Goal: Task Accomplishment & Management: Use online tool/utility

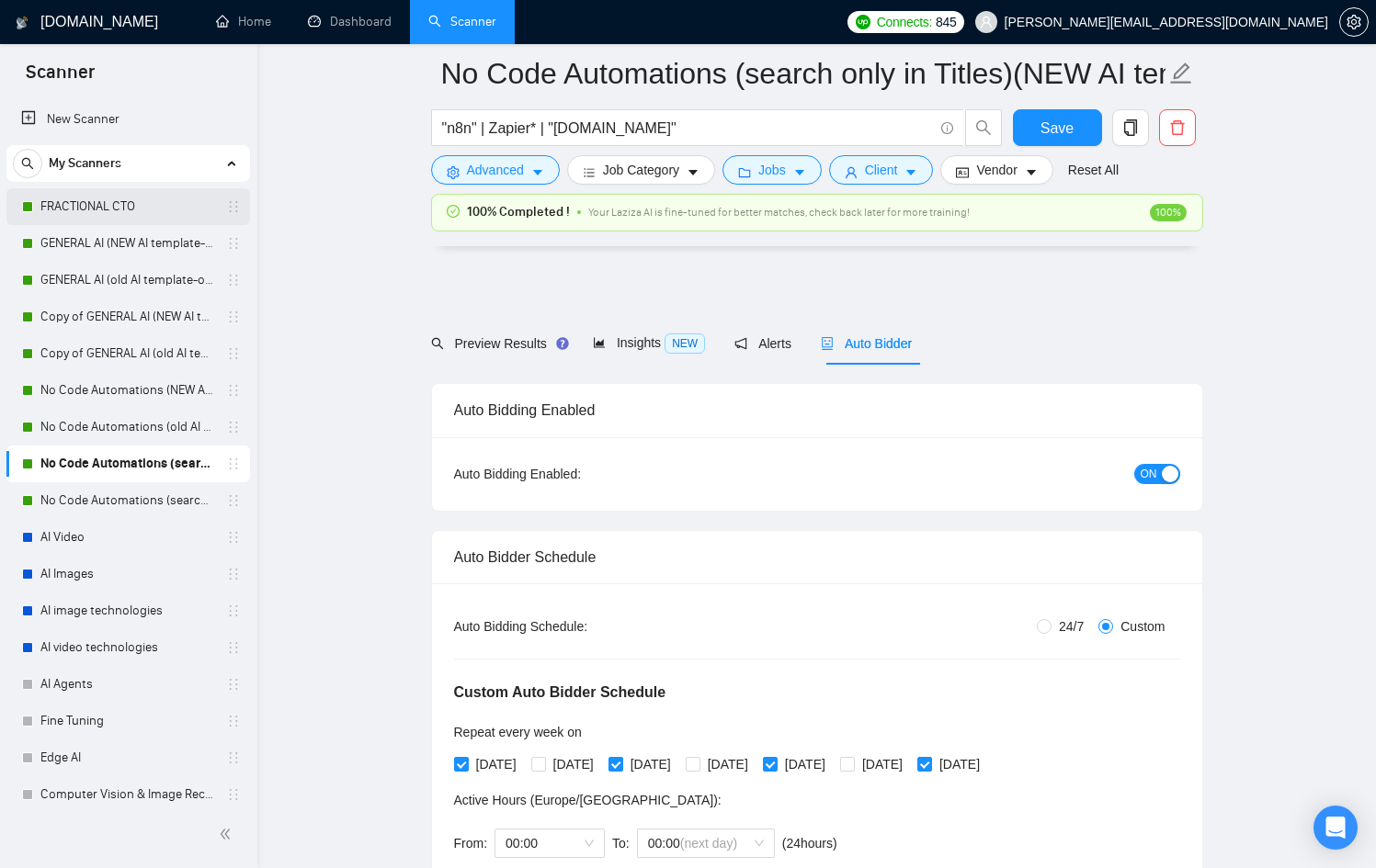
scroll to position [5333, 0]
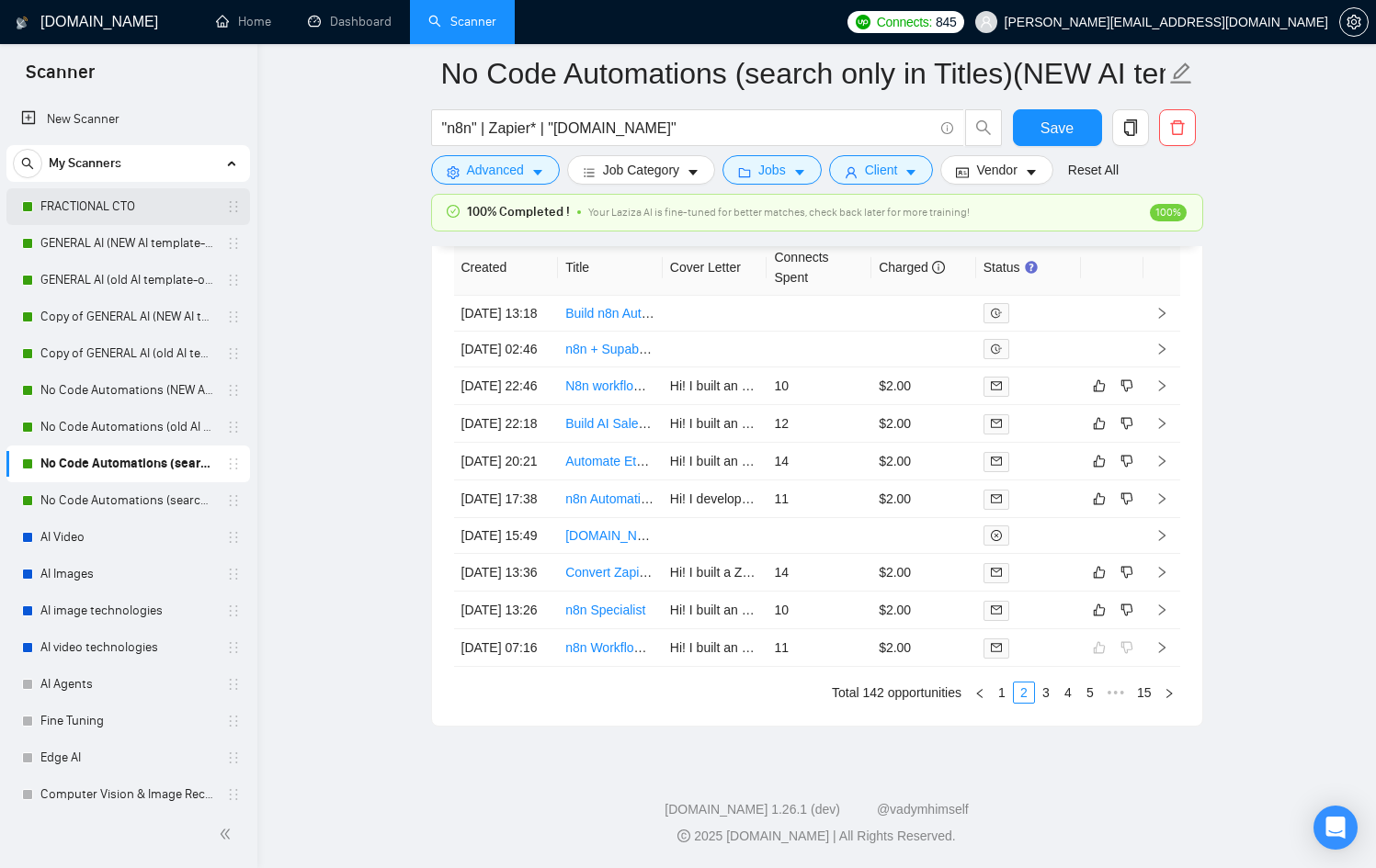
click at [118, 199] on link "FRACTIONAL CTO" at bounding box center [128, 206] width 174 height 37
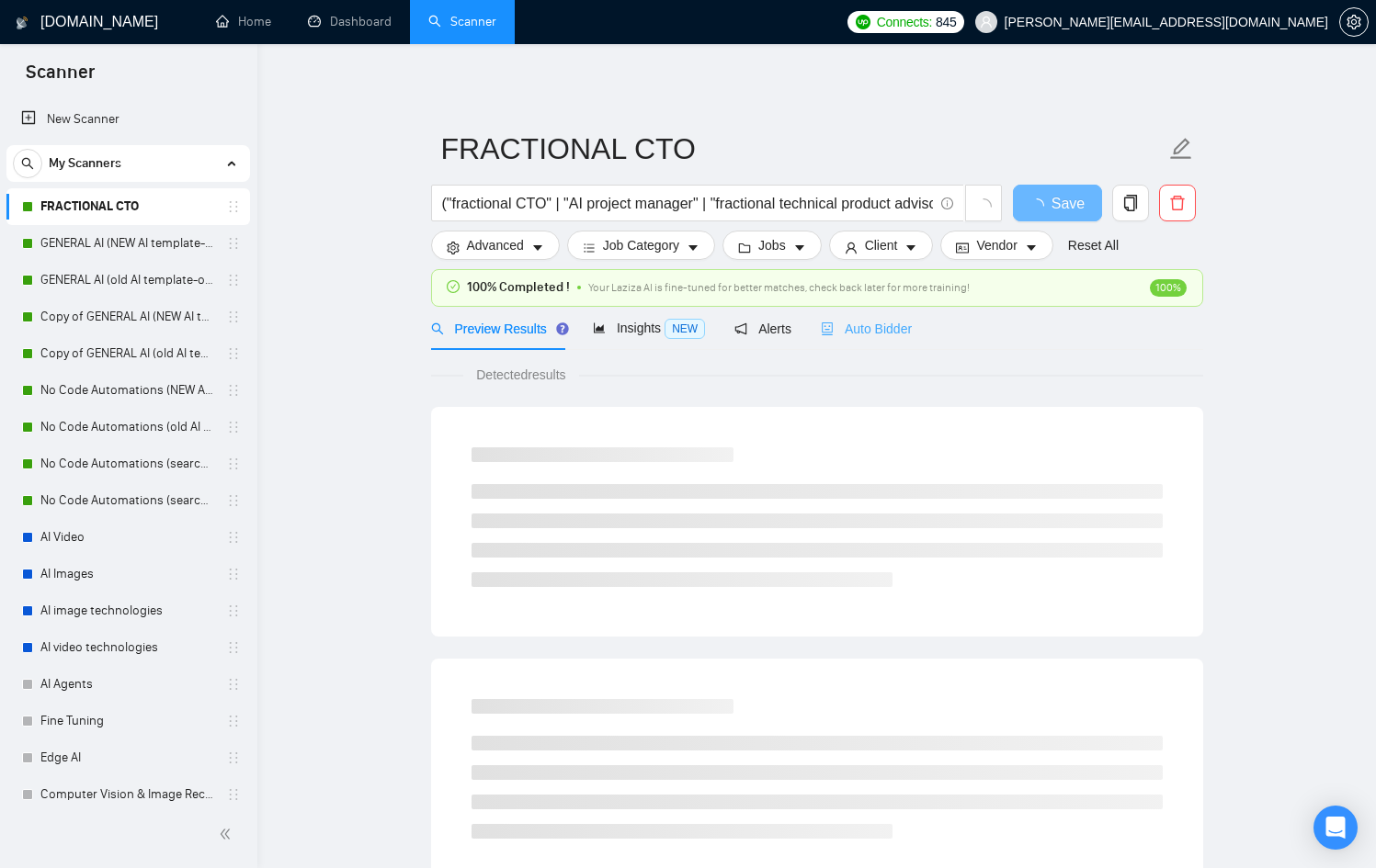
click at [899, 312] on div "Auto Bidder" at bounding box center [866, 328] width 91 height 44
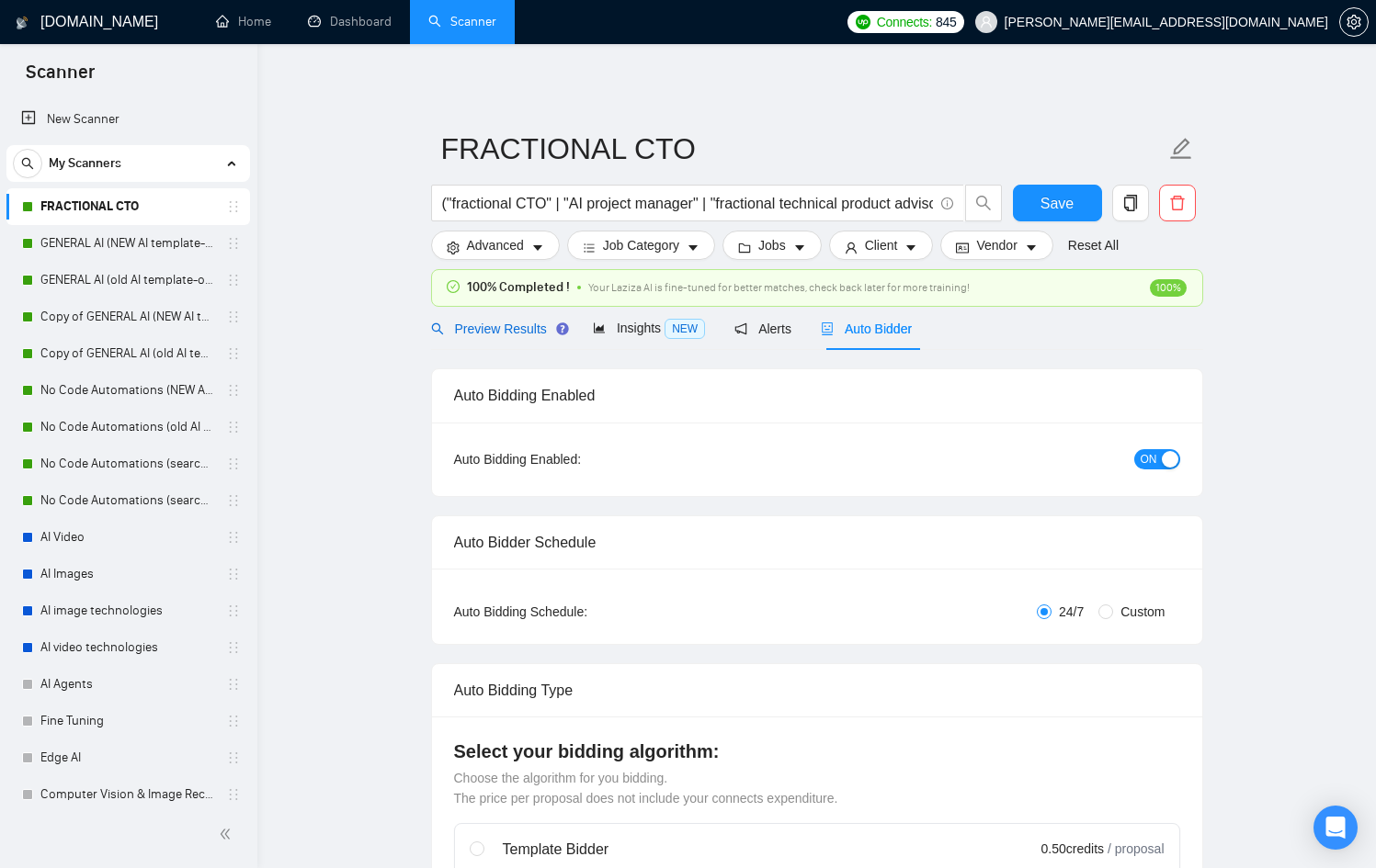
click at [504, 319] on div "Preview Results" at bounding box center [497, 328] width 133 height 20
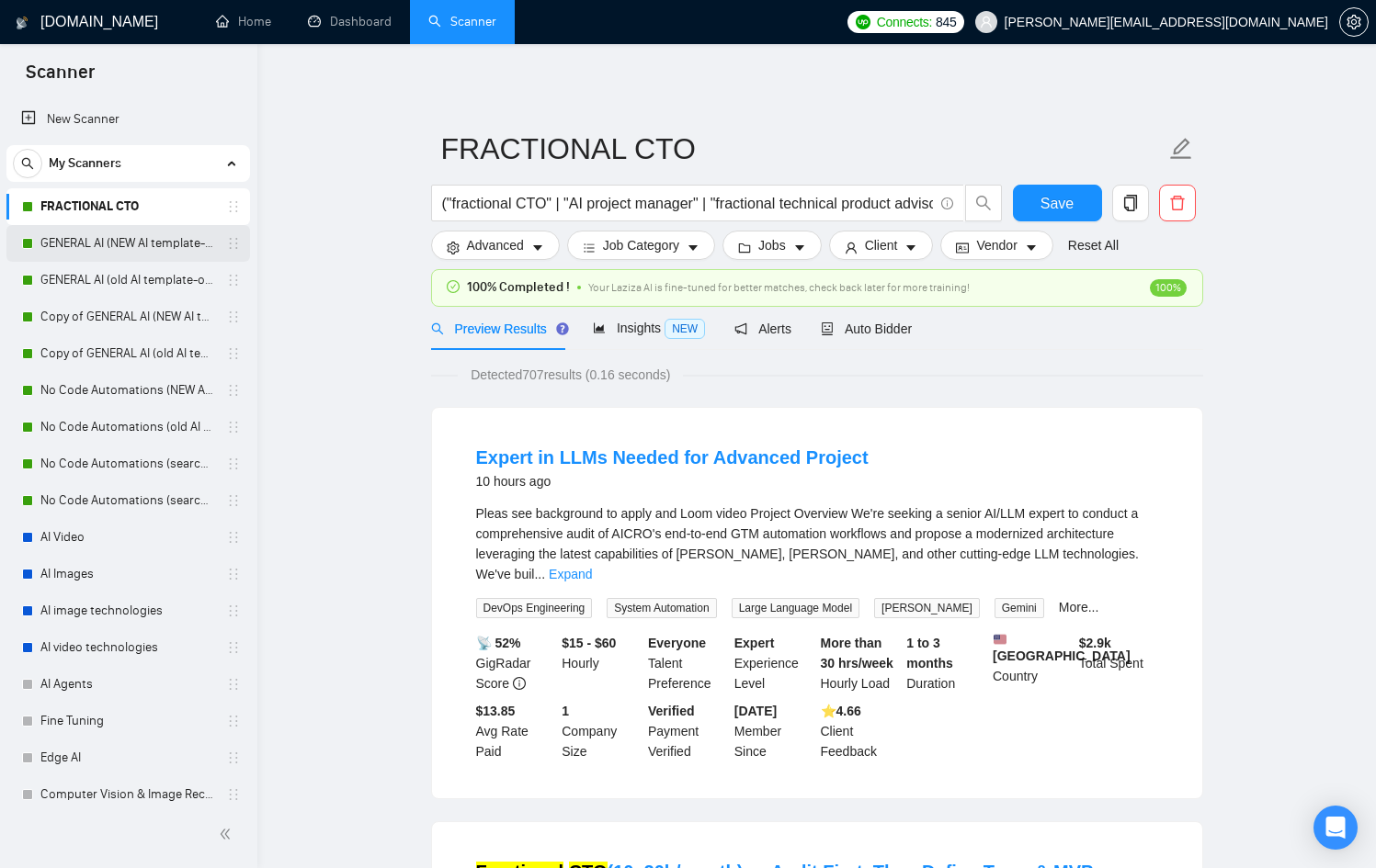
click at [88, 239] on link "GENERAL AI (NEW AI template-optimized profile-Oct-2025)" at bounding box center [128, 243] width 174 height 37
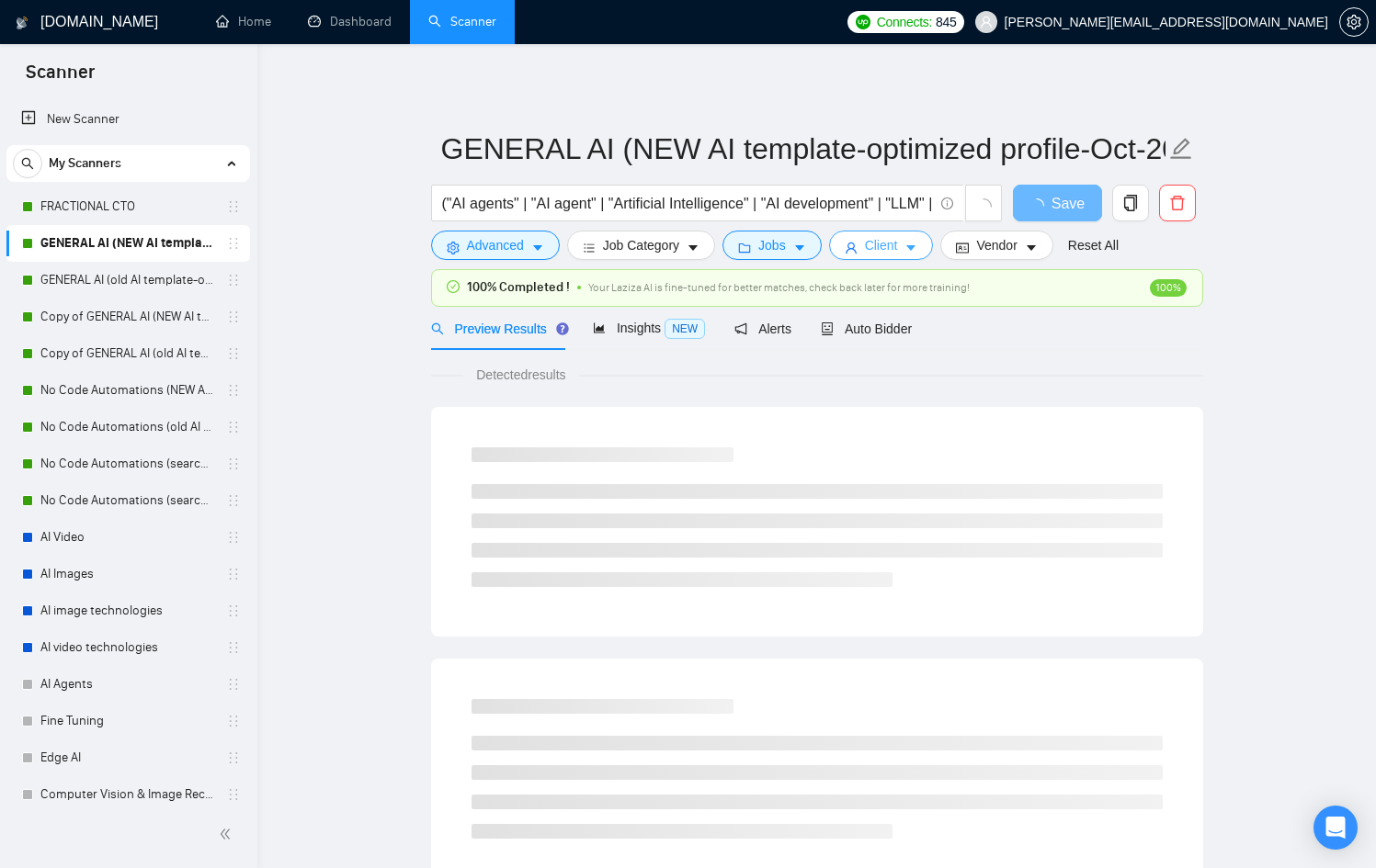
click at [897, 239] on span "Client" at bounding box center [881, 245] width 33 height 20
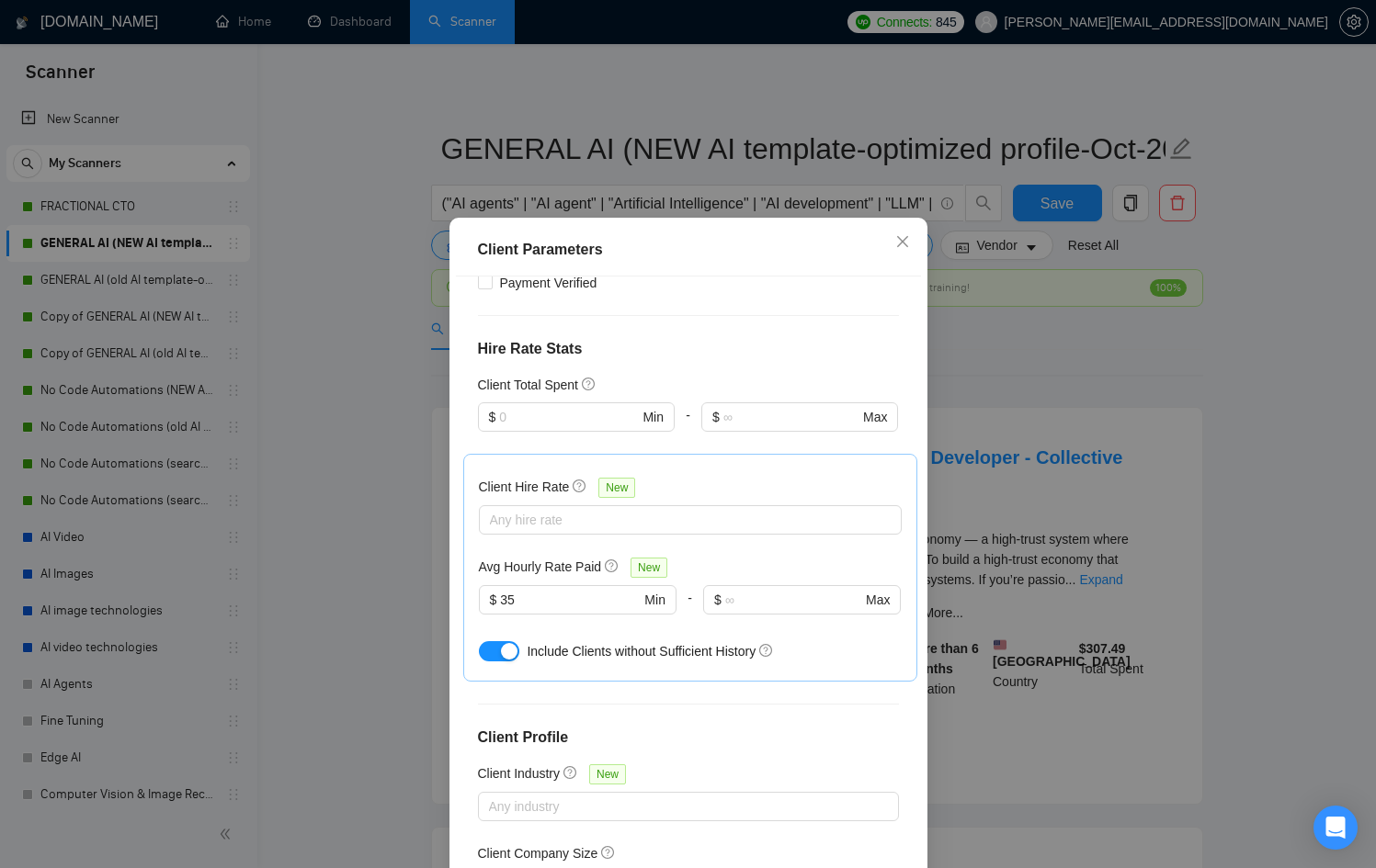
scroll to position [588, 0]
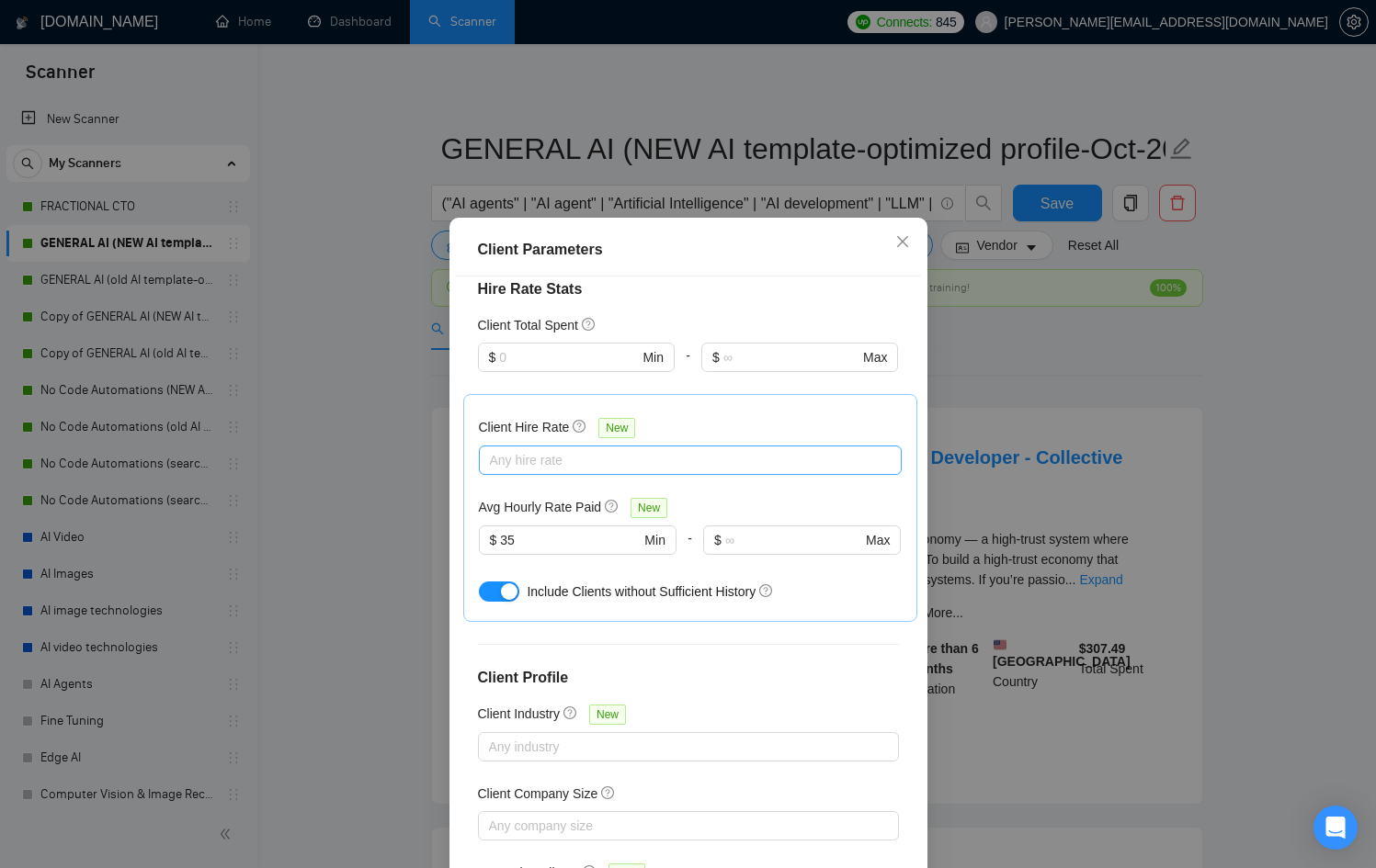
click at [557, 450] on div at bounding box center [681, 460] width 395 height 22
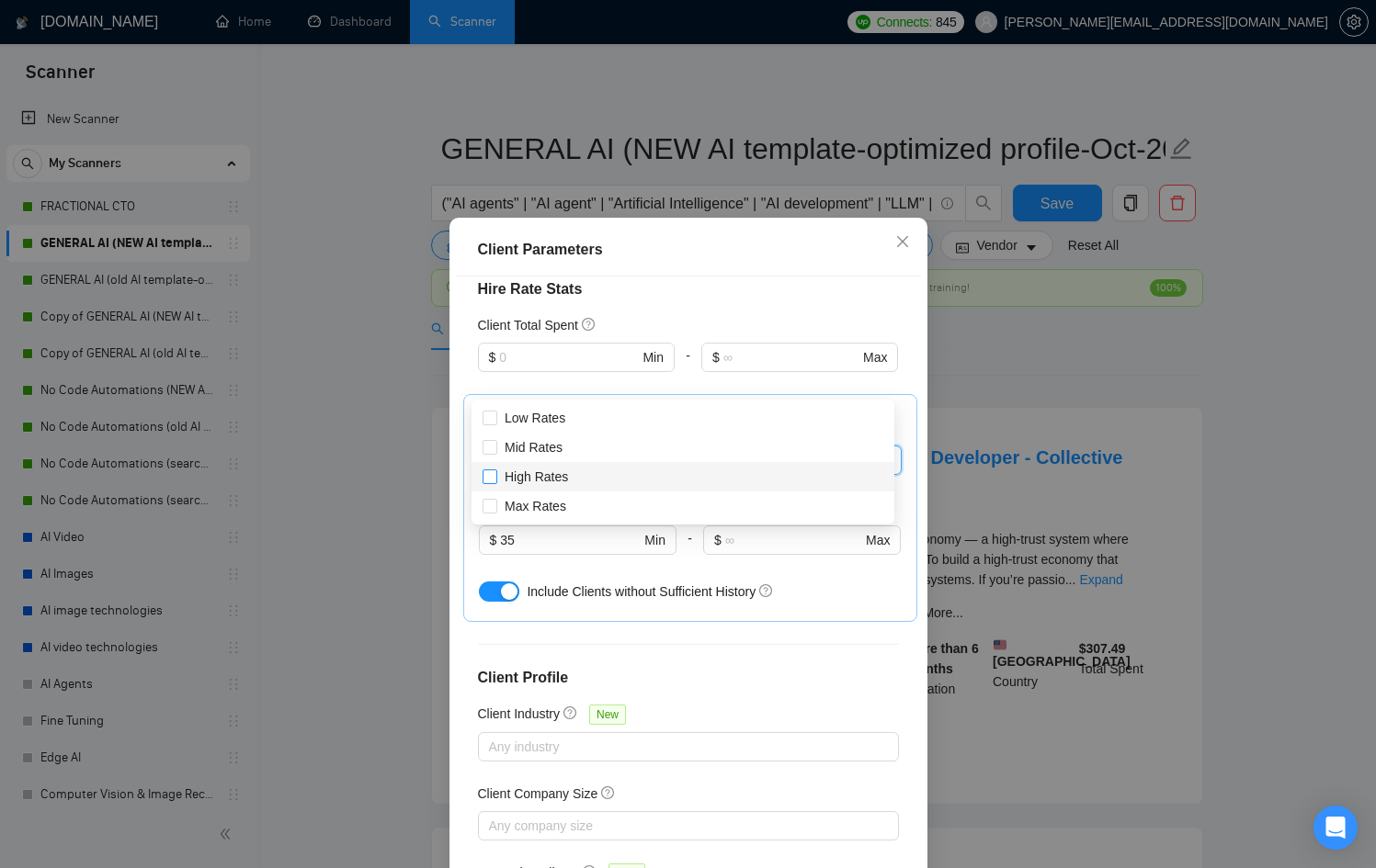
click at [491, 477] on input "High Rates" at bounding box center [488, 476] width 13 height 13
checkbox input "true"
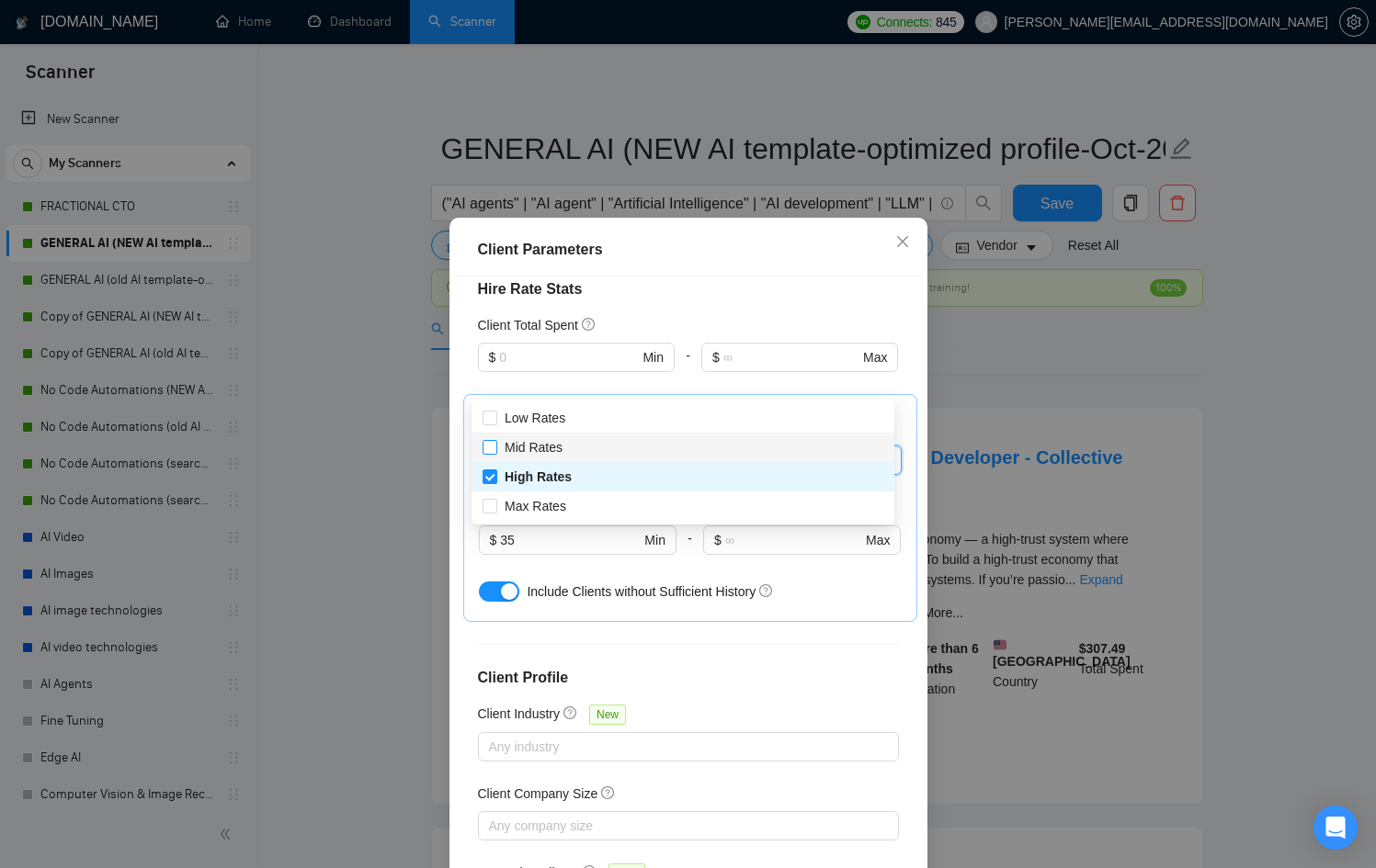
click at [492, 447] on input "Mid Rates" at bounding box center [488, 446] width 13 height 13
checkbox input "true"
click at [824, 666] on h4 "Client Profile" at bounding box center [688, 677] width 421 height 22
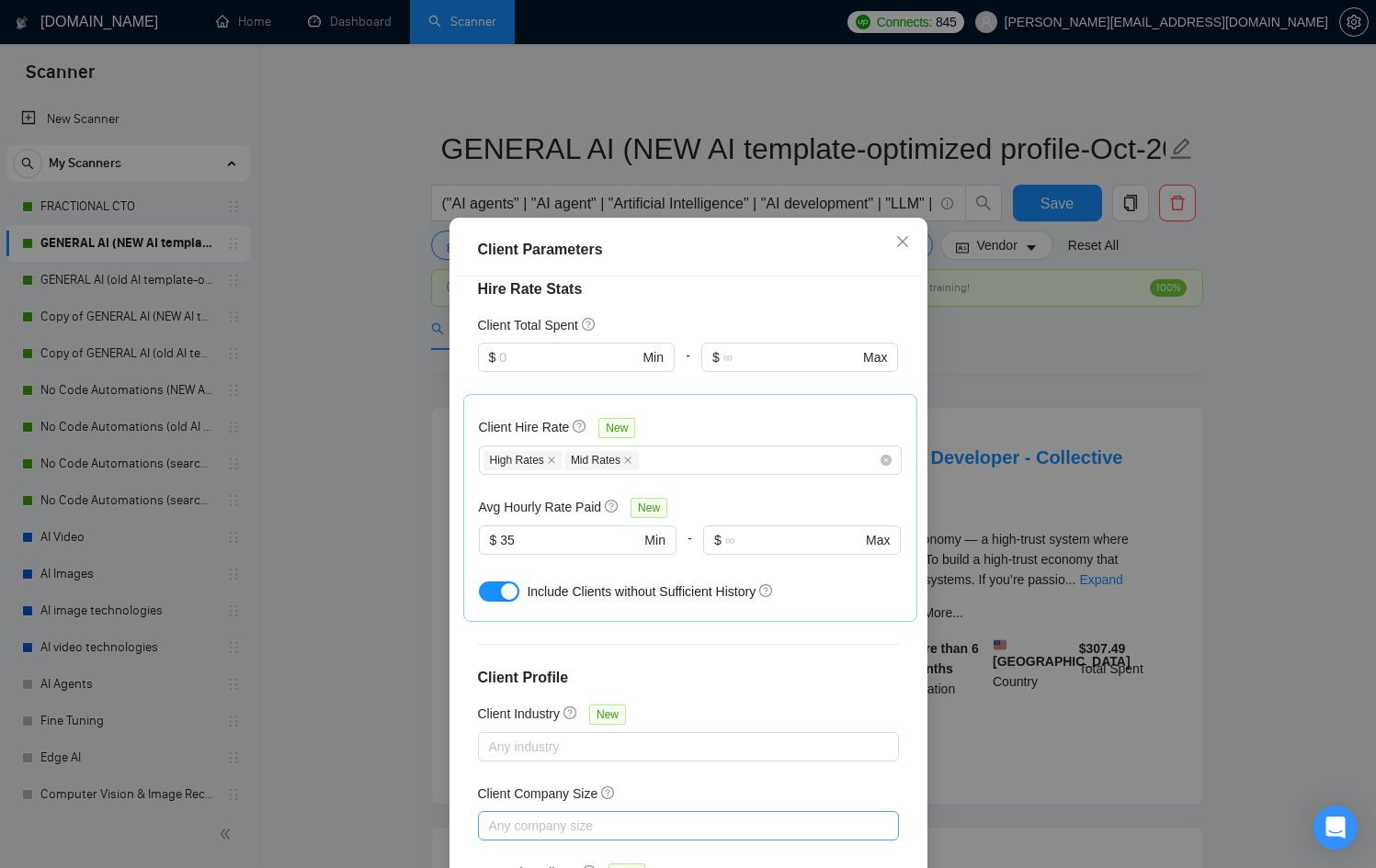
scroll to position [98, 0]
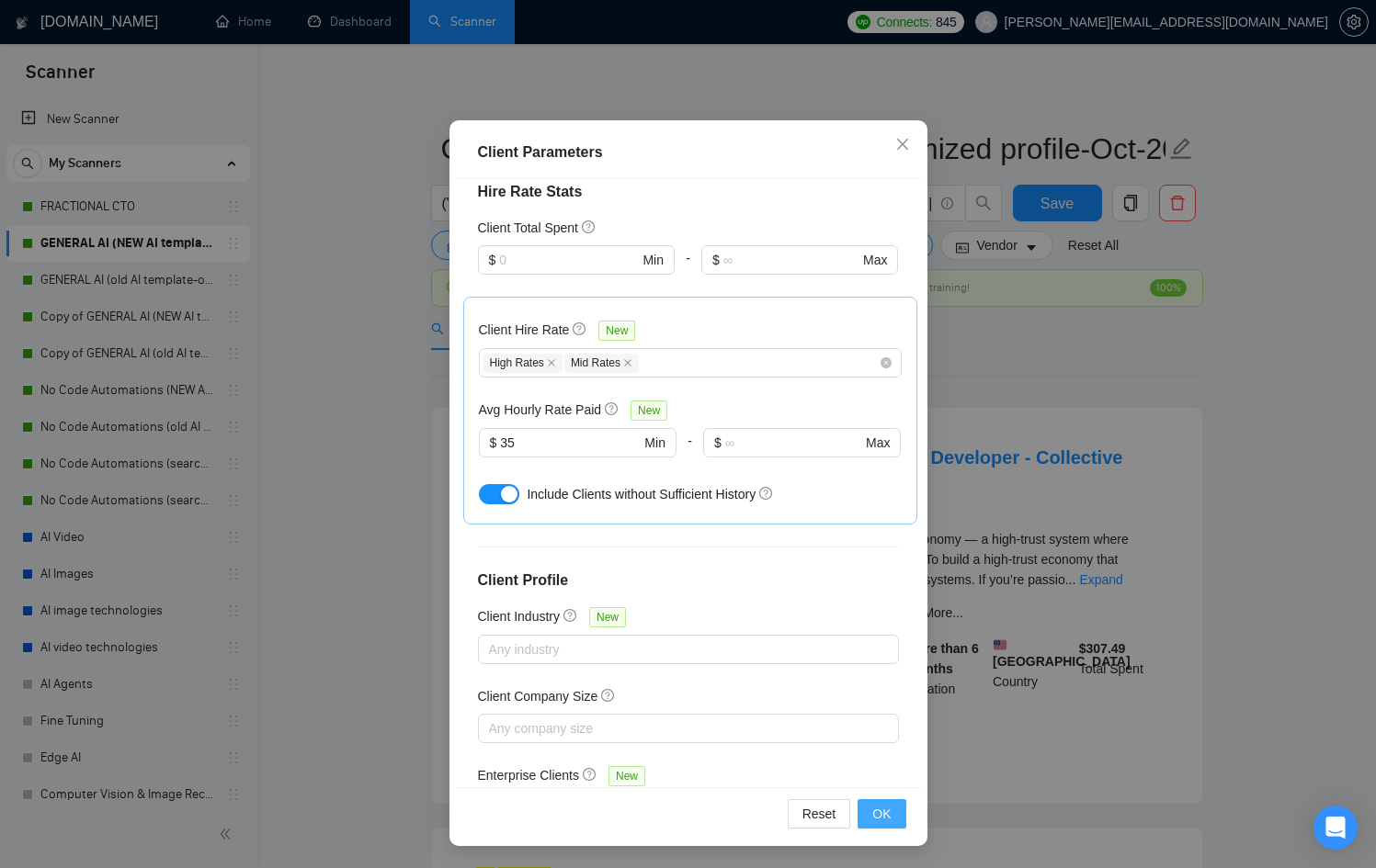
click at [890, 818] on button "OK" at bounding box center [881, 814] width 47 height 29
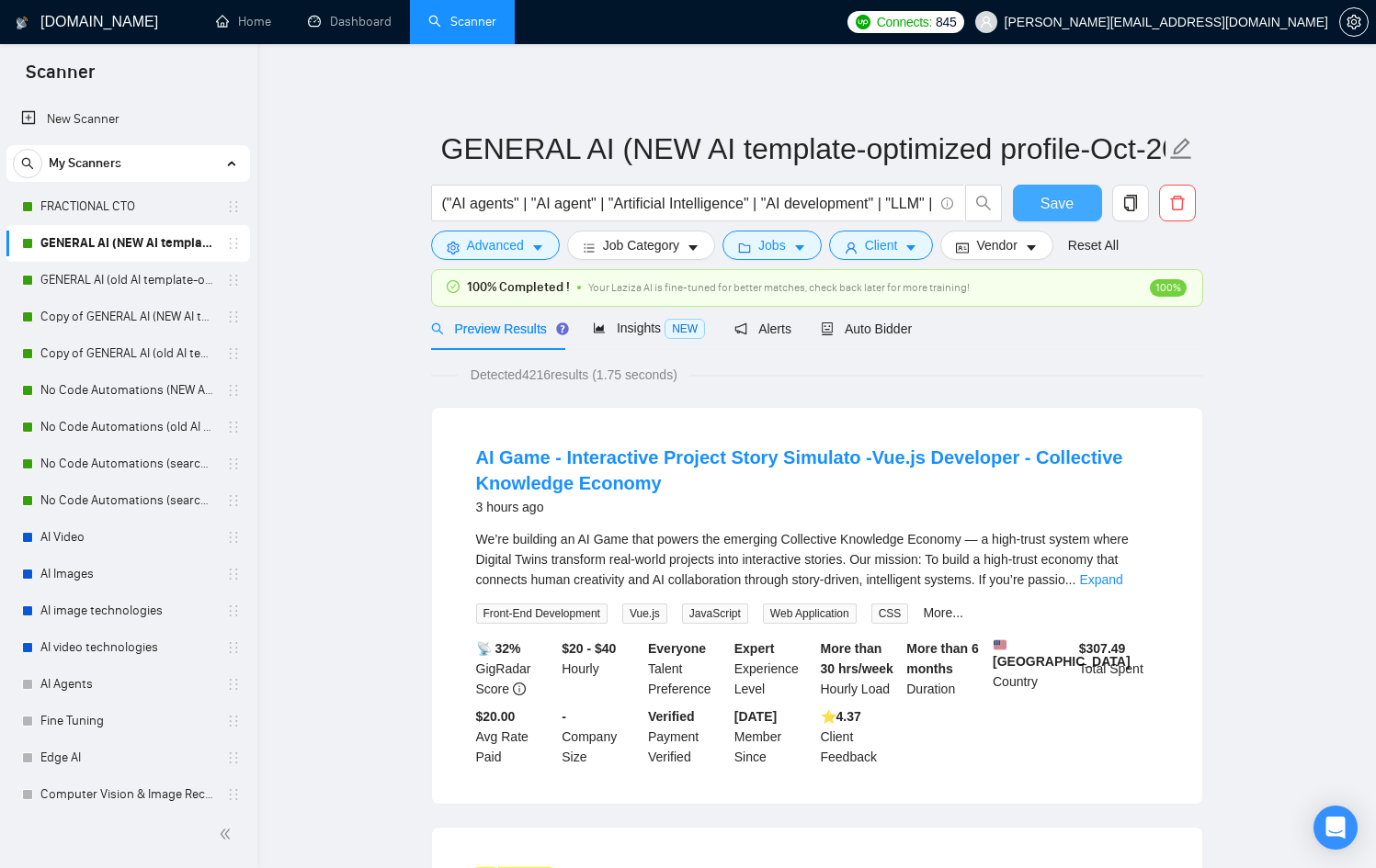
click at [1074, 206] on button "Save" at bounding box center [1057, 203] width 89 height 37
click at [122, 269] on link "GENERAL AI (old AI template-optimized profile-Sept-2025)" at bounding box center [128, 280] width 174 height 37
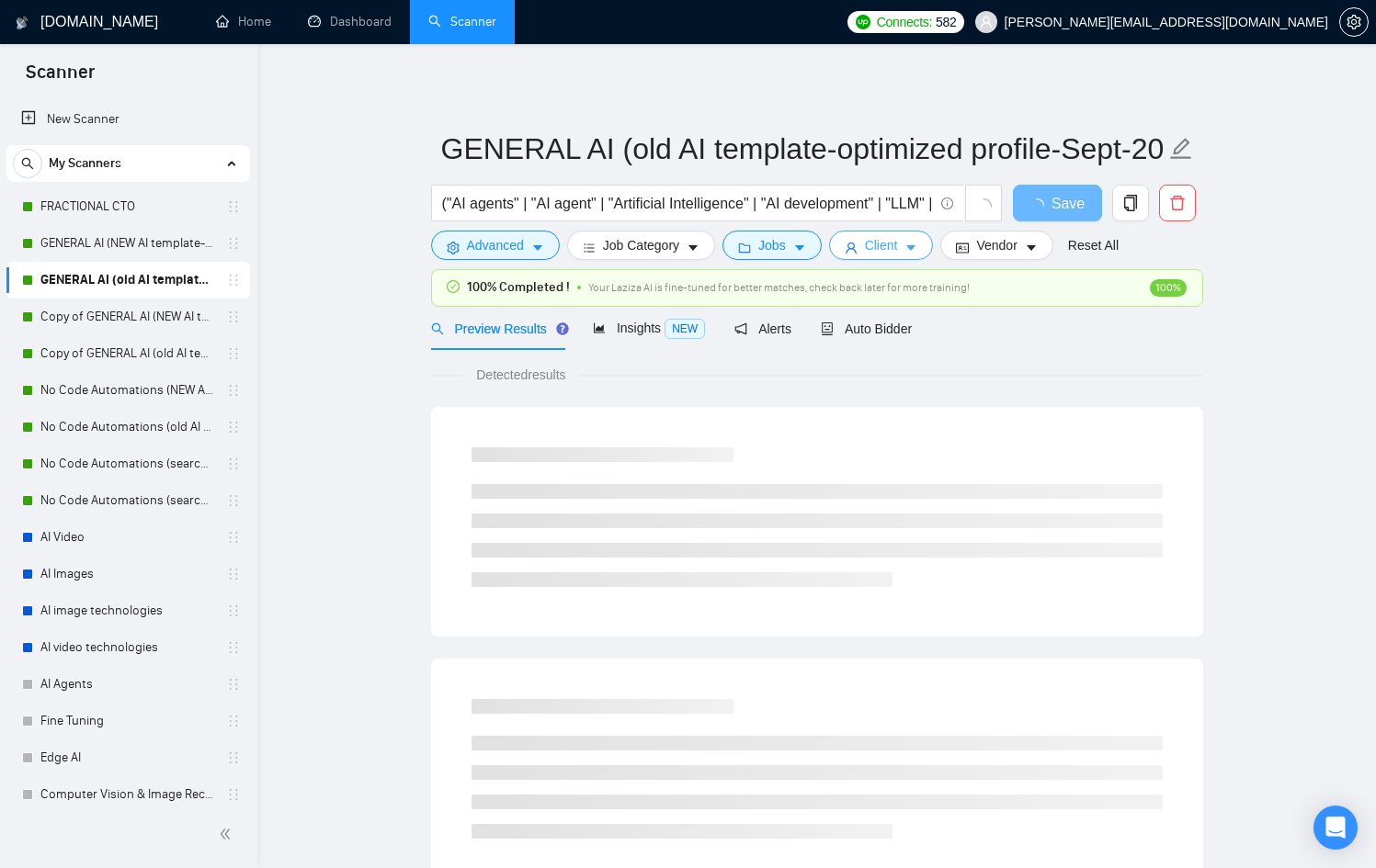
click at [897, 247] on span "Client" at bounding box center [881, 245] width 33 height 20
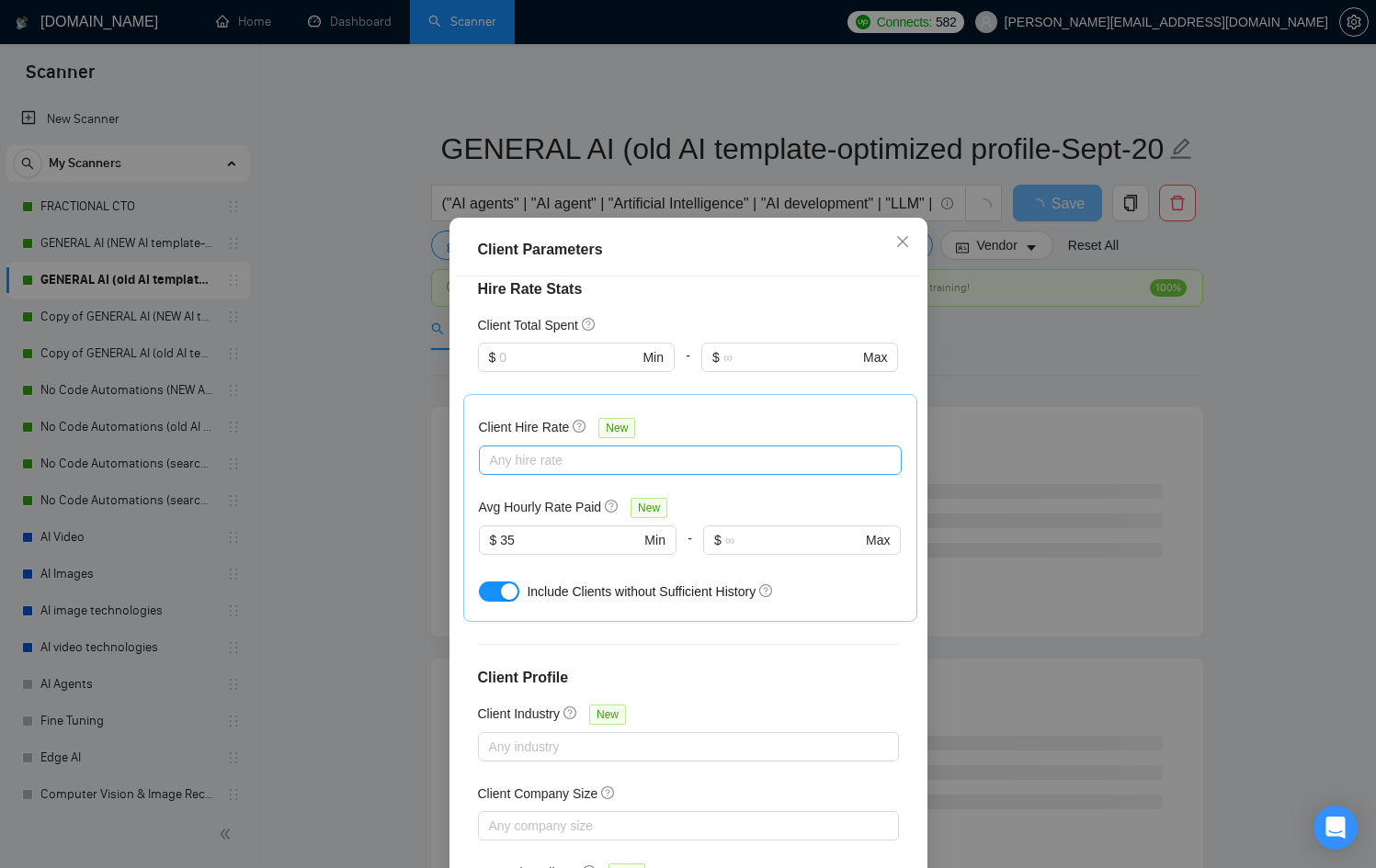
click at [669, 450] on div at bounding box center [681, 460] width 395 height 22
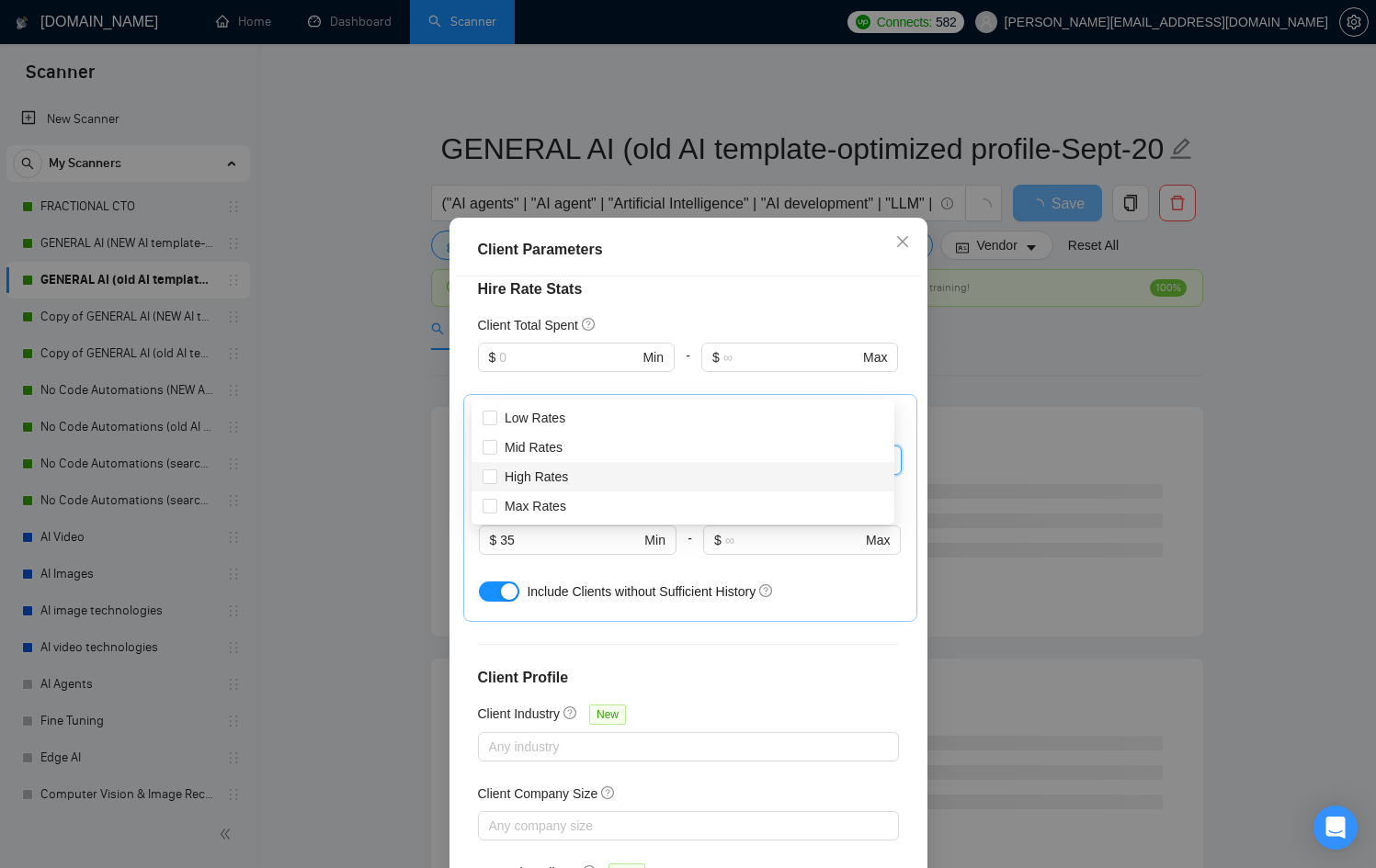
click at [565, 462] on div "High Rates" at bounding box center [682, 477] width 422 height 29
checkbox input "true"
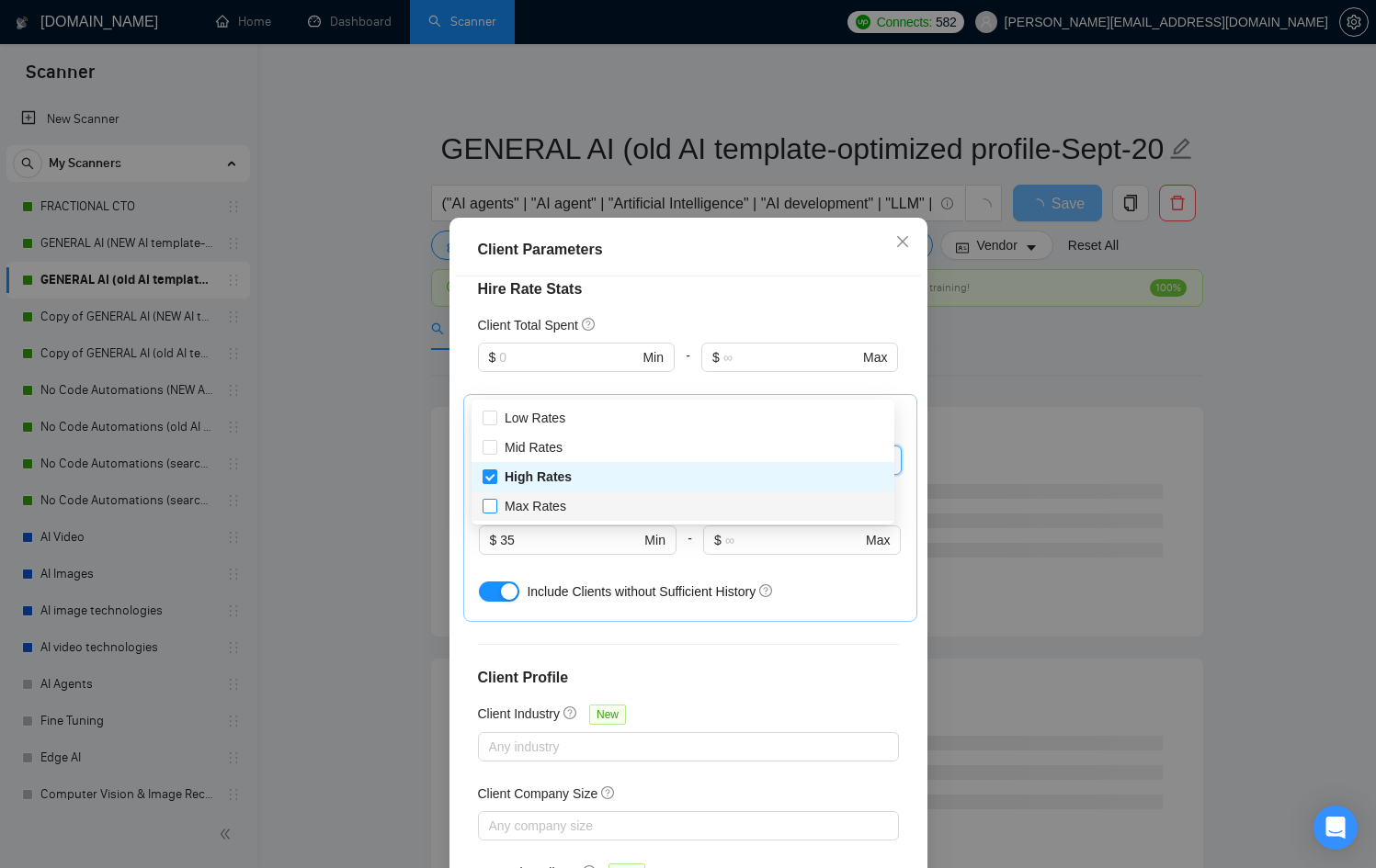
click at [552, 497] on span "Max Rates" at bounding box center [535, 506] width 77 height 20
click at [495, 499] on input "Max Rates" at bounding box center [488, 505] width 13 height 13
click at [529, 499] on span "Max Rates" at bounding box center [536, 506] width 62 height 15
click at [495, 499] on input "Max Rates" at bounding box center [488, 505] width 13 height 13
checkbox input "true"
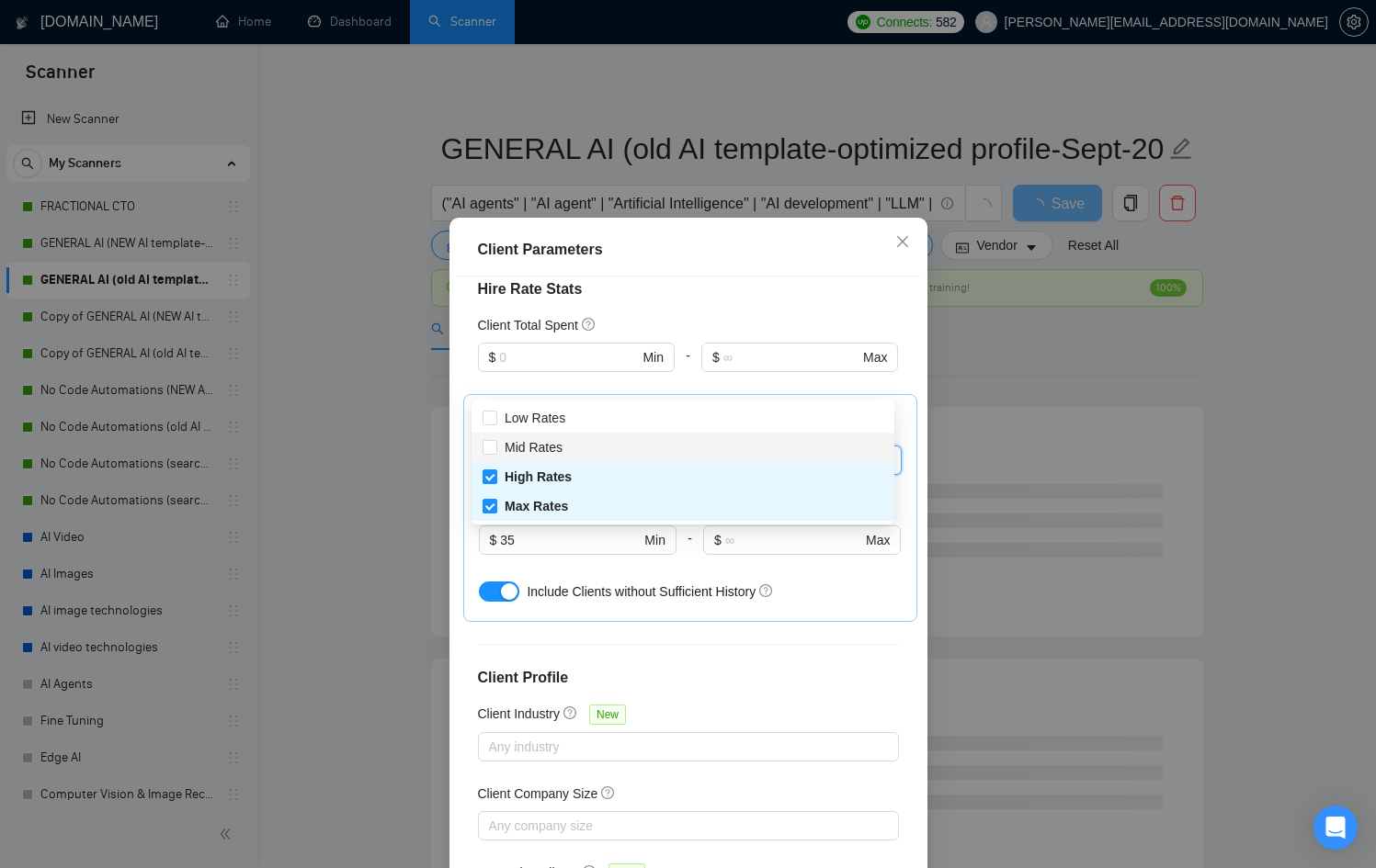
click at [1274, 379] on div "Client Parameters Client Location Include Client Countries Select Exclude Clien…" at bounding box center [688, 434] width 1376 height 868
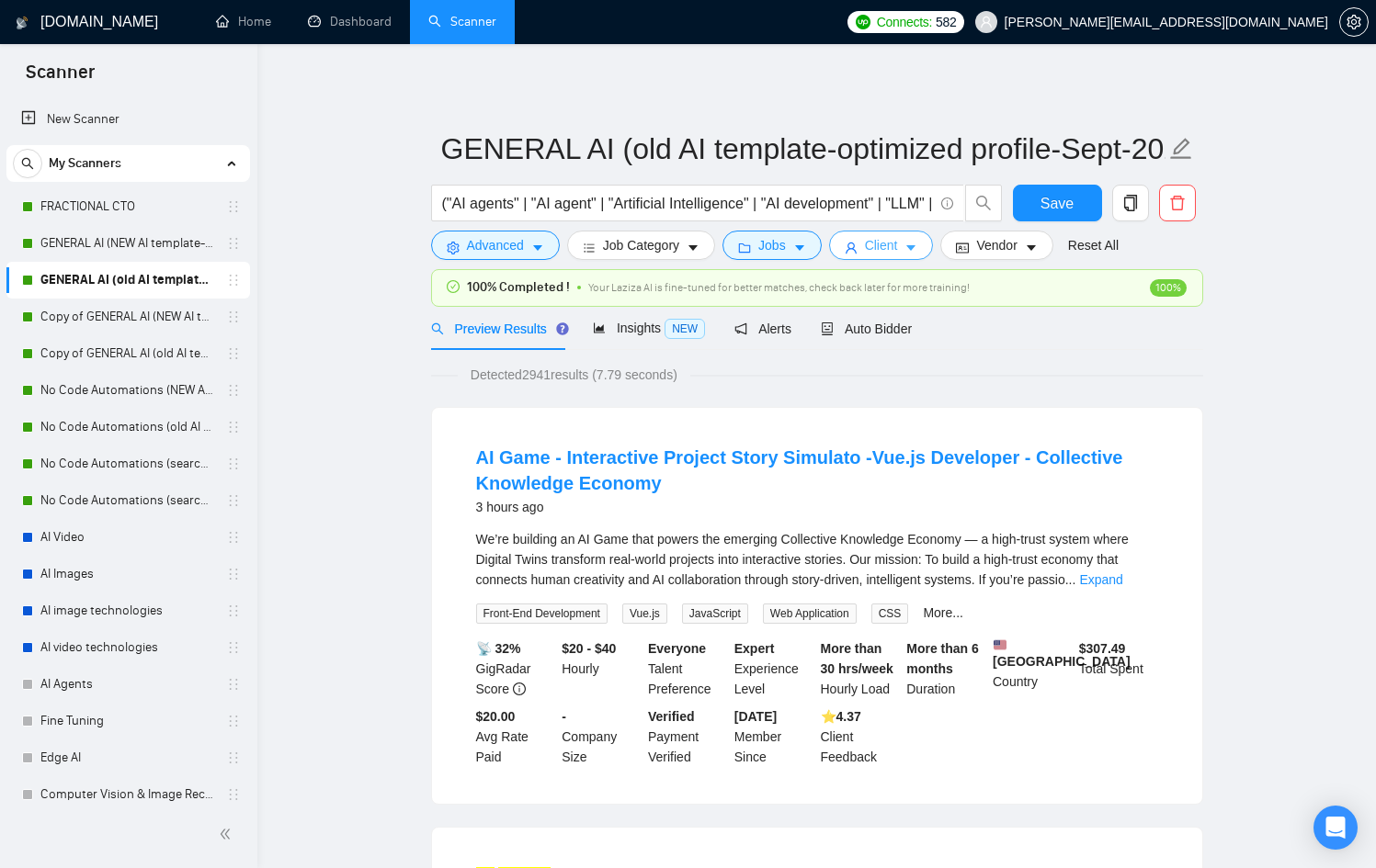
click at [916, 249] on icon "caret-down" at bounding box center [910, 247] width 13 height 13
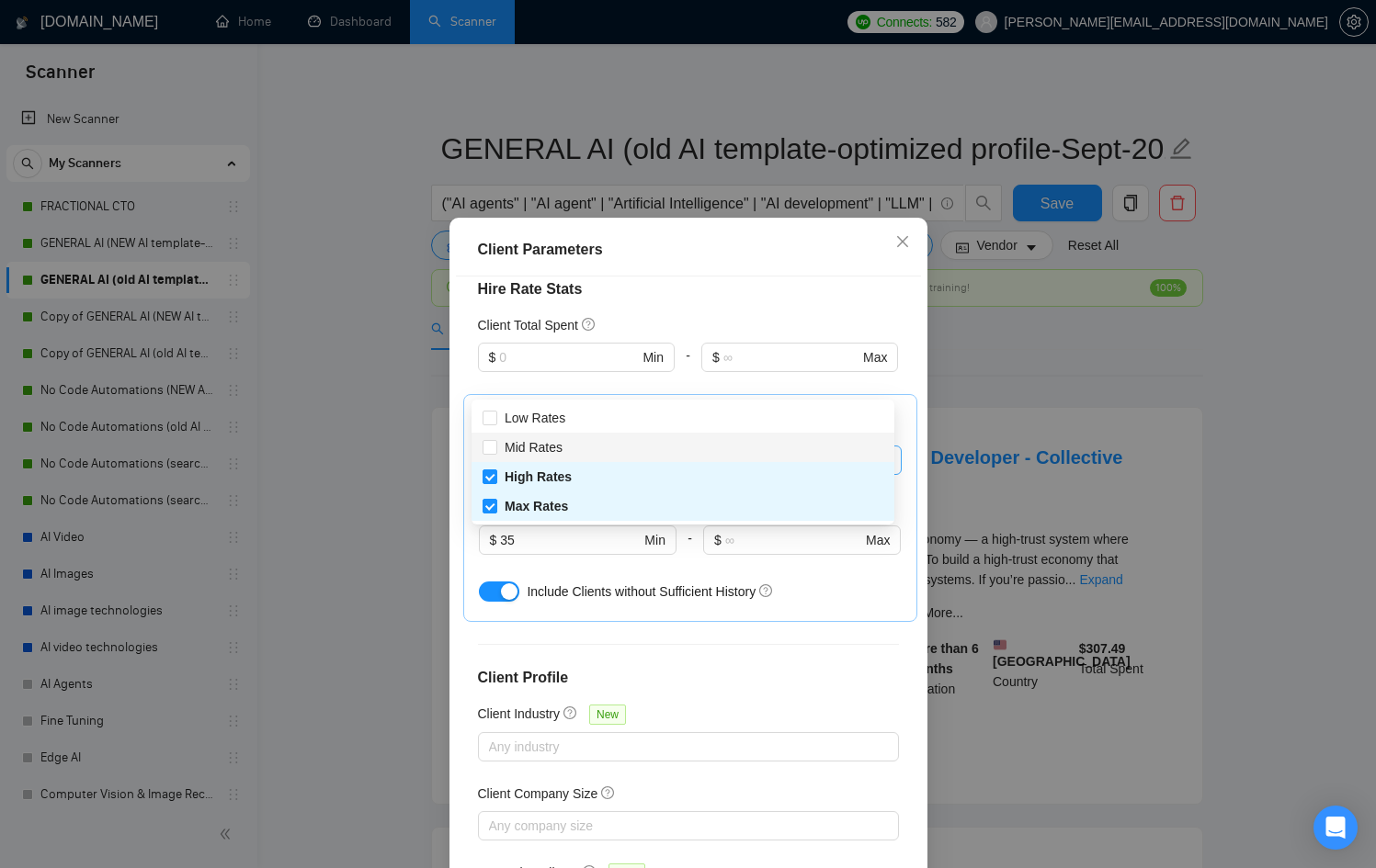
click at [666, 450] on div "High Rates Max Rates" at bounding box center [681, 460] width 395 height 22
click at [590, 446] on div "Mid Rates" at bounding box center [682, 447] width 400 height 20
checkbox input "true"
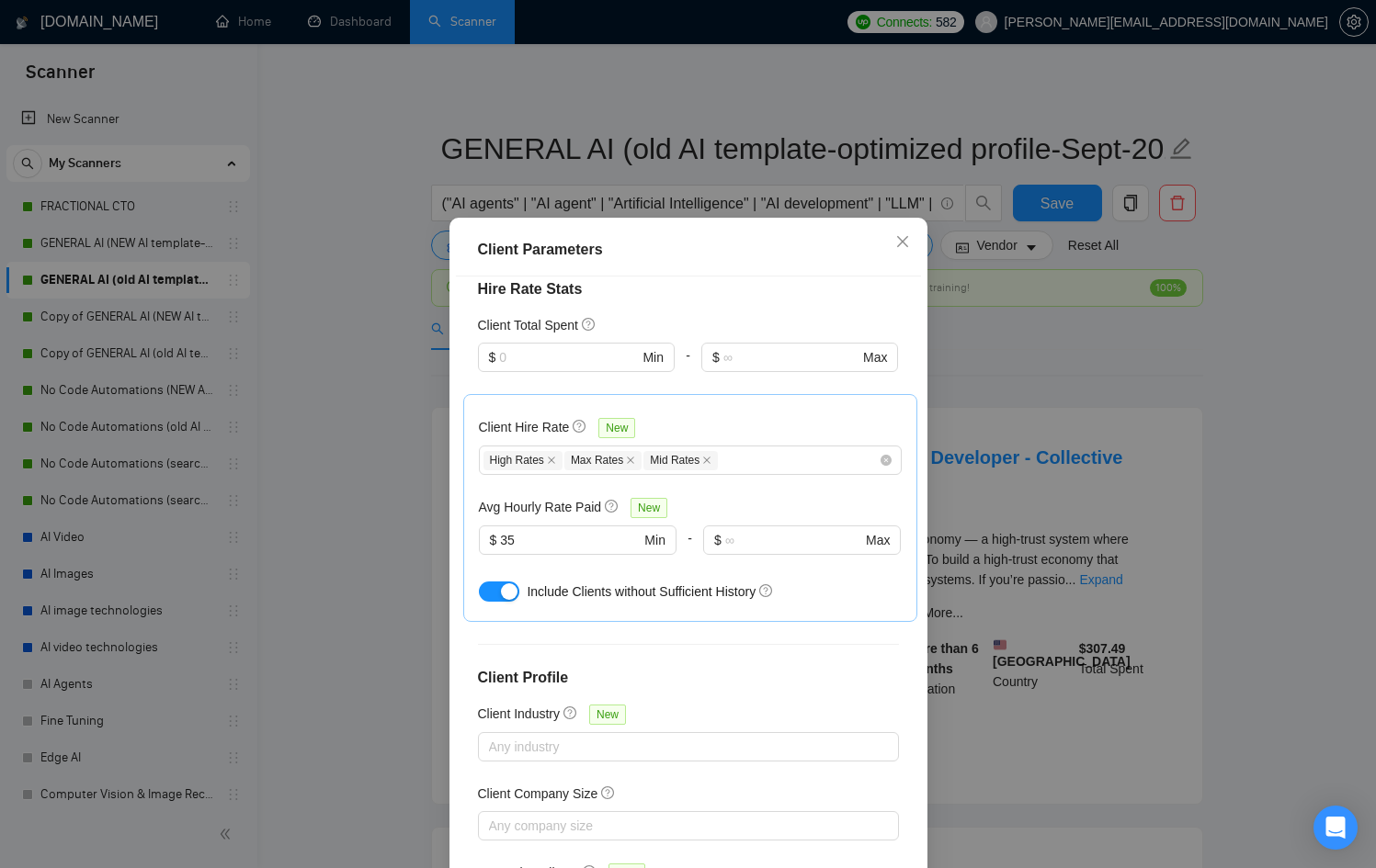
click at [1050, 401] on div "Client Parameters Client Location Include Client Countries Select Exclude Clien…" at bounding box center [688, 434] width 1376 height 868
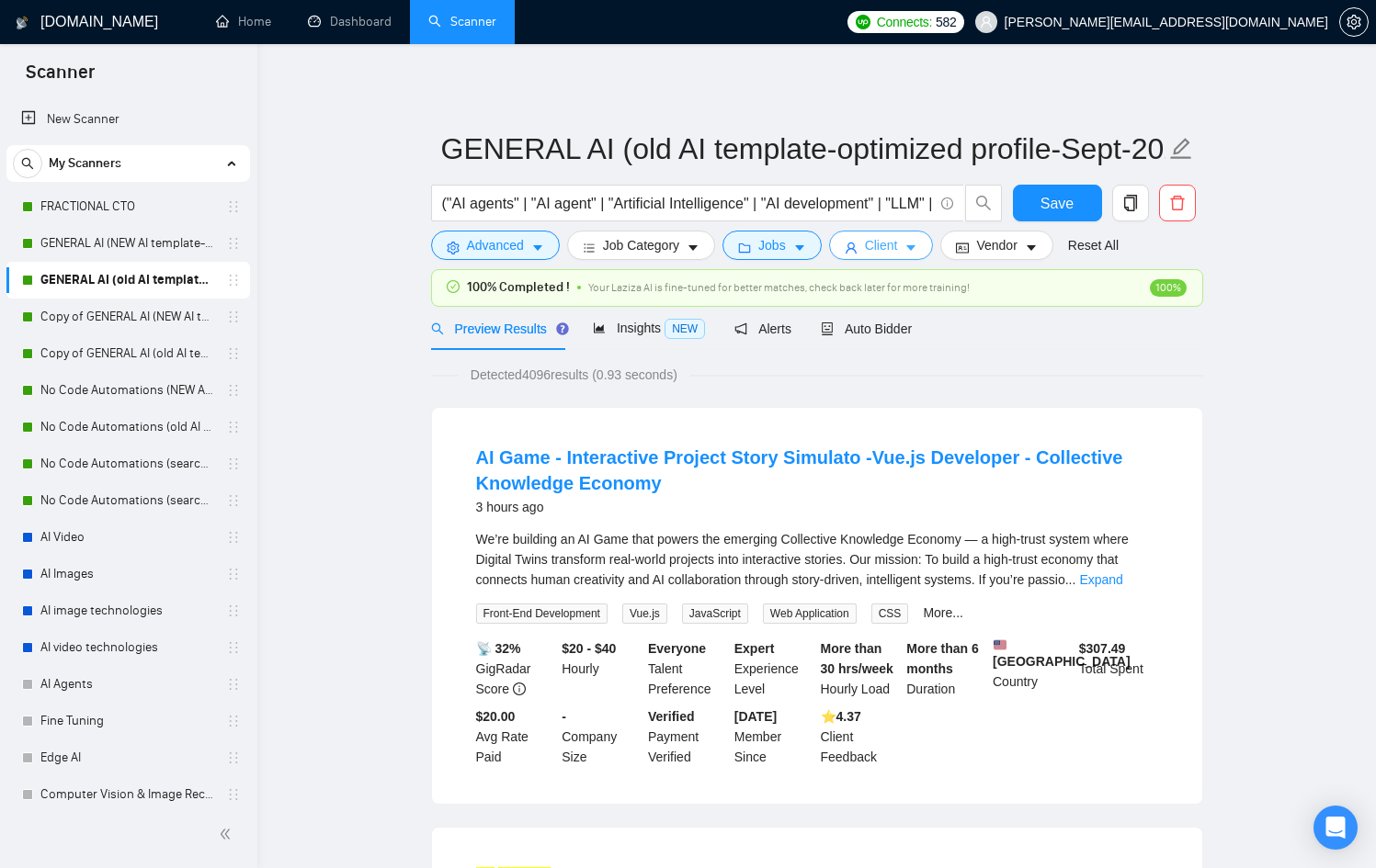
click at [915, 249] on icon "caret-down" at bounding box center [910, 247] width 13 height 13
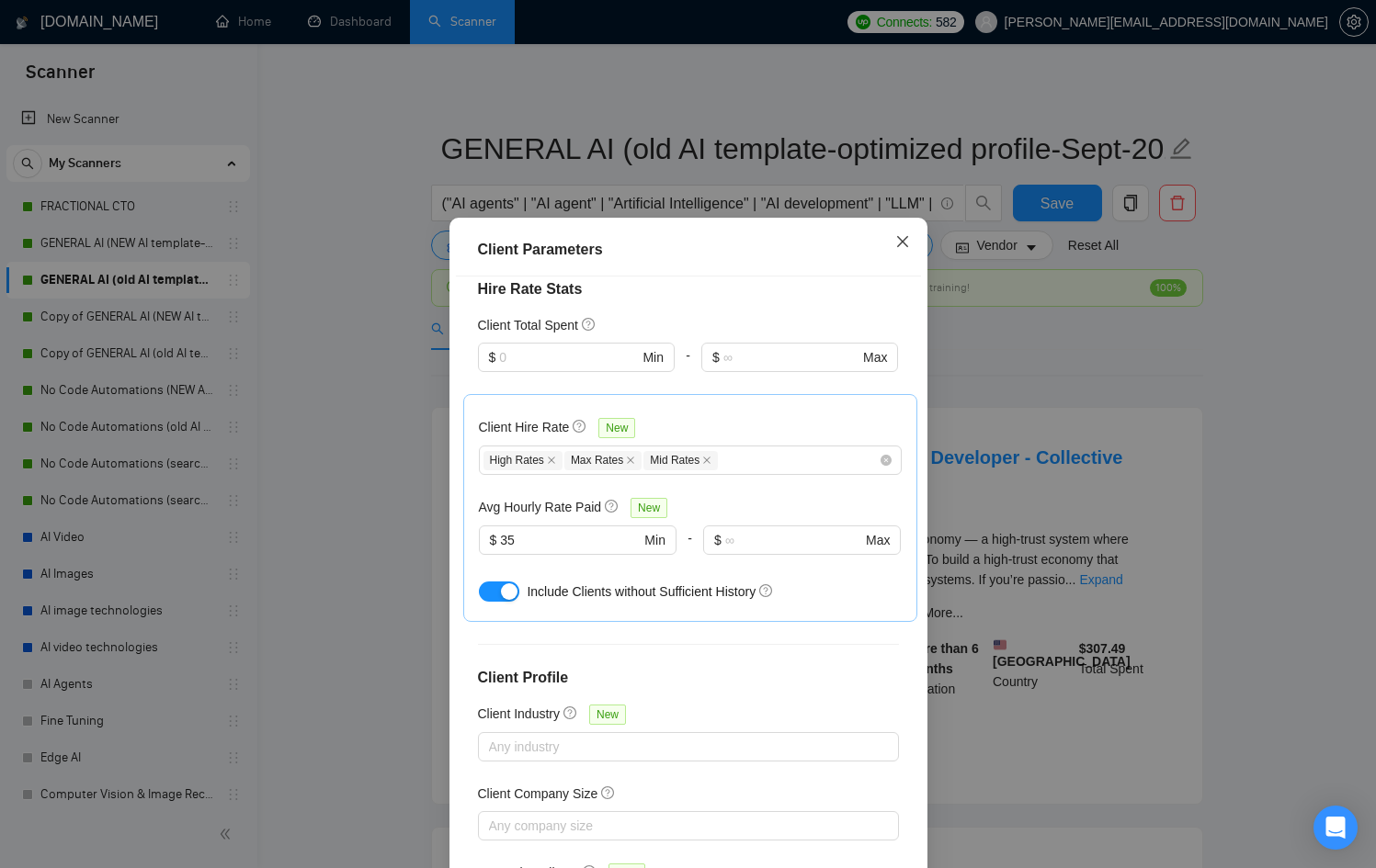
click at [883, 243] on span "Close" at bounding box center [902, 242] width 49 height 49
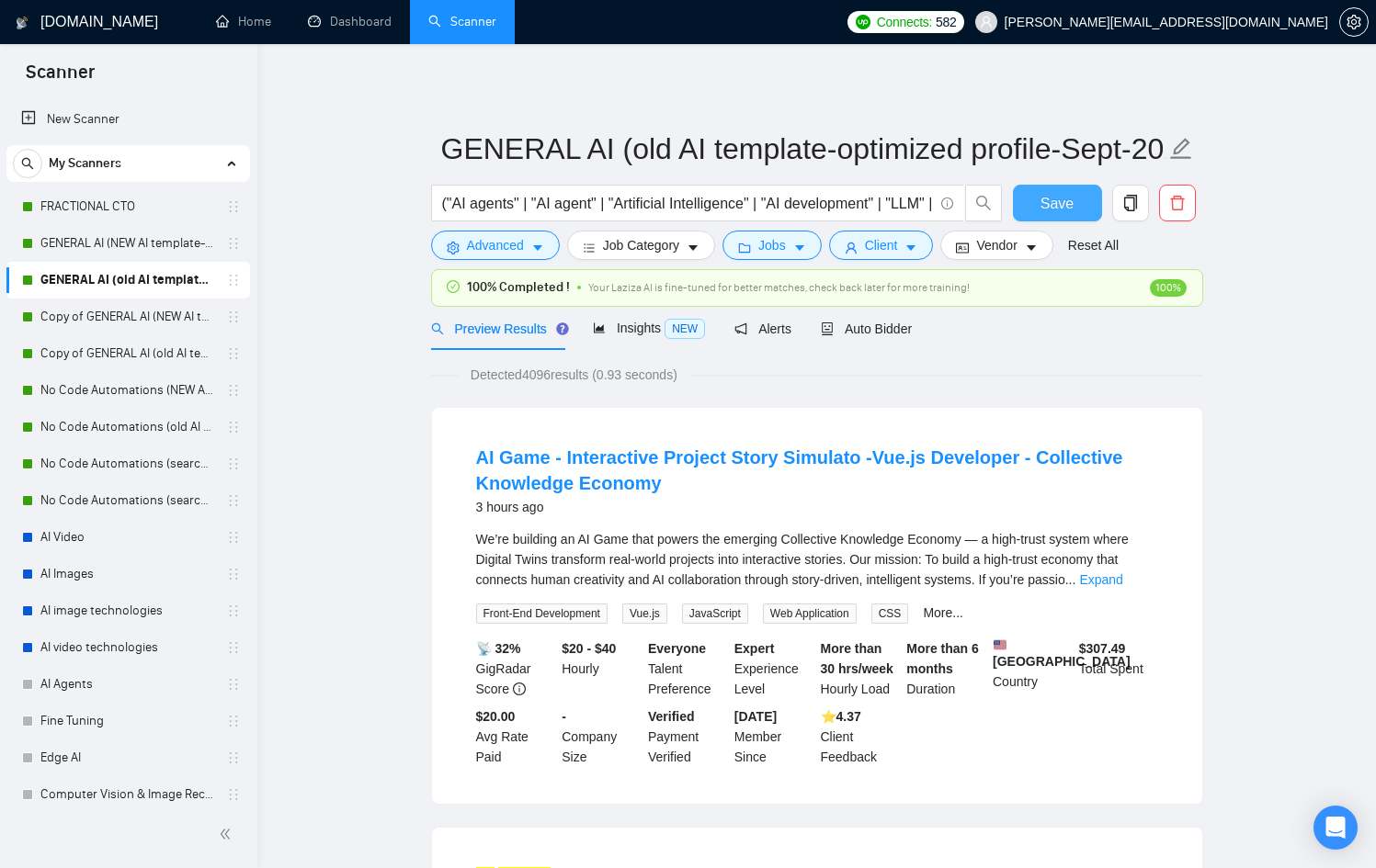
click at [1048, 216] on button "Save" at bounding box center [1057, 203] width 89 height 37
click at [124, 251] on link "GENERAL AI (NEW AI template-optimized profile-Oct-2025)" at bounding box center [128, 243] width 174 height 37
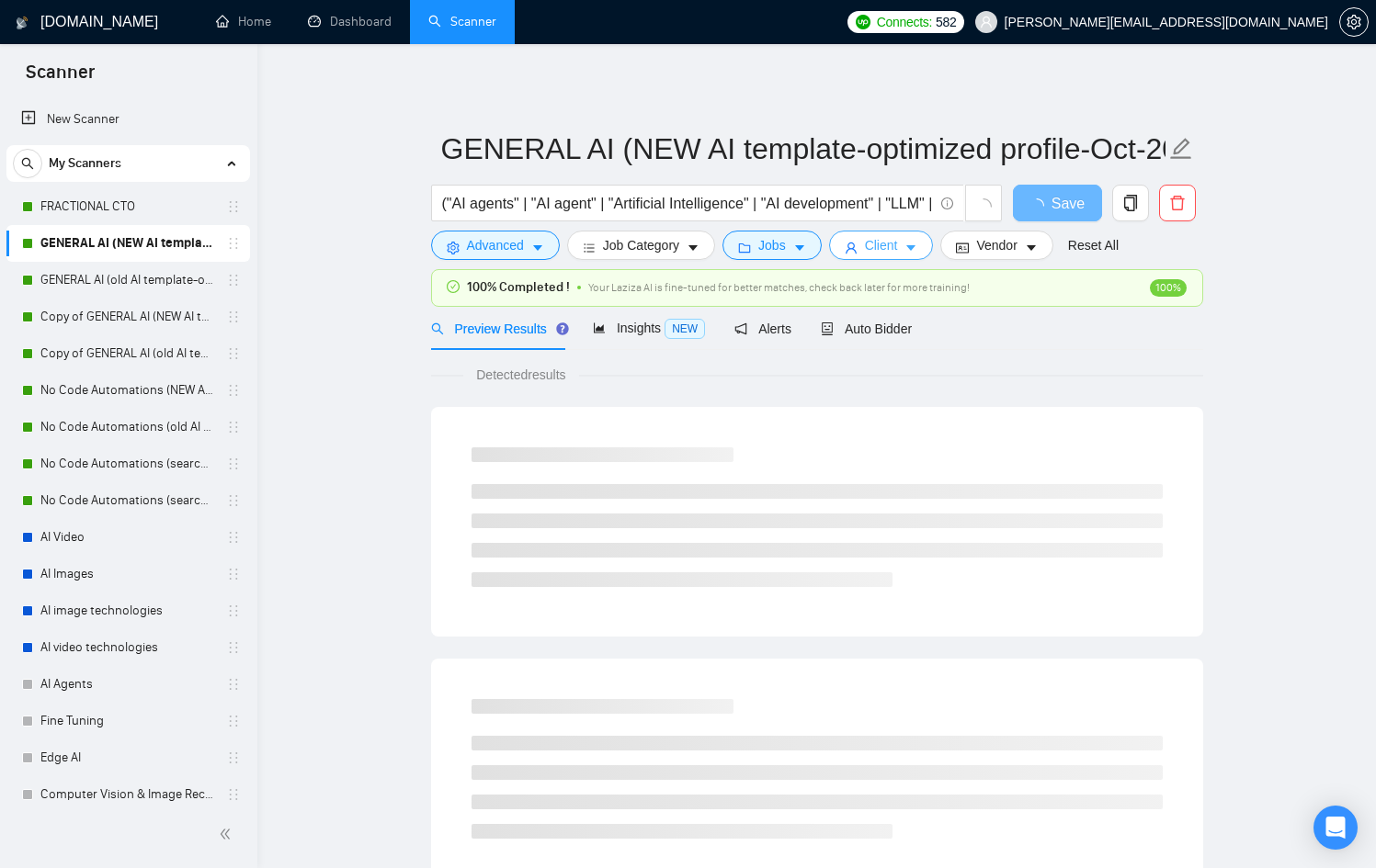
click at [897, 252] on span "Client" at bounding box center [881, 245] width 33 height 20
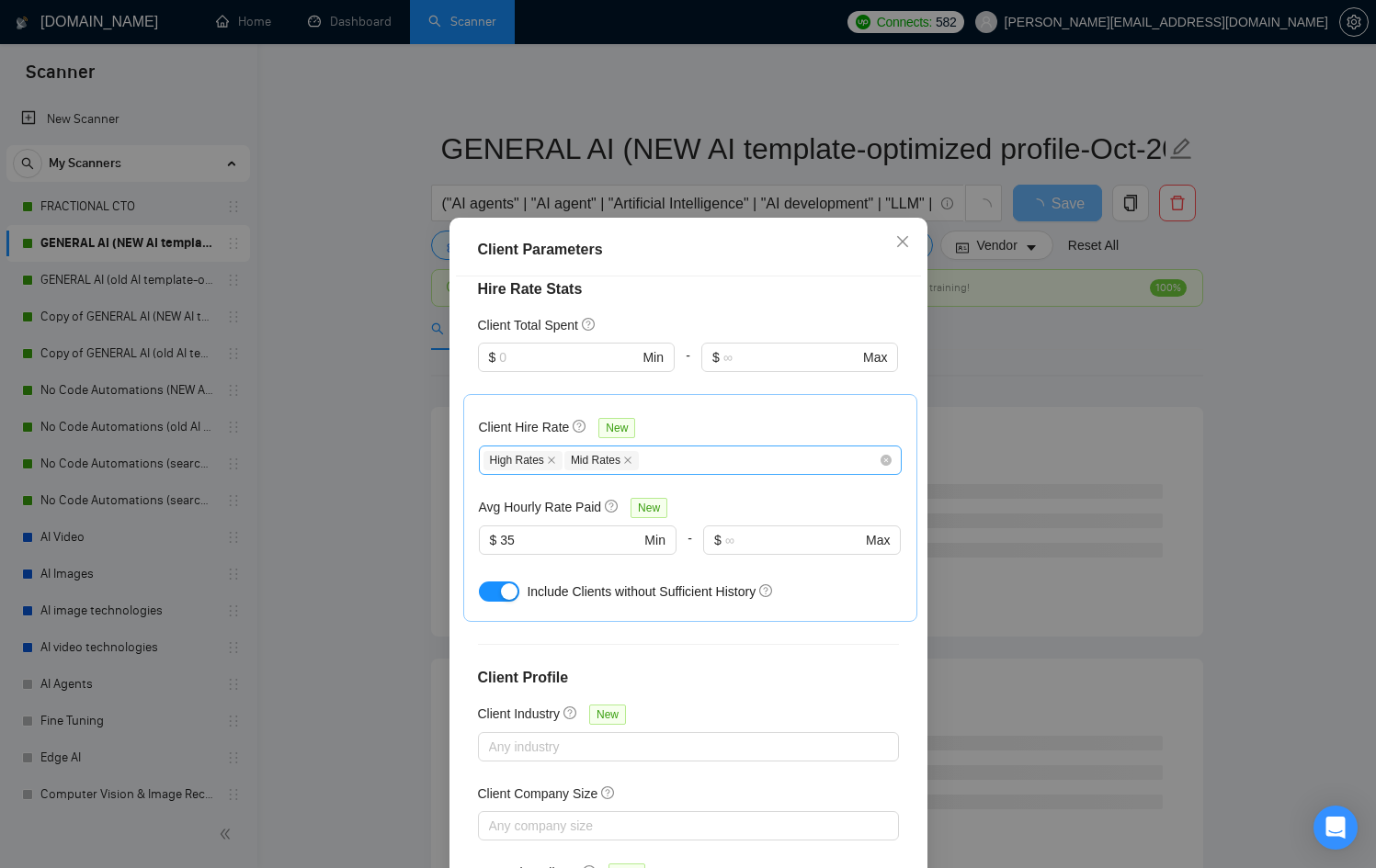
click at [662, 450] on div "High Rates Mid Rates" at bounding box center [681, 460] width 395 height 22
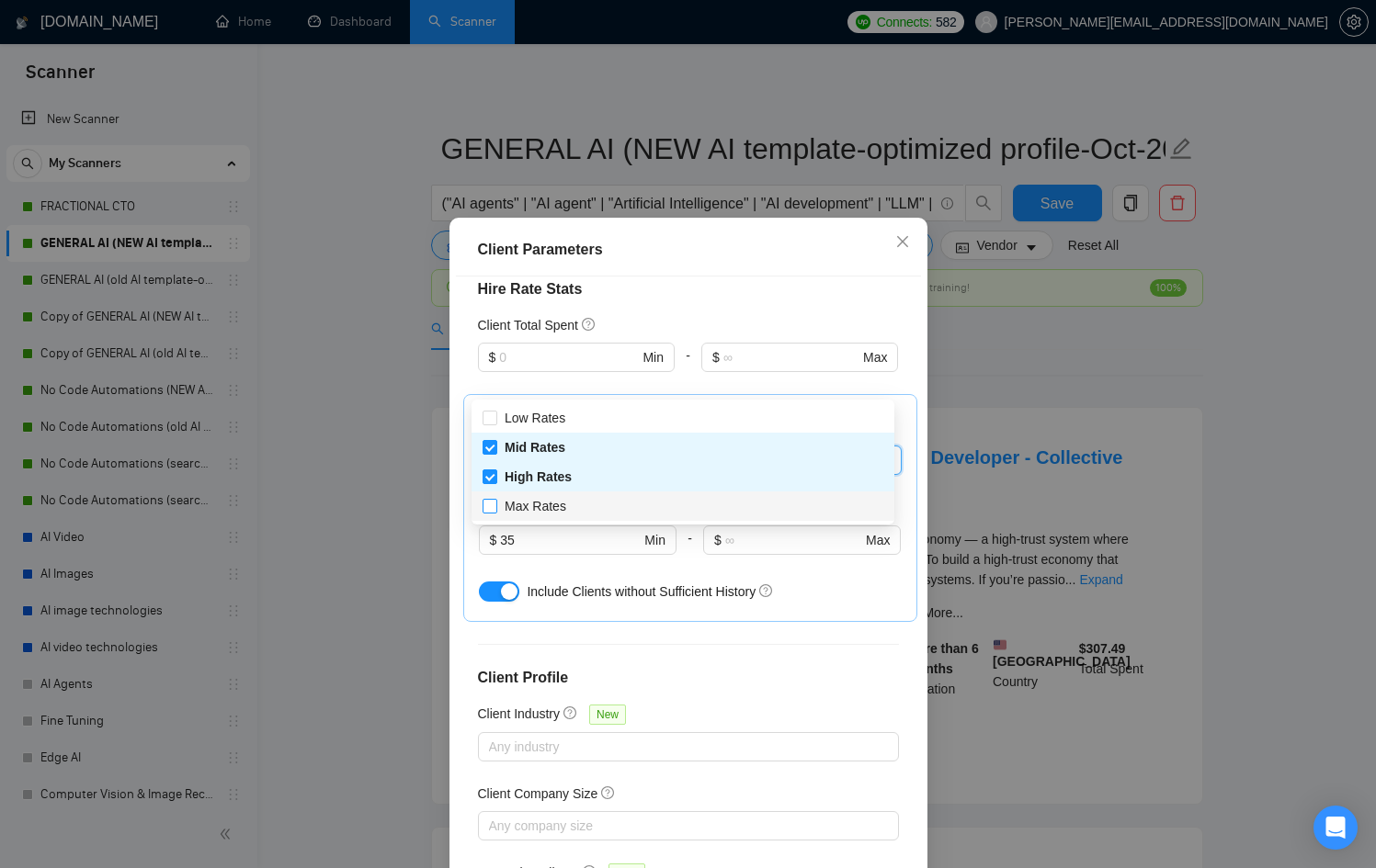
click at [523, 506] on span "Max Rates" at bounding box center [536, 506] width 62 height 15
click at [495, 506] on input "Max Rates" at bounding box center [488, 505] width 13 height 13
checkbox input "true"
click at [490, 458] on div "Mid Rates" at bounding box center [682, 448] width 422 height 29
checkbox input "false"
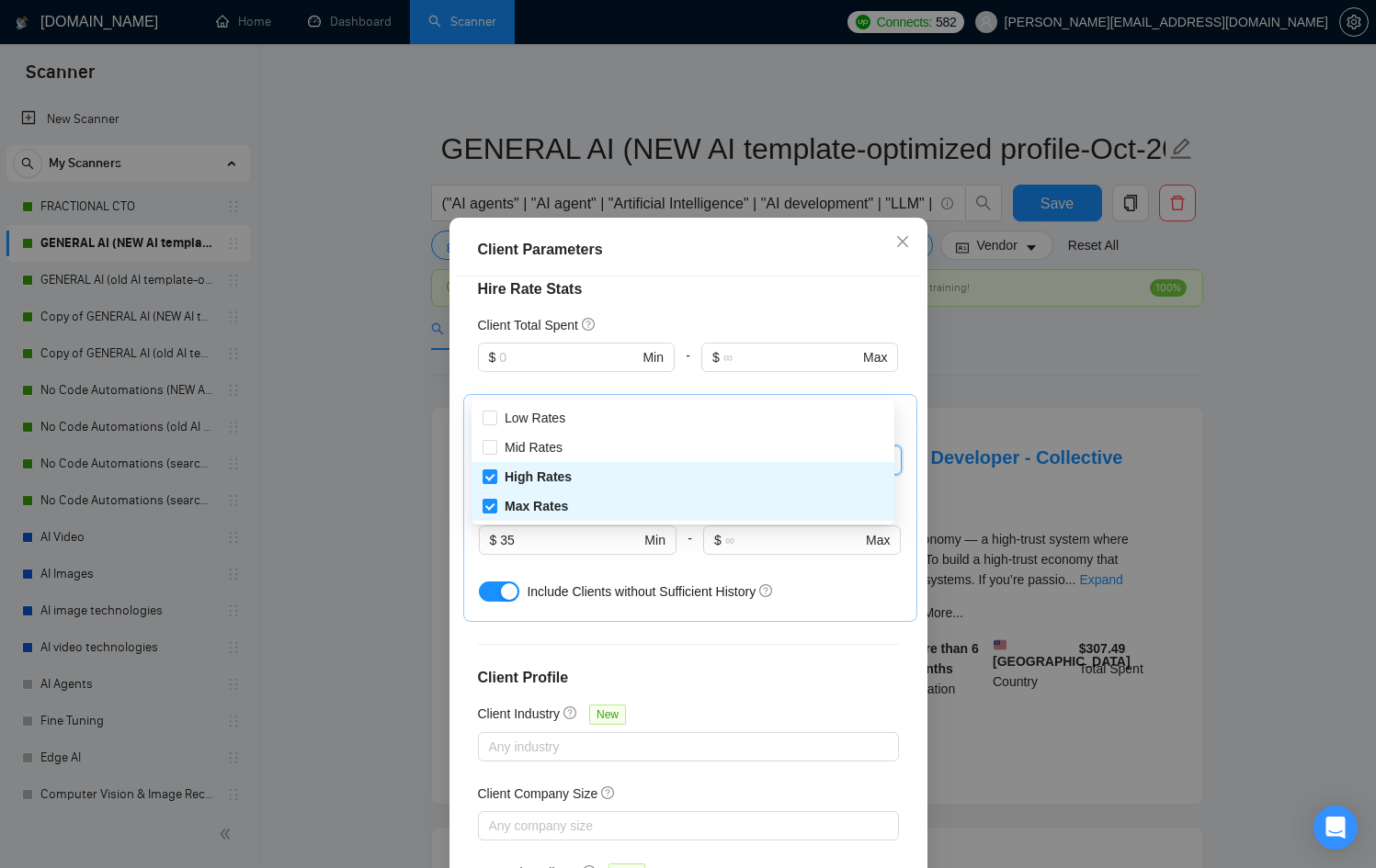
drag, startPoint x: 1011, startPoint y: 445, endPoint x: 1010, endPoint y: 405, distance: 40.0
click at [1014, 450] on div "Client Parameters Client Location Include Client Countries Select Exclude Clien…" at bounding box center [688, 434] width 1376 height 868
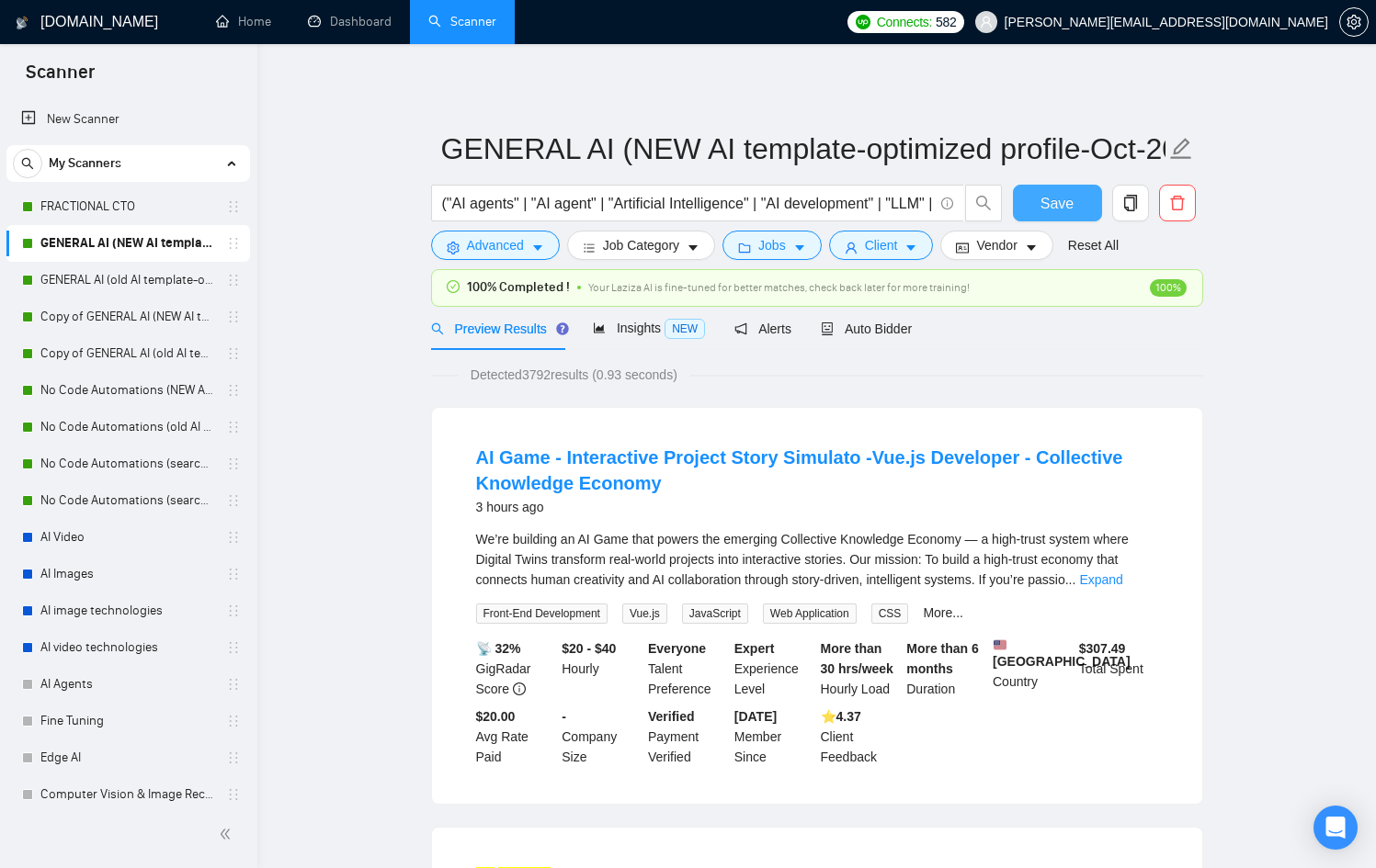
click at [1043, 209] on span "Save" at bounding box center [1056, 203] width 33 height 23
click at [93, 293] on link "GENERAL AI (old AI template-optimized profile-Sept-2025)" at bounding box center [128, 280] width 174 height 37
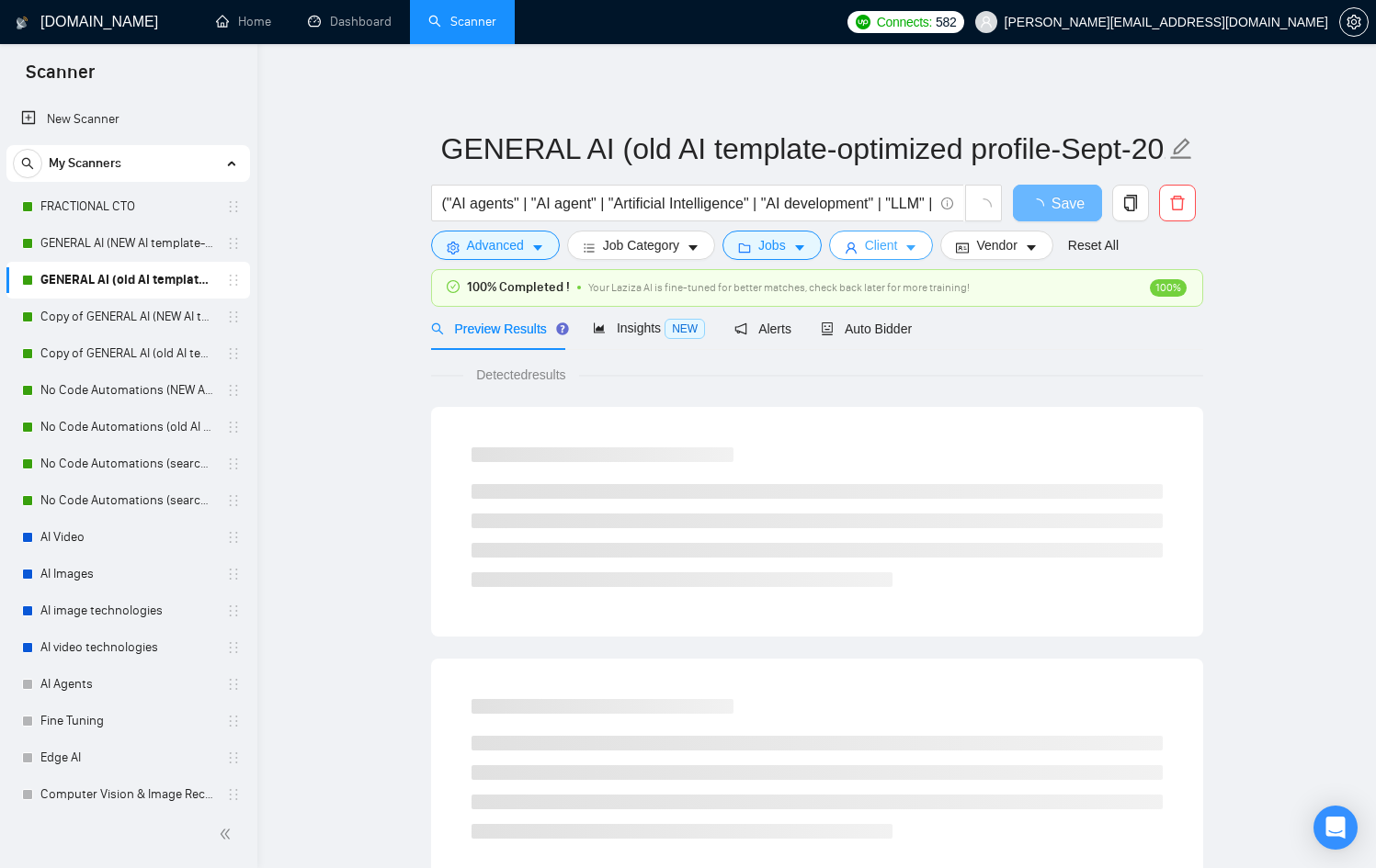
click at [902, 256] on button "Client" at bounding box center [881, 245] width 105 height 29
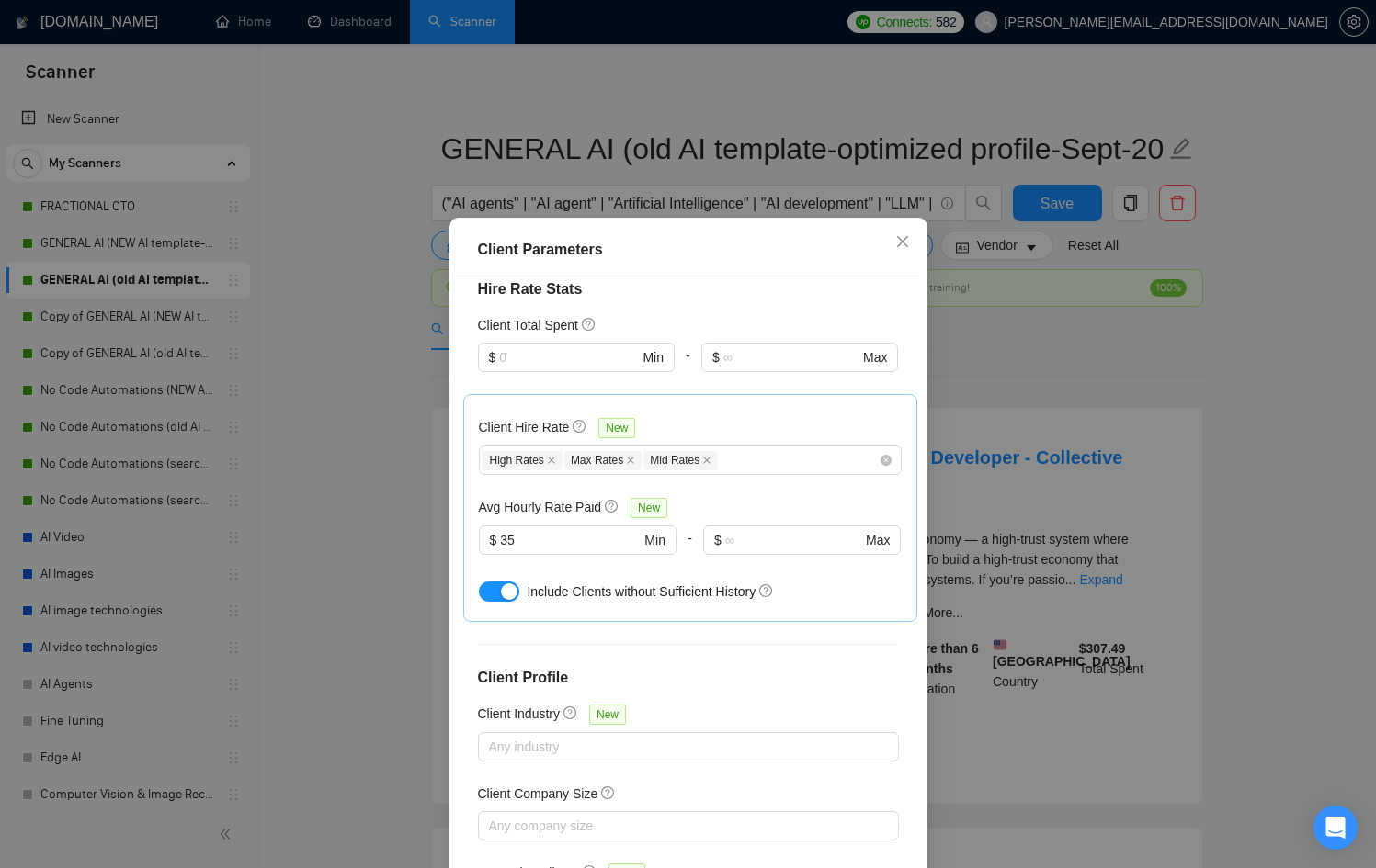
click at [998, 395] on div "Client Parameters Client Location Include Client Countries Select Exclude Clien…" at bounding box center [688, 434] width 1376 height 868
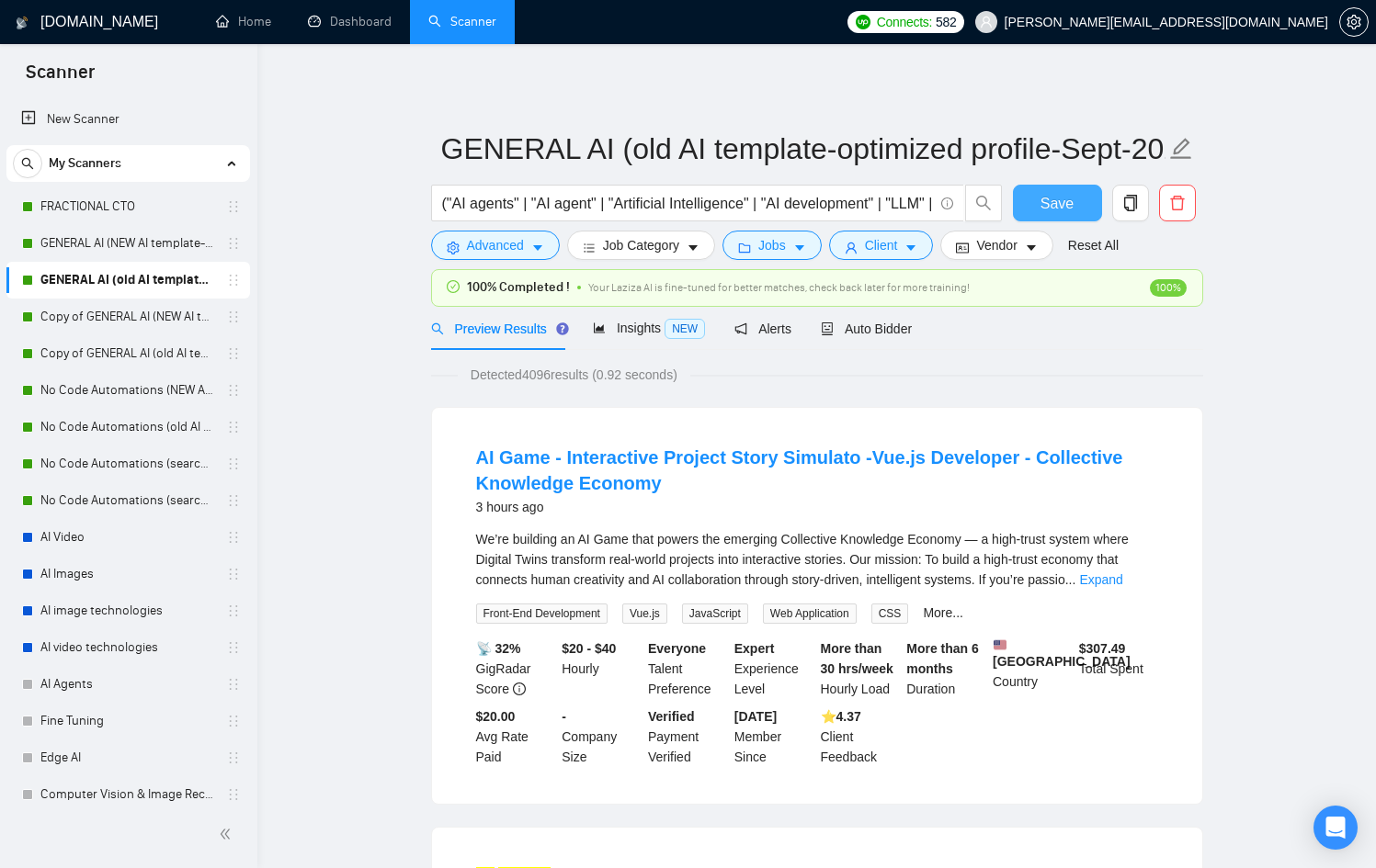
drag, startPoint x: 1044, startPoint y: 186, endPoint x: 1021, endPoint y: 185, distance: 23.0
click at [1048, 187] on button "Save" at bounding box center [1057, 203] width 89 height 37
click at [112, 312] on link "Copy of GENERAL AI (NEW AI template-optimized profile-Oct-2025)" at bounding box center [128, 317] width 174 height 37
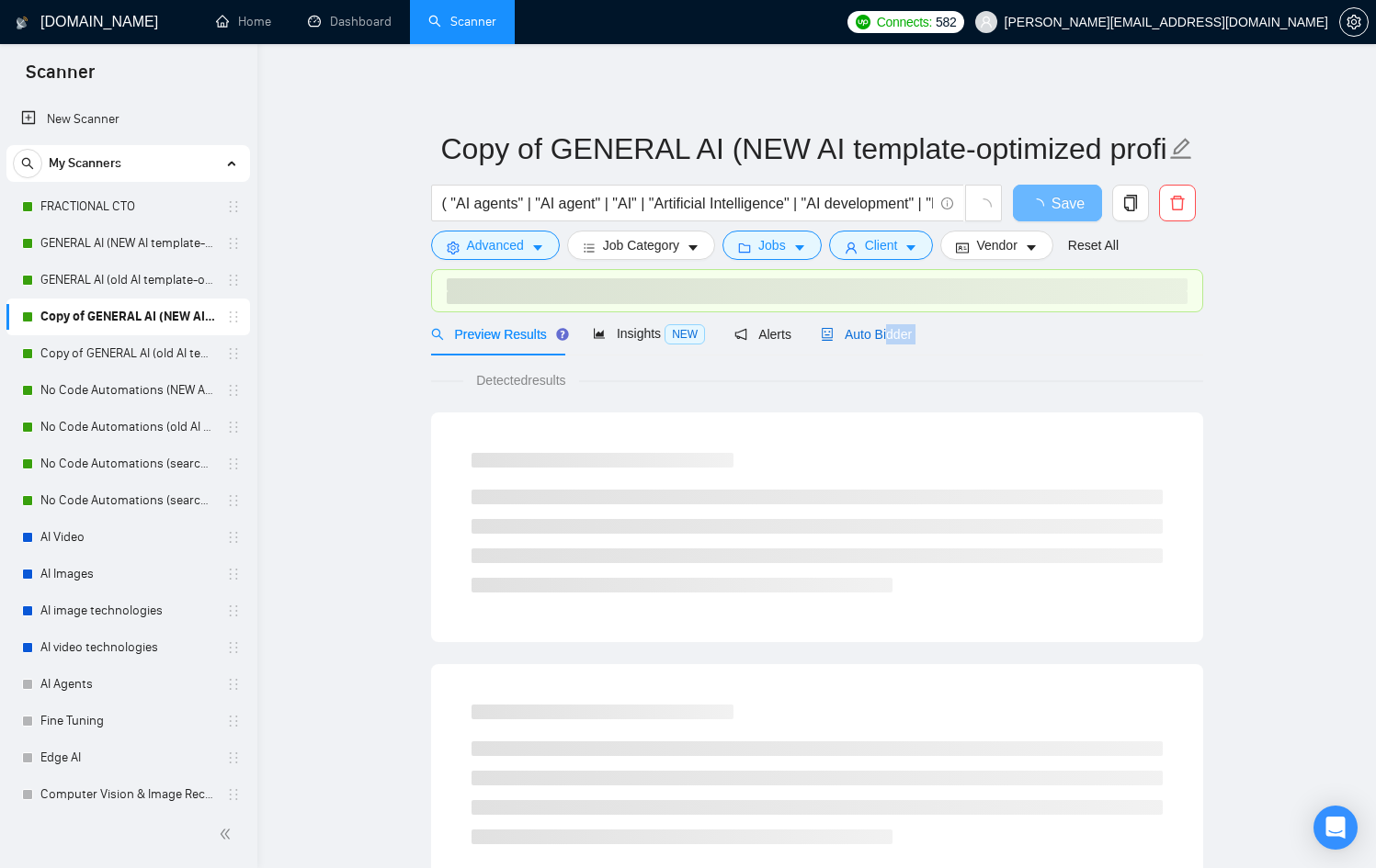
click at [877, 330] on span "Auto Bidder" at bounding box center [866, 334] width 91 height 15
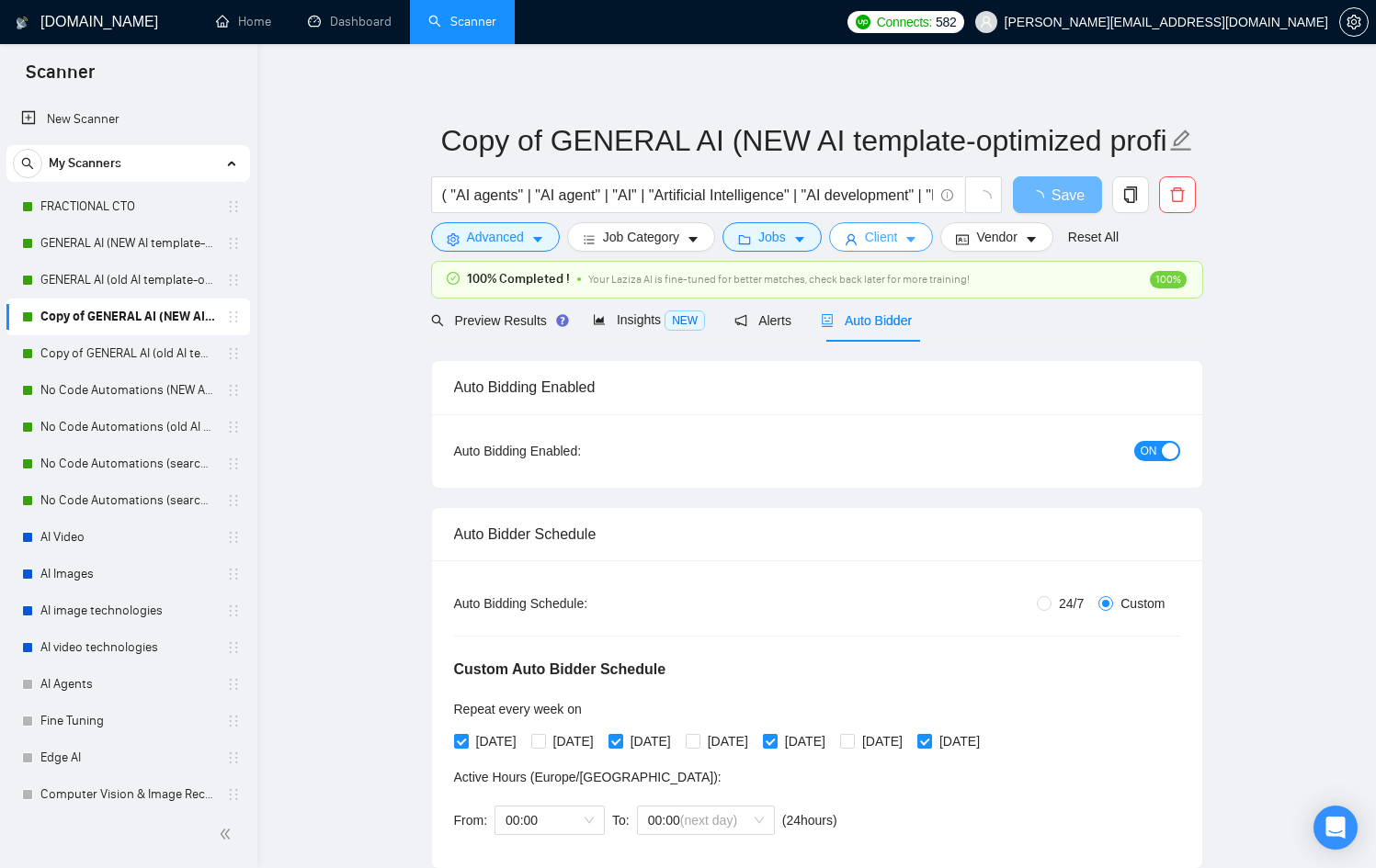
scroll to position [9, 0]
click at [874, 234] on span "Client" at bounding box center [881, 235] width 33 height 20
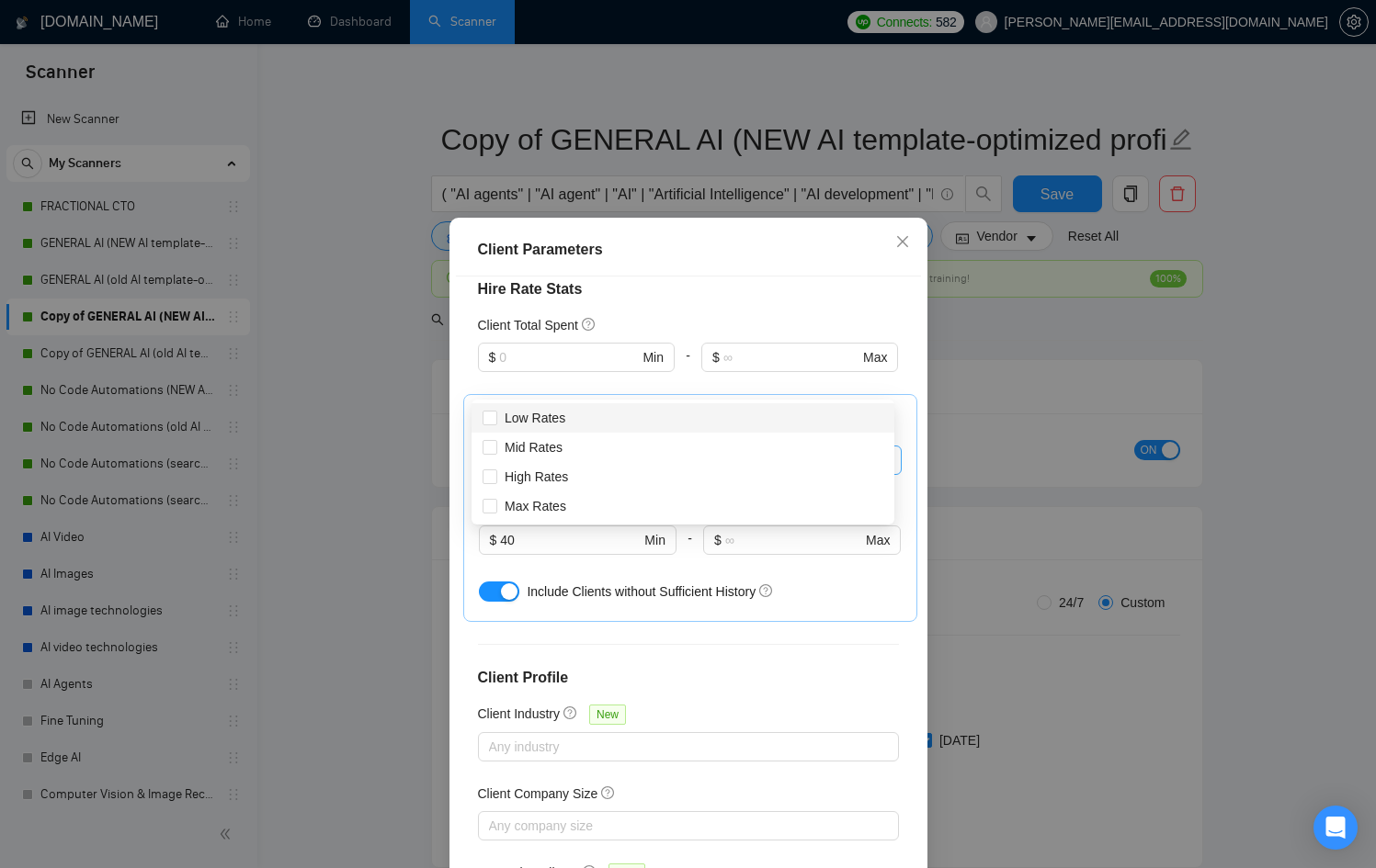
click at [605, 450] on div at bounding box center [681, 460] width 395 height 22
click at [552, 471] on span "High Rates" at bounding box center [536, 477] width 63 height 15
click at [495, 471] on input "High Rates" at bounding box center [488, 476] width 13 height 13
checkbox input "true"
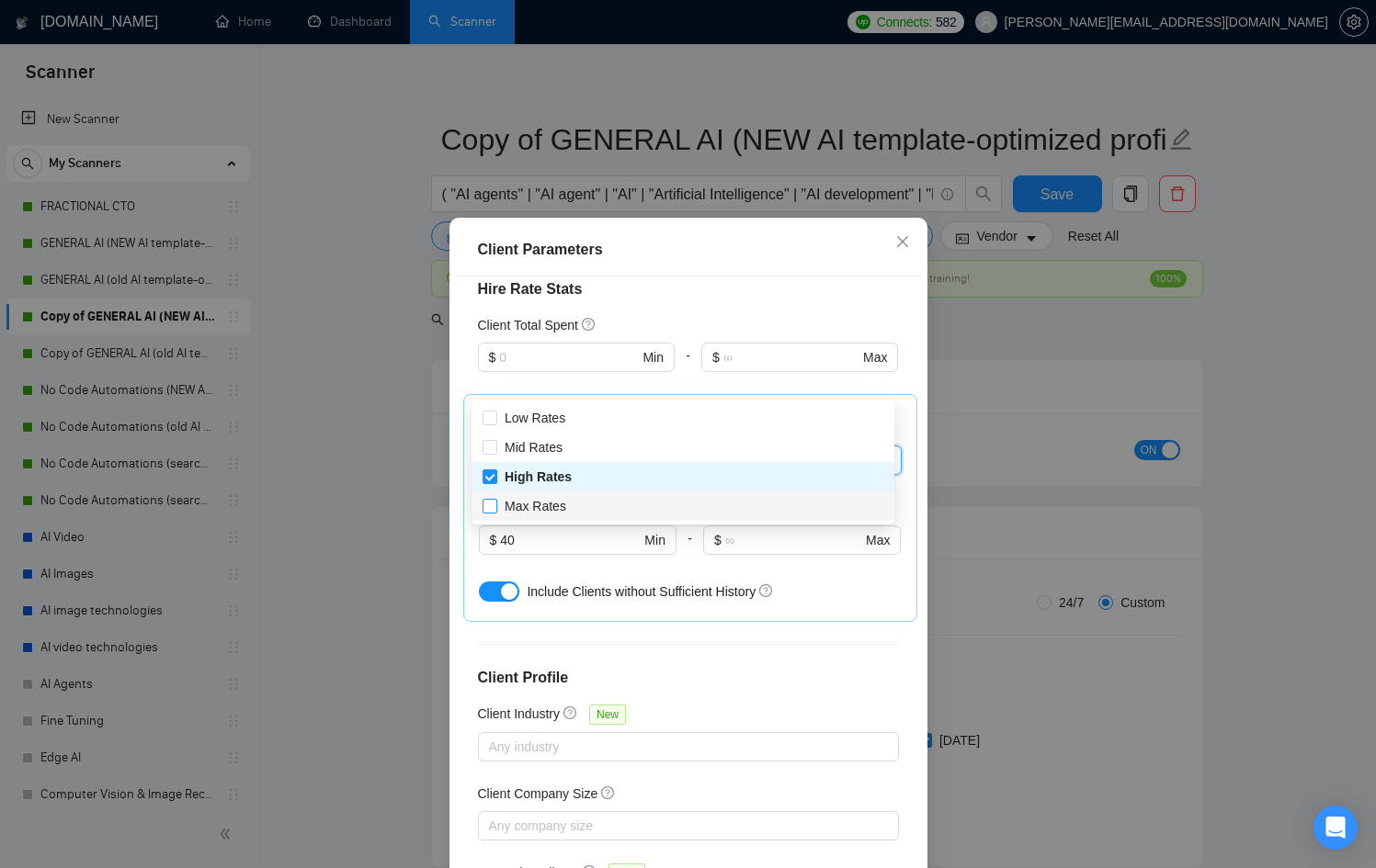
click at [564, 503] on span "Max Rates" at bounding box center [536, 506] width 62 height 15
click at [495, 503] on input "Max Rates" at bounding box center [488, 505] width 13 height 13
checkbox input "true"
click at [1141, 336] on div "Client Parameters Client Location Include Client Countries Select Exclude Clien…" at bounding box center [688, 434] width 1376 height 868
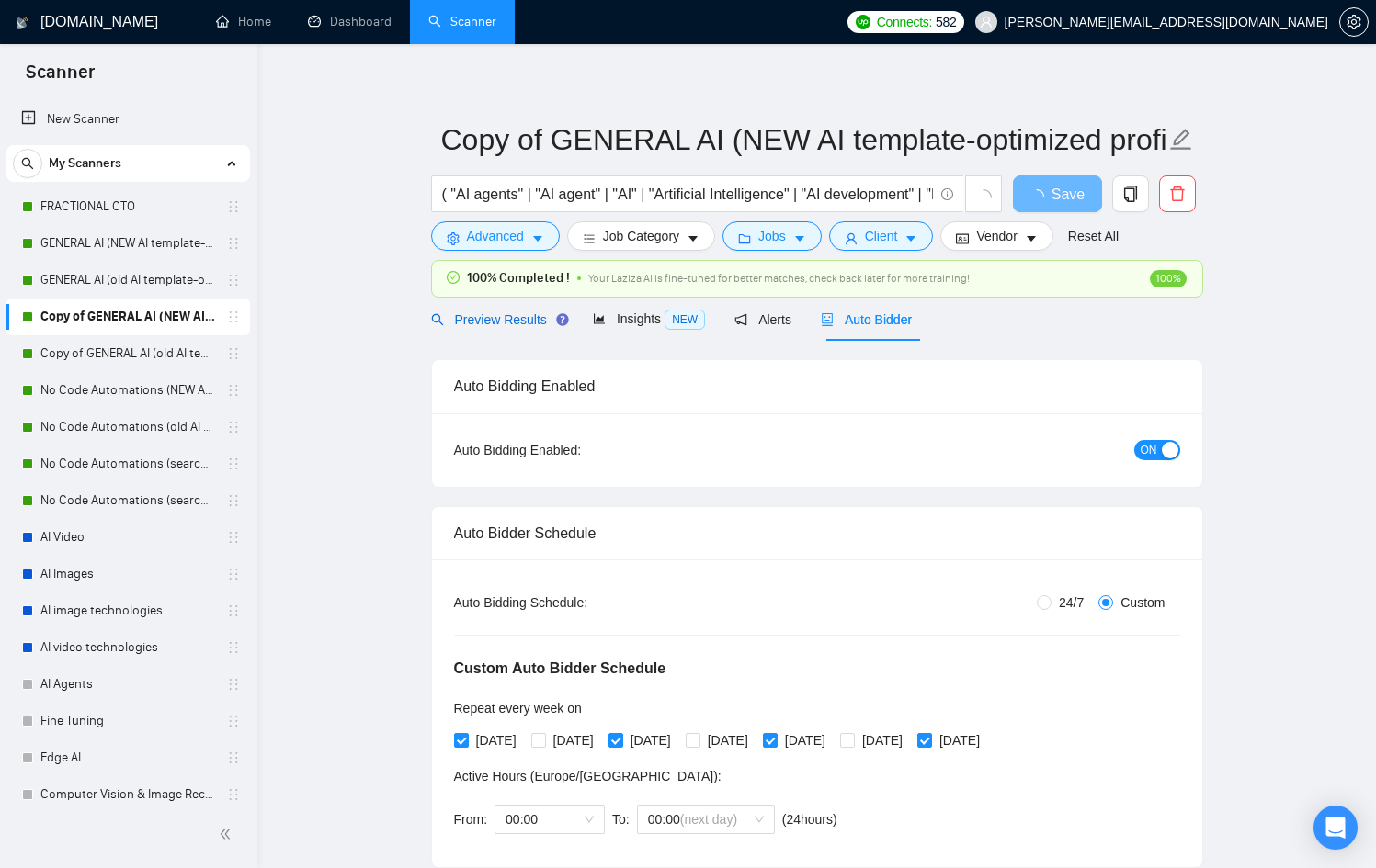
click at [506, 312] on span "Preview Results" at bounding box center [497, 319] width 133 height 15
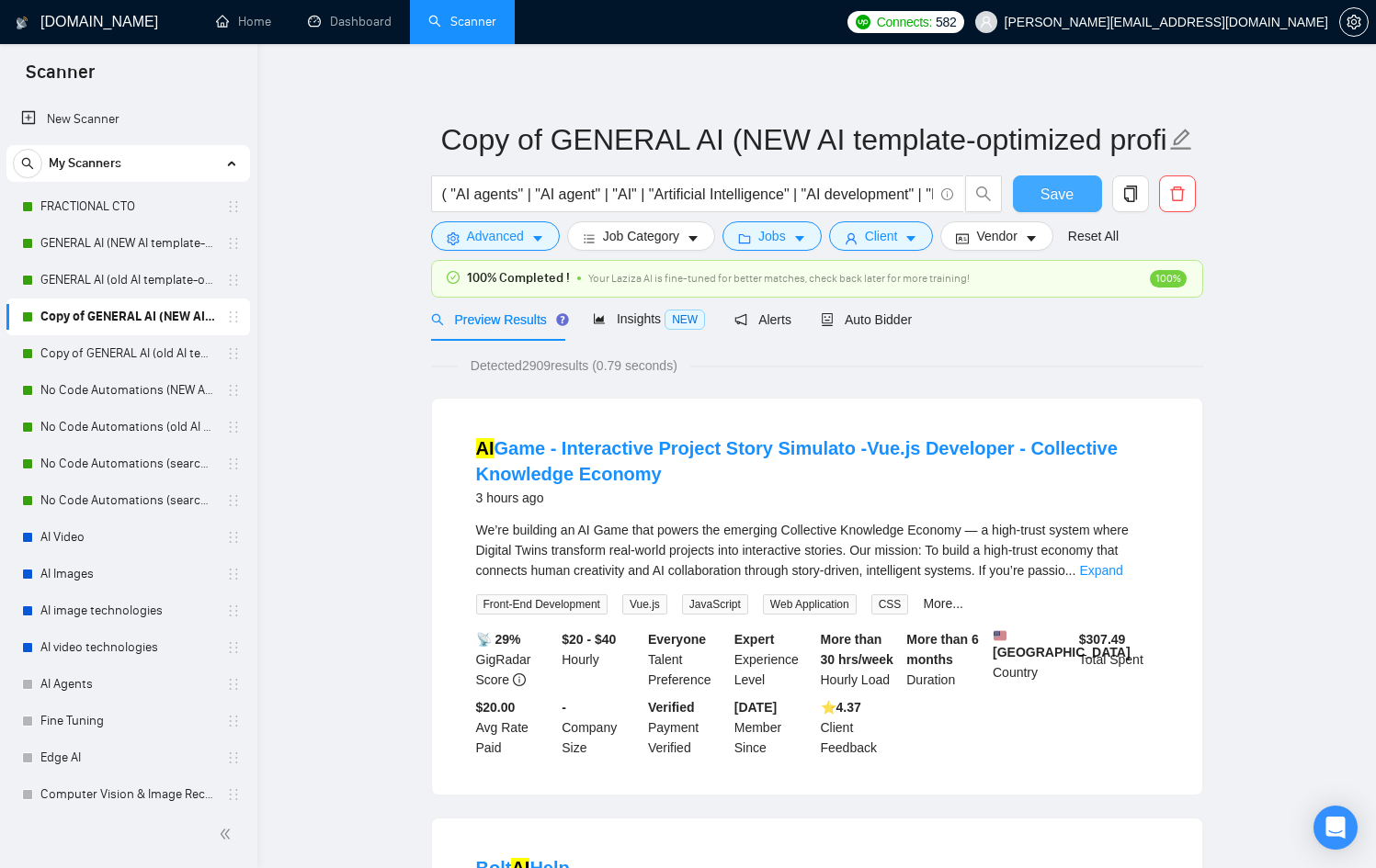
click at [1056, 194] on span "Save" at bounding box center [1056, 195] width 33 height 23
click at [109, 356] on link "Copy of GENERAL AI (old AI template-optimized profile-Sept-2025)" at bounding box center [128, 354] width 174 height 37
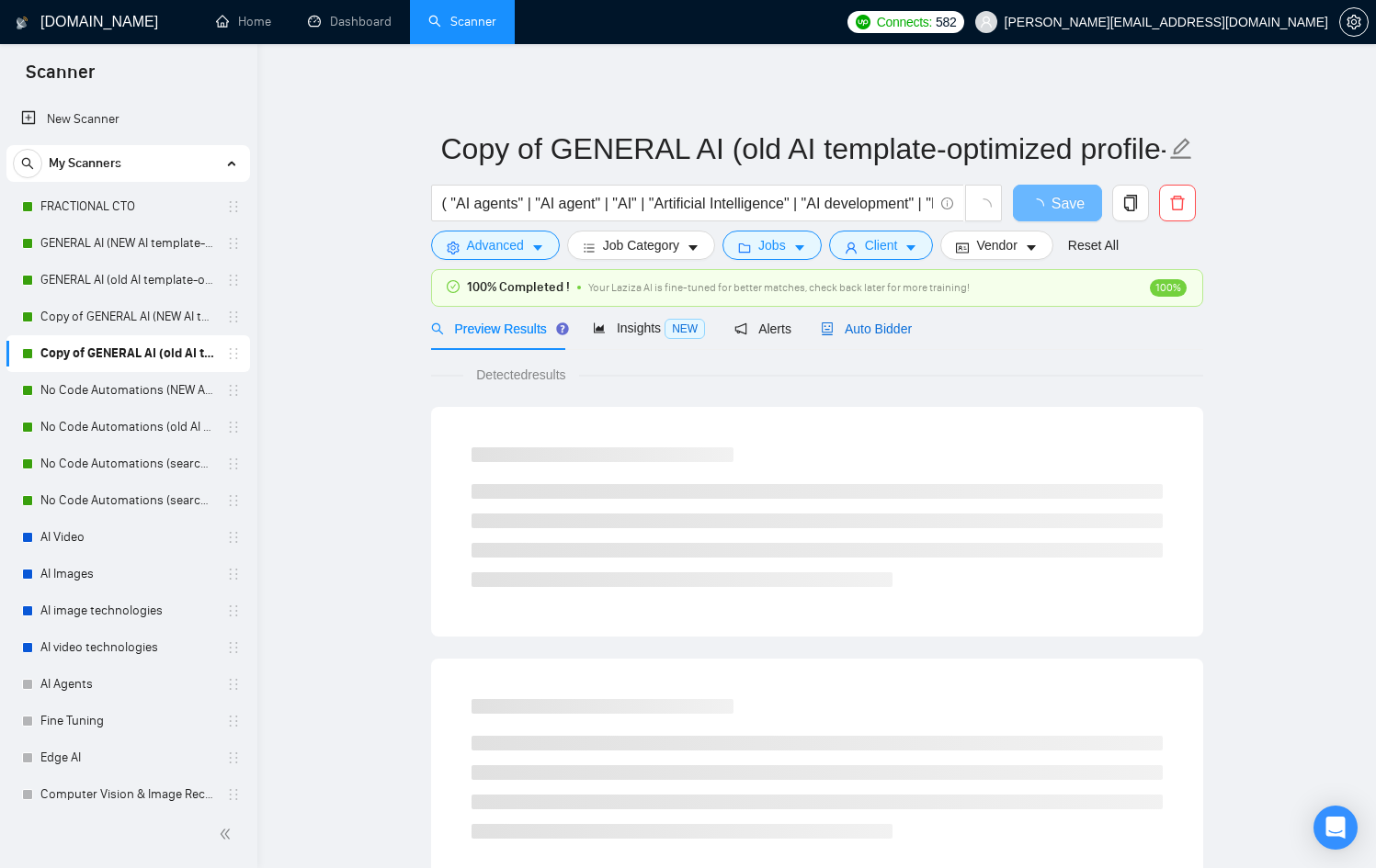
click at [861, 329] on span "Auto Bidder" at bounding box center [866, 328] width 91 height 15
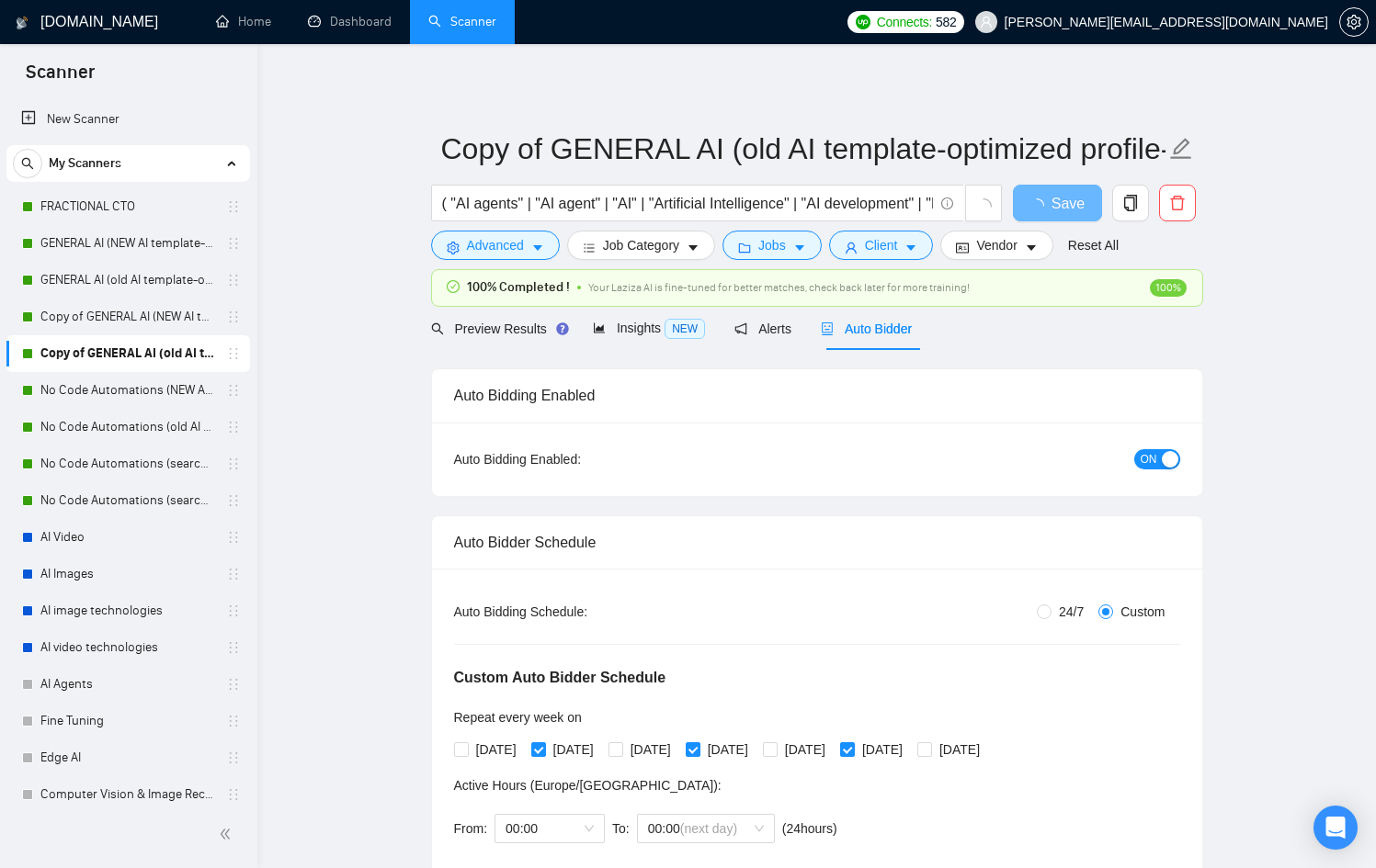
checkbox input "true"
click at [537, 326] on span "Preview Results" at bounding box center [497, 328] width 133 height 15
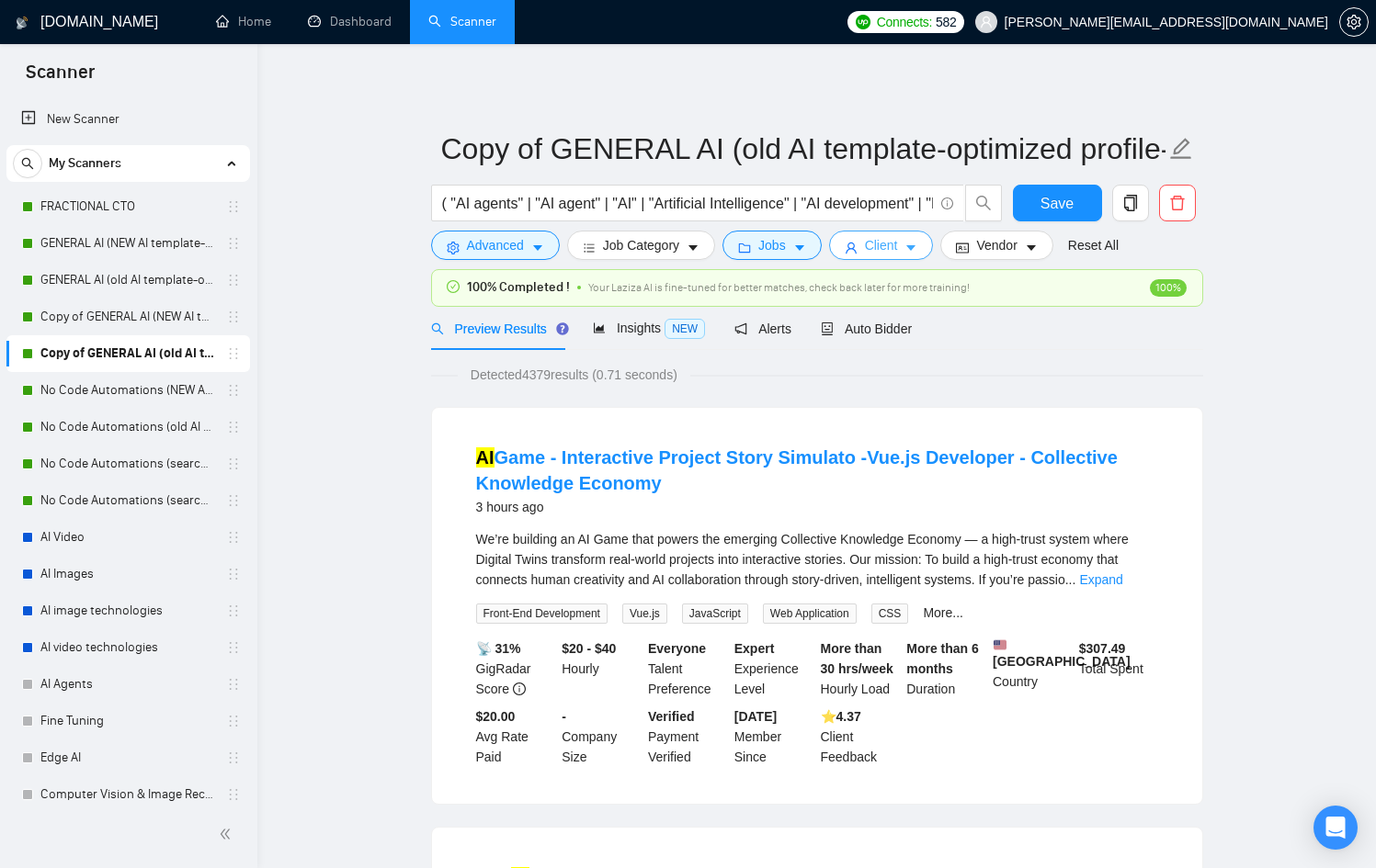
click at [911, 241] on button "Client" at bounding box center [881, 245] width 105 height 29
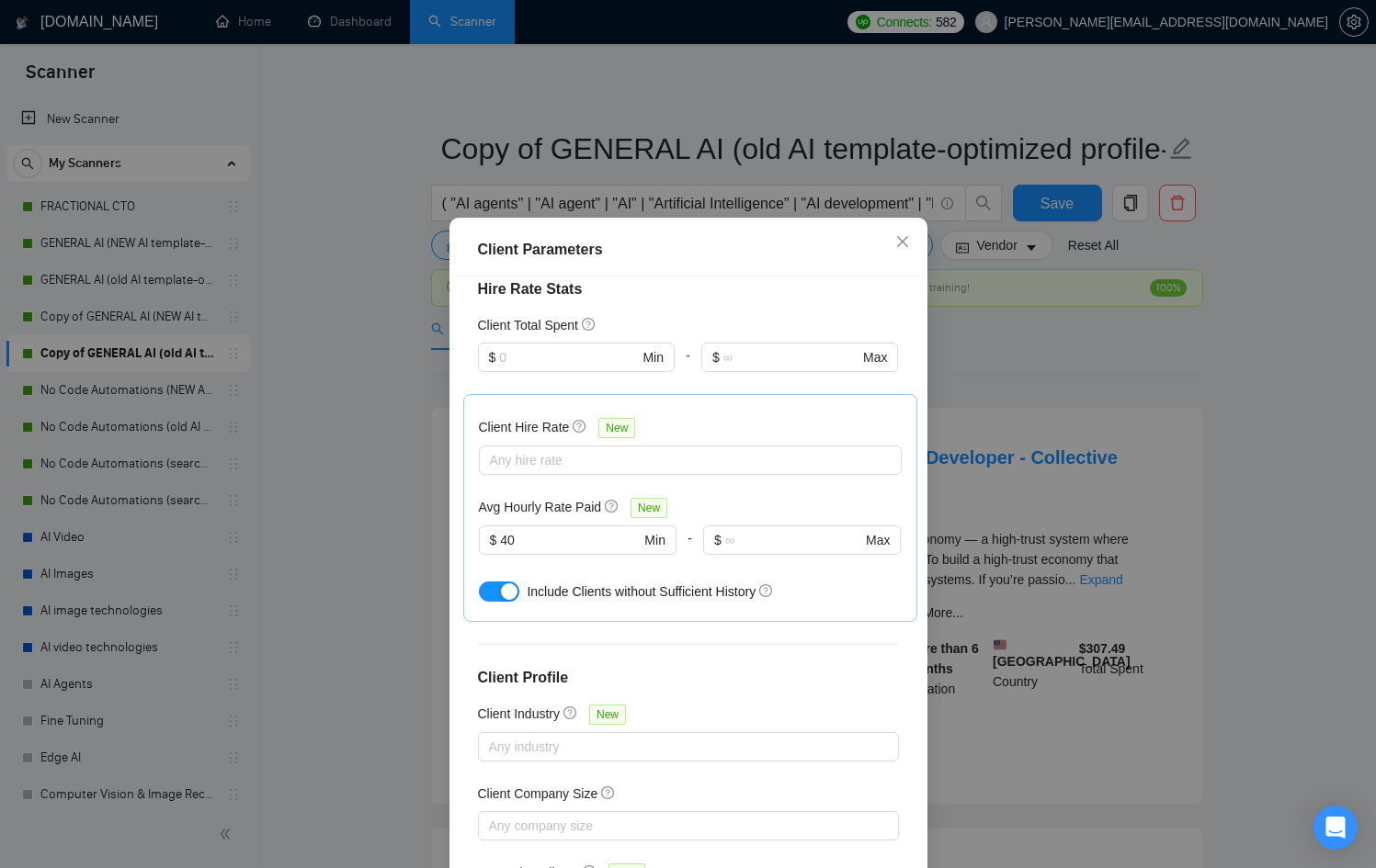
click at [518, 418] on div "Client Hire Rate New" at bounding box center [690, 431] width 422 height 28
click at [518, 446] on div "Any hire rate" at bounding box center [690, 460] width 422 height 29
click at [539, 480] on span "High Rates" at bounding box center [536, 477] width 63 height 15
click at [495, 480] on input "High Rates" at bounding box center [488, 476] width 13 height 13
checkbox input "true"
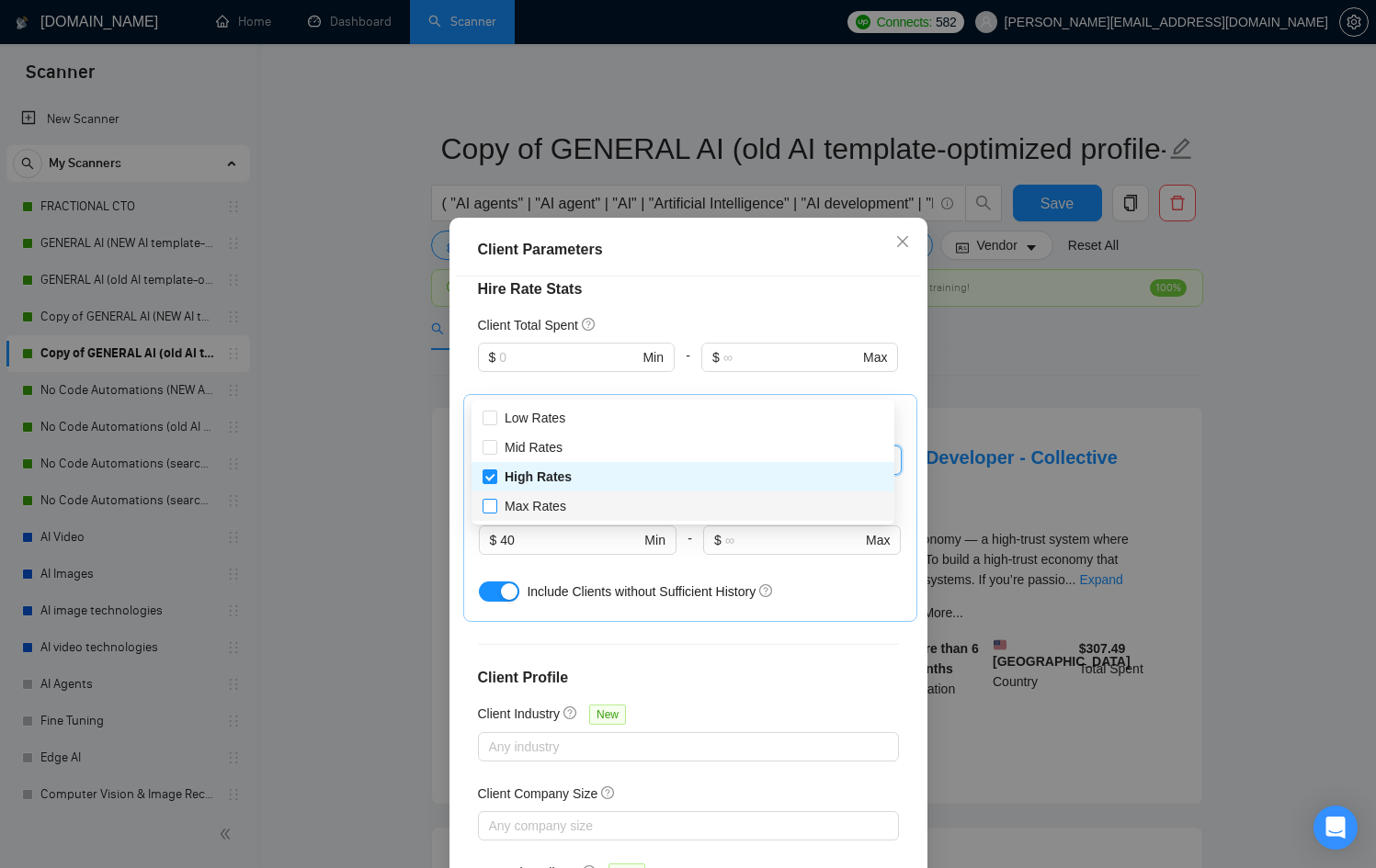
click at [550, 501] on span "Max Rates" at bounding box center [536, 506] width 62 height 15
click at [495, 501] on input "Max Rates" at bounding box center [488, 505] width 13 height 13
checkbox input "true"
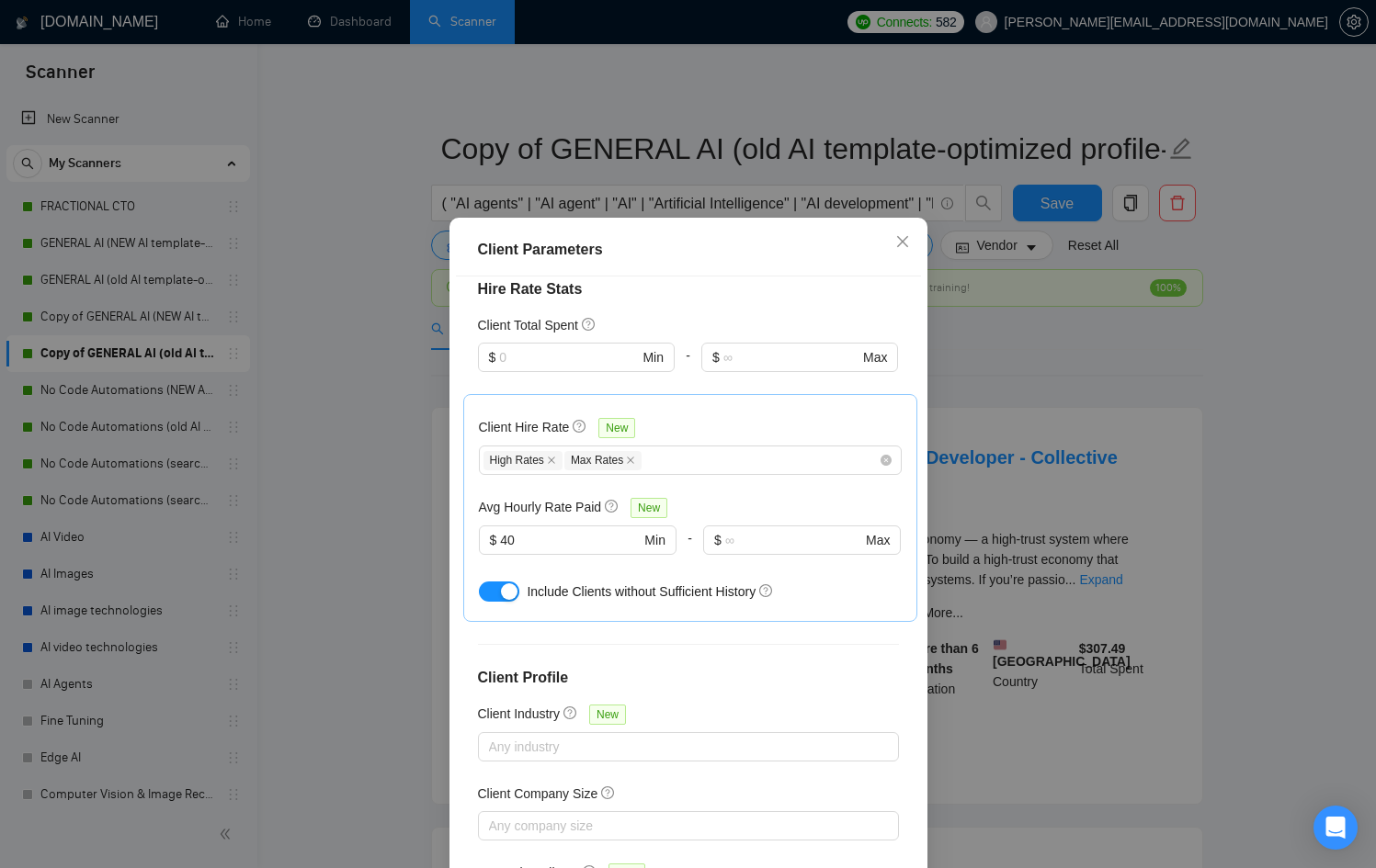
click at [1023, 427] on div "Client Parameters Client Location Include Client Countries Select Exclude Clien…" at bounding box center [688, 434] width 1376 height 868
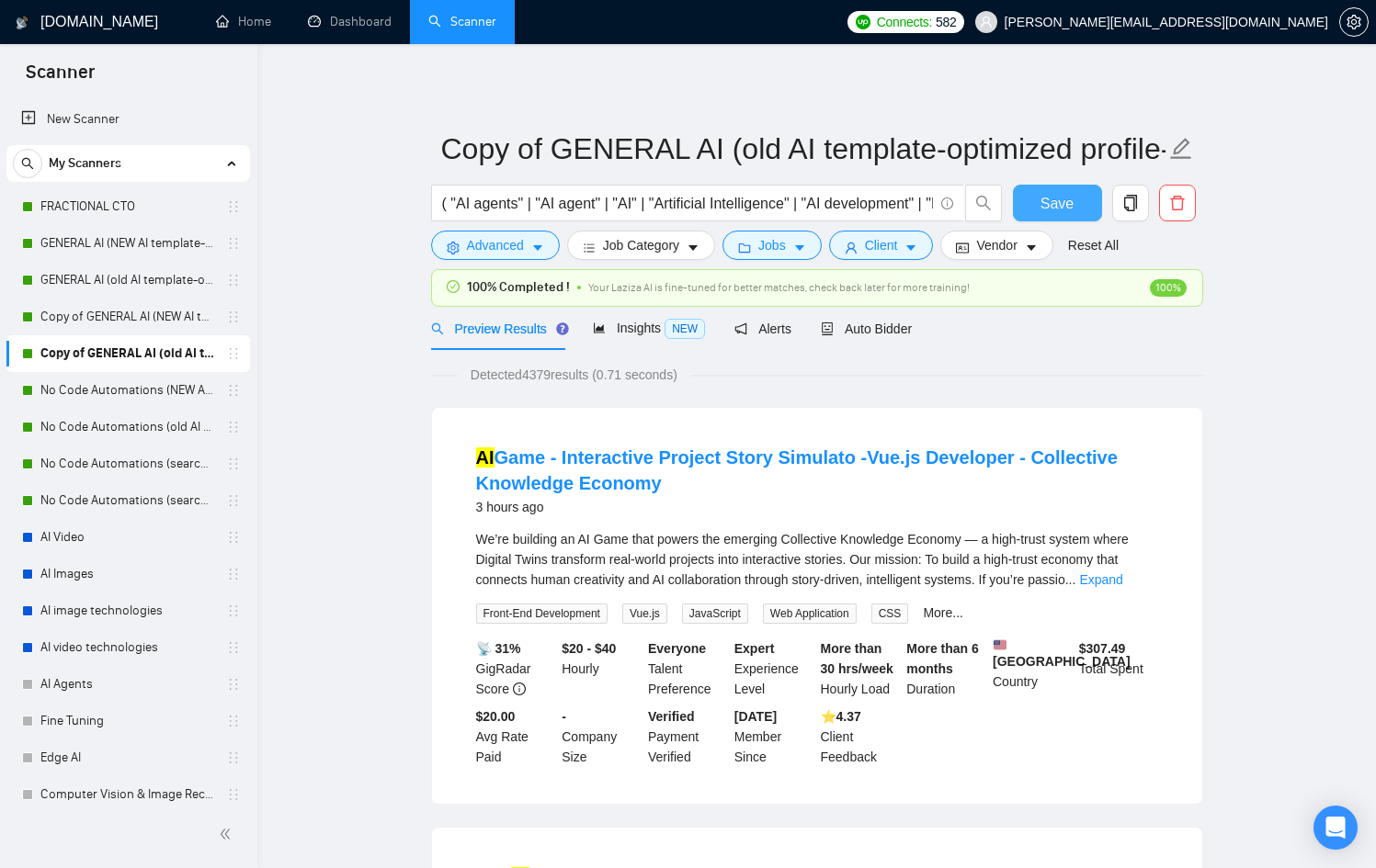
click at [1048, 196] on span "Save" at bounding box center [1056, 203] width 33 height 23
click at [71, 388] on link "No Code Automations (NEW AI template-optimized profile-Oct-2025)" at bounding box center [128, 390] width 174 height 37
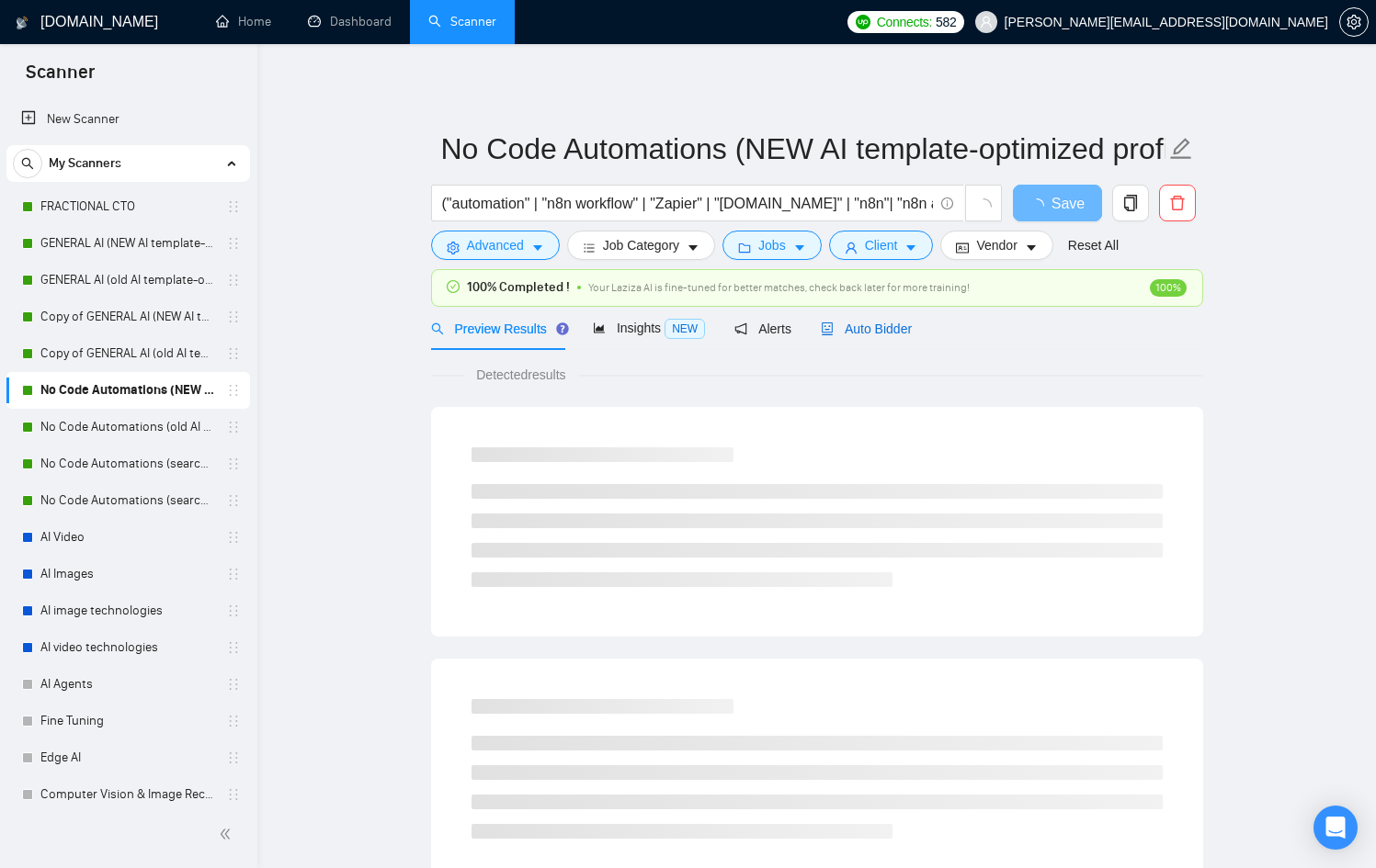
click at [872, 324] on span "Auto Bidder" at bounding box center [866, 328] width 91 height 15
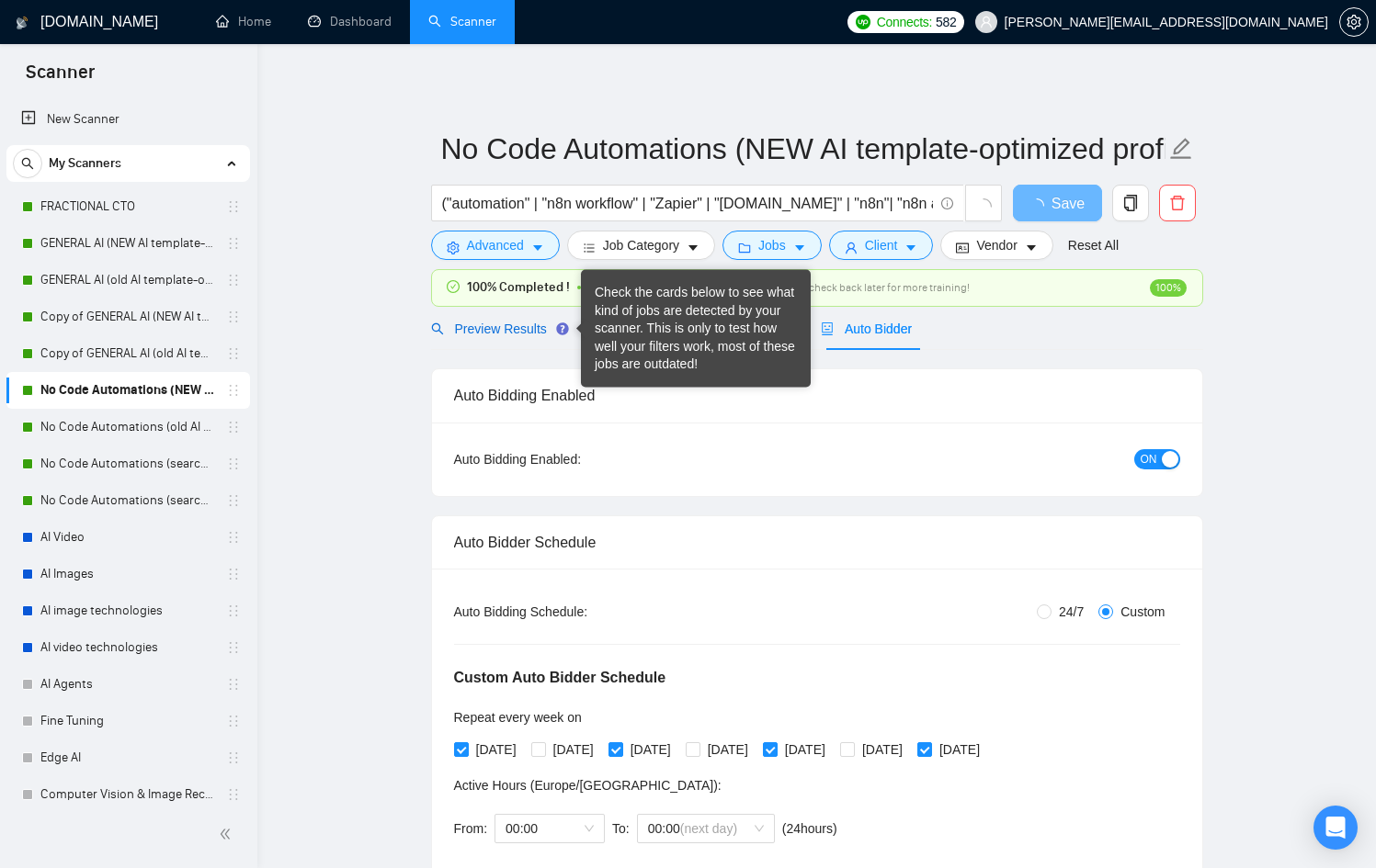
click at [521, 330] on span "Preview Results" at bounding box center [497, 328] width 133 height 15
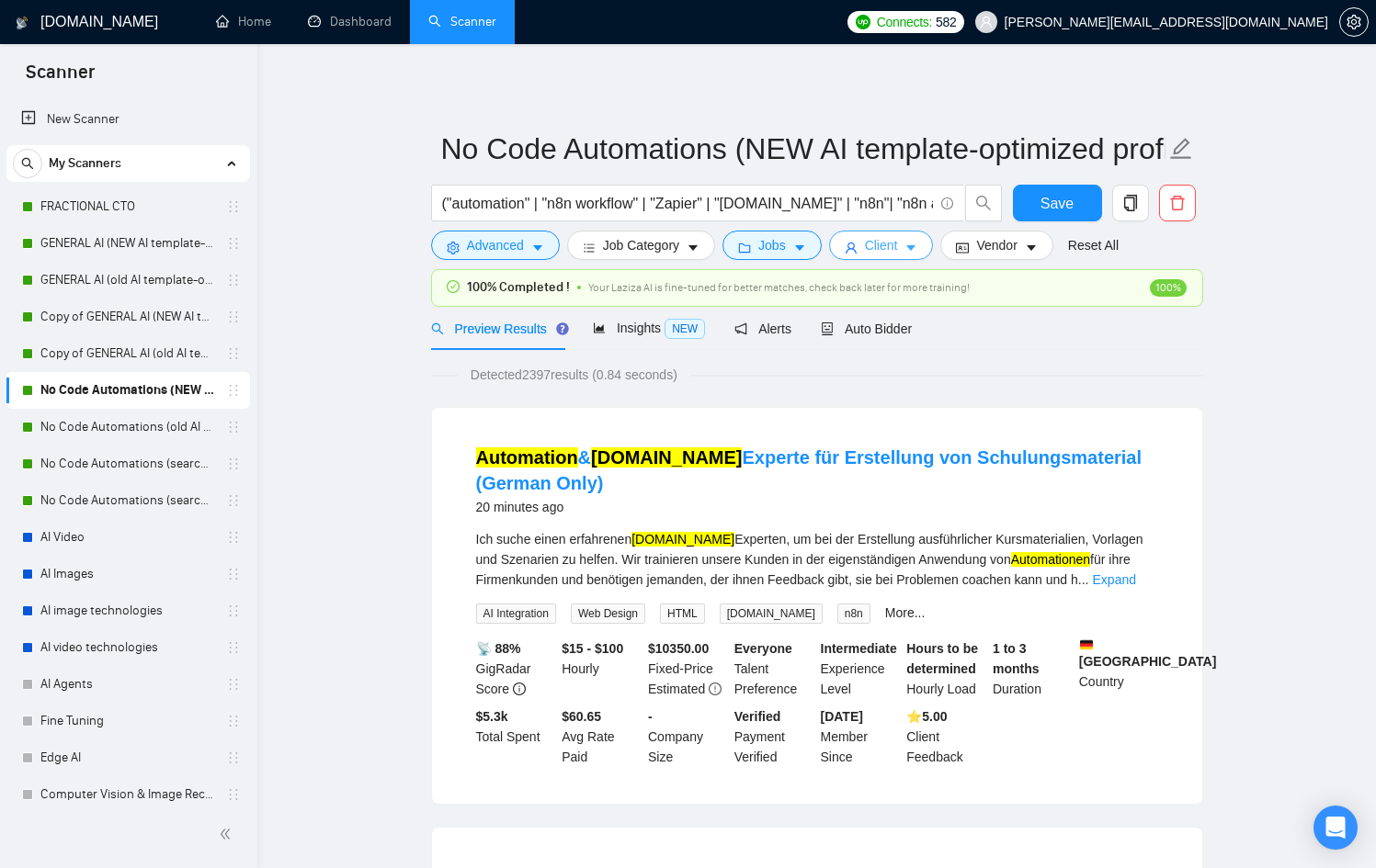
click at [916, 244] on icon "caret-down" at bounding box center [910, 247] width 13 height 13
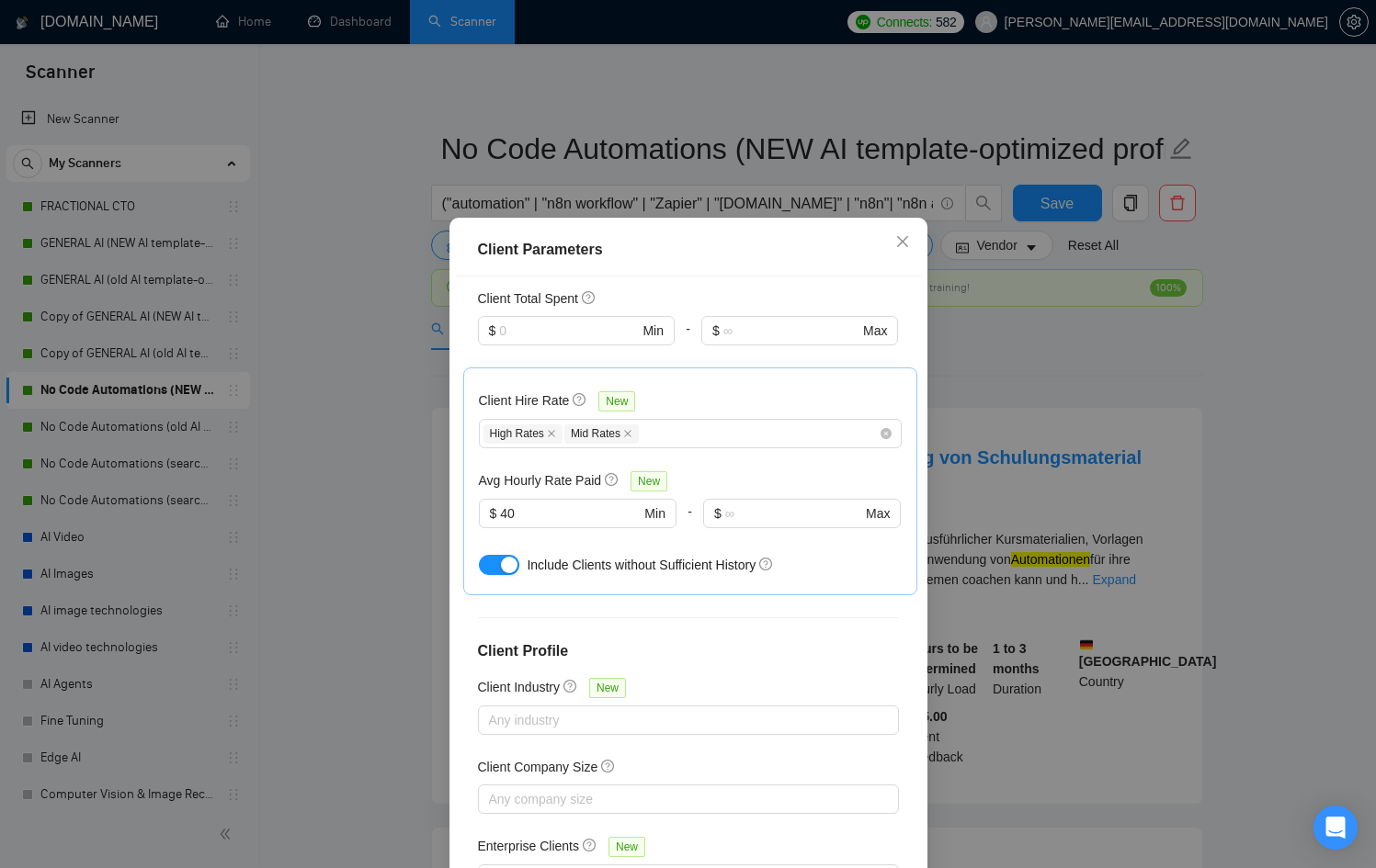
click at [384, 429] on div "Client Parameters Client Location Include Client Countries Select Exclude Clien…" at bounding box center [688, 434] width 1376 height 868
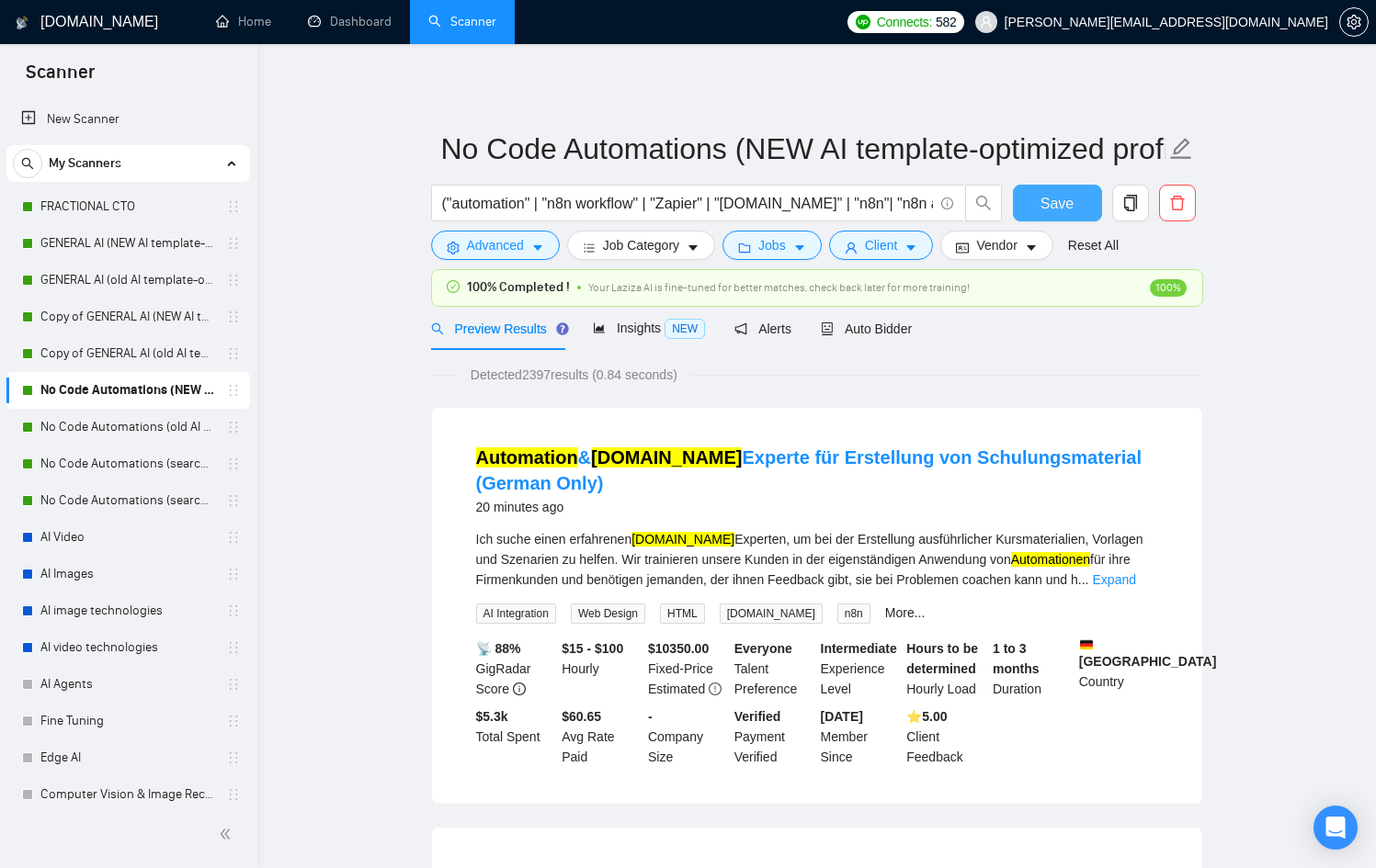
click at [1059, 204] on span "Save" at bounding box center [1056, 203] width 33 height 23
click at [112, 415] on link "No Code Automations (old AI template-optimized profile-Sept-2025)" at bounding box center [128, 427] width 174 height 37
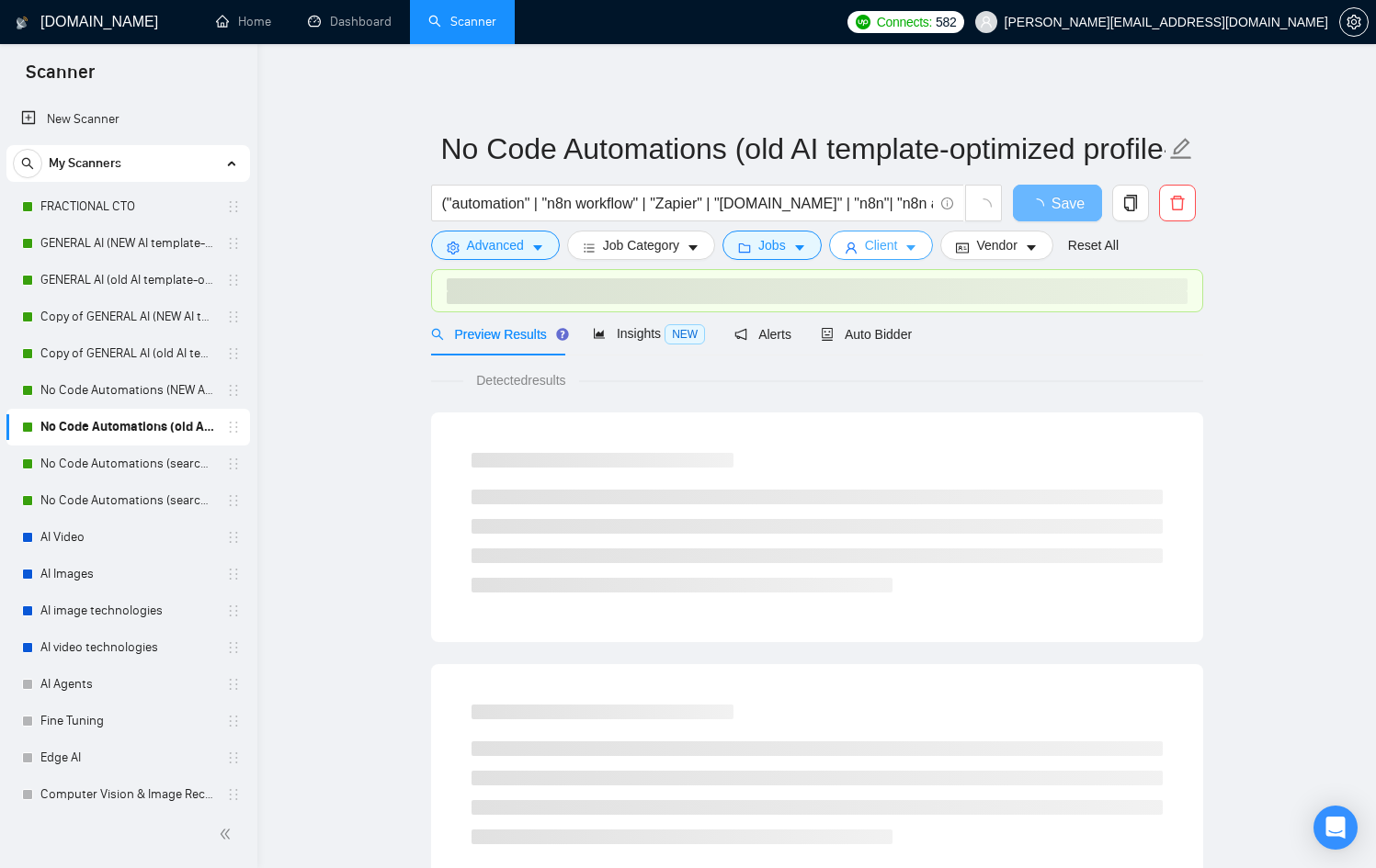
click at [889, 231] on button "Client" at bounding box center [881, 245] width 105 height 29
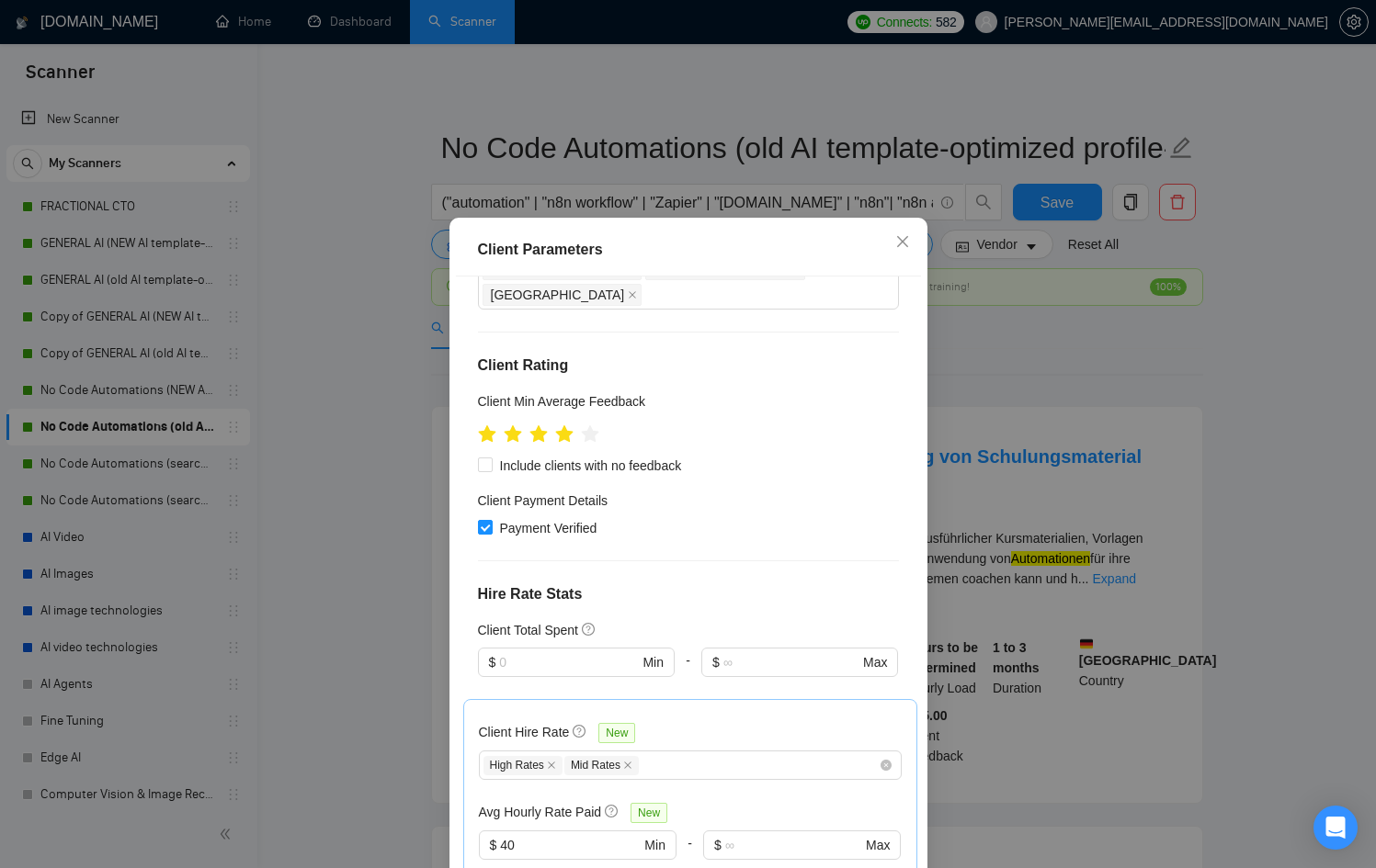
scroll to position [230, 0]
click at [977, 385] on div "Client Parameters Client Location Include Client Countries Select Exclude Clien…" at bounding box center [688, 434] width 1376 height 868
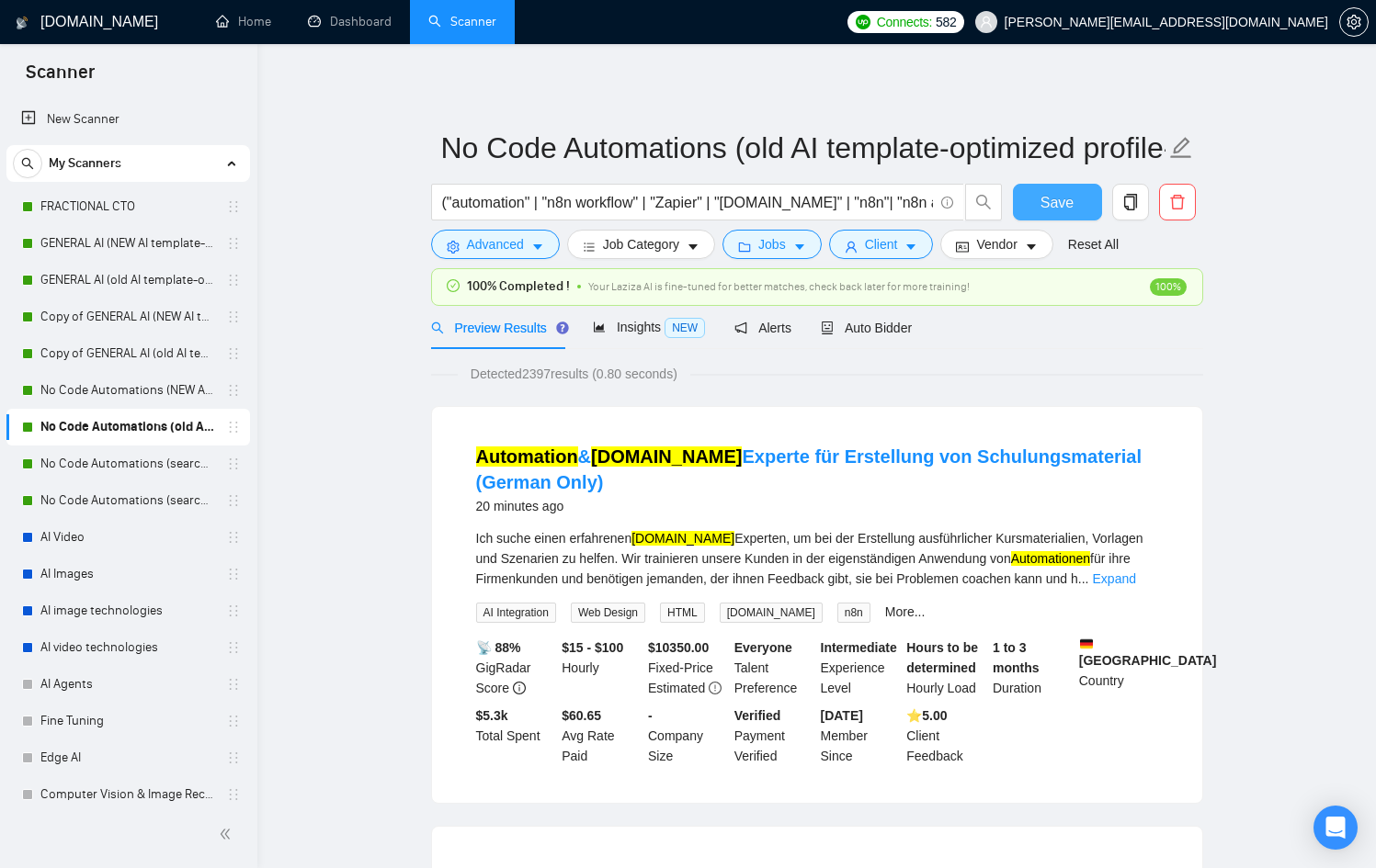
click at [1054, 198] on span "Save" at bounding box center [1056, 202] width 33 height 23
click at [141, 455] on link "No Code Automations (search only in Titles)(NEW AI template-optimized profile-O…" at bounding box center [128, 464] width 174 height 37
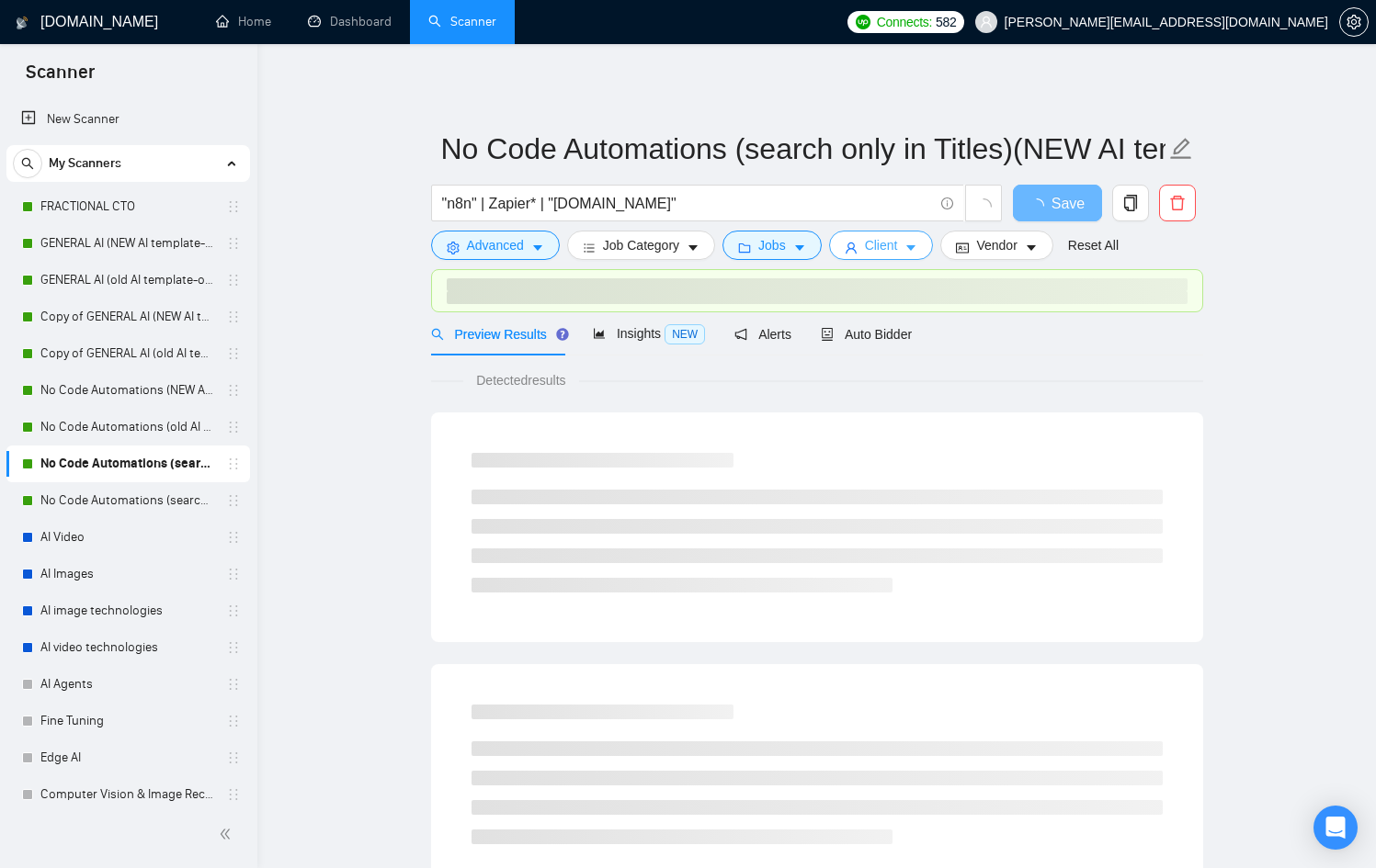
click at [880, 258] on button "Client" at bounding box center [881, 245] width 105 height 29
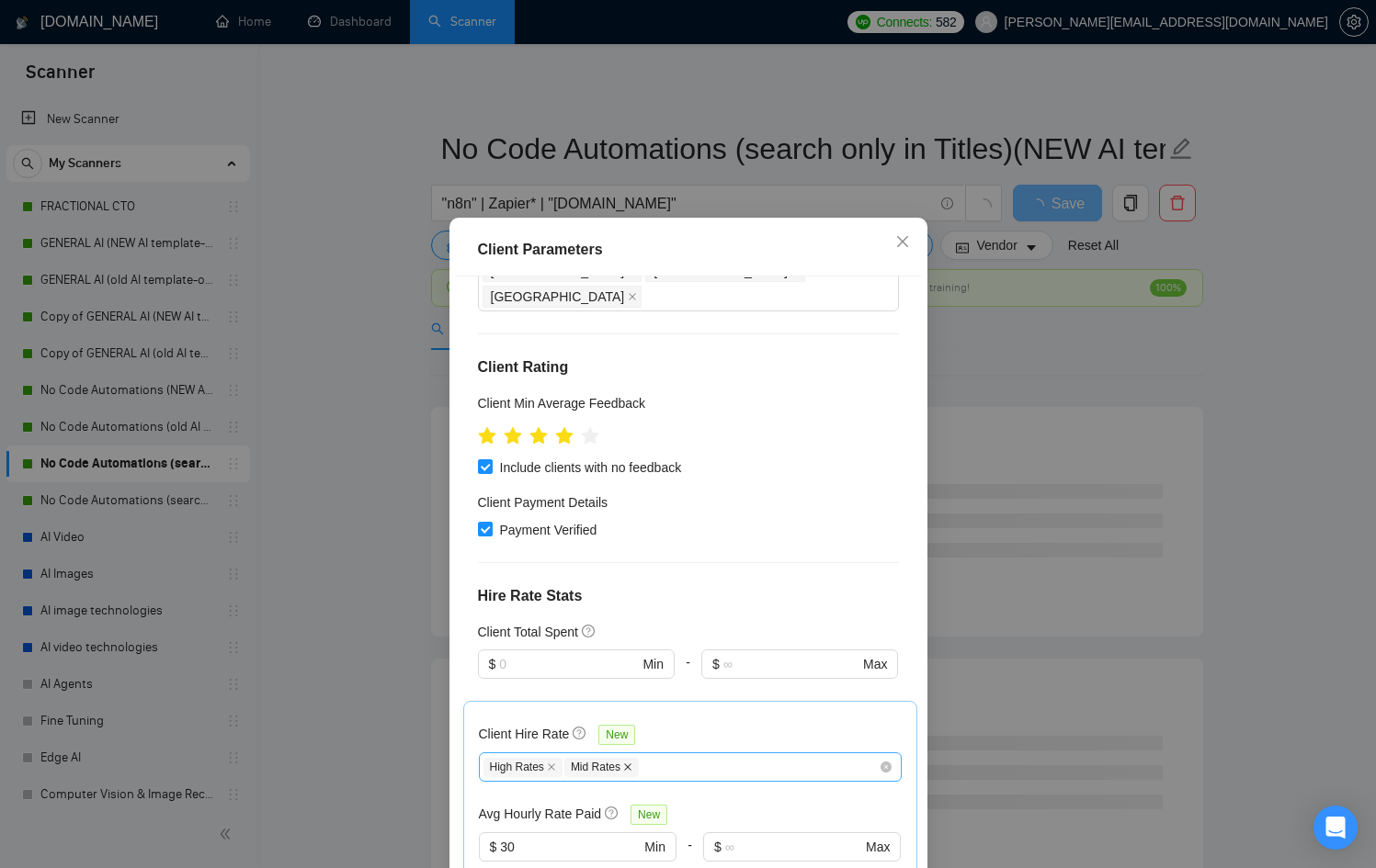
click at [623, 762] on icon "close" at bounding box center [627, 766] width 9 height 9
click at [625, 756] on div "High Rates" at bounding box center [681, 766] width 395 height 22
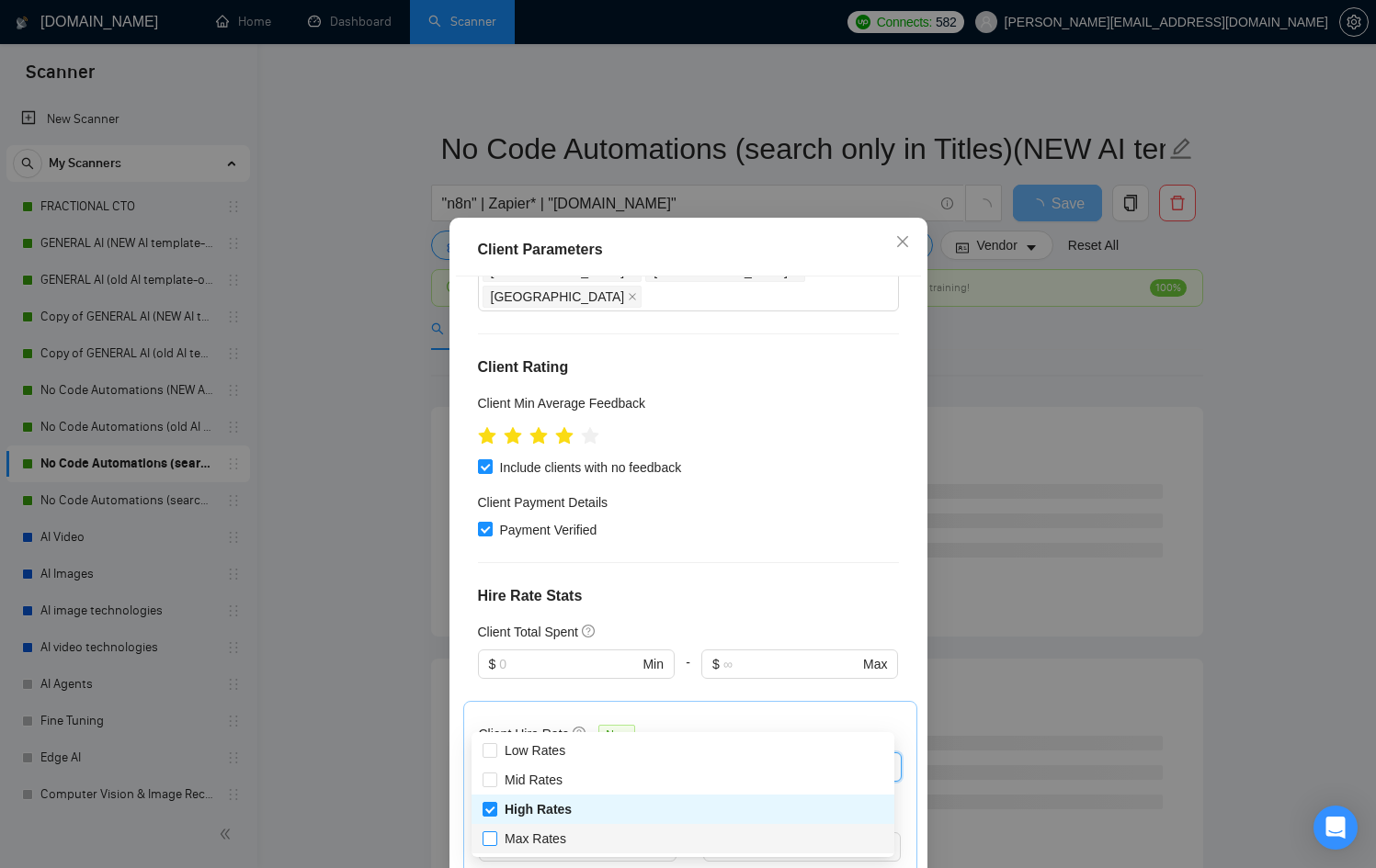
click at [551, 837] on span "Max Rates" at bounding box center [536, 838] width 62 height 15
click at [495, 837] on input "Max Rates" at bounding box center [488, 837] width 13 height 13
checkbox input "true"
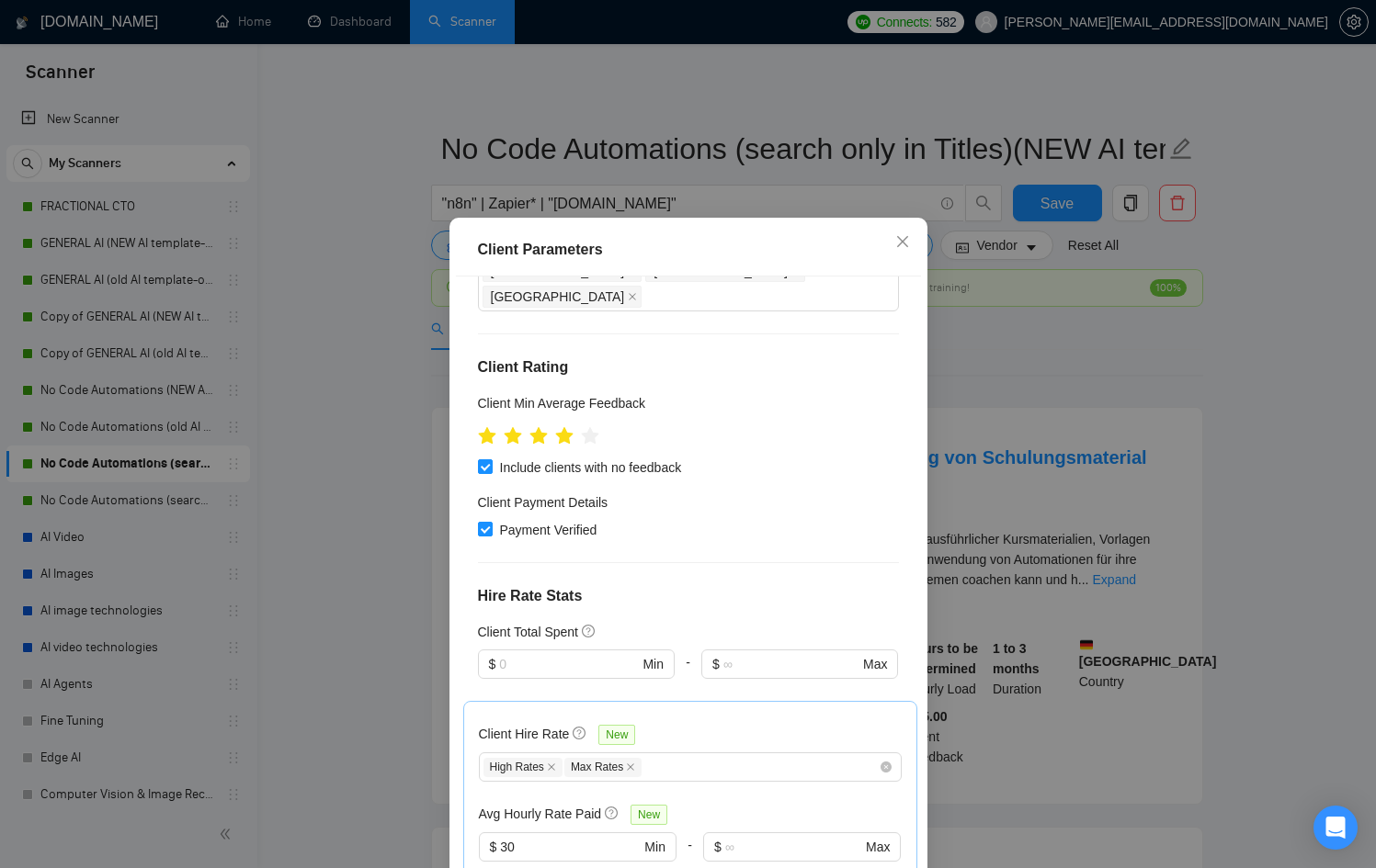
click at [1005, 494] on div "Client Parameters Client Location Include Client Countries Select Exclude Clien…" at bounding box center [688, 434] width 1376 height 868
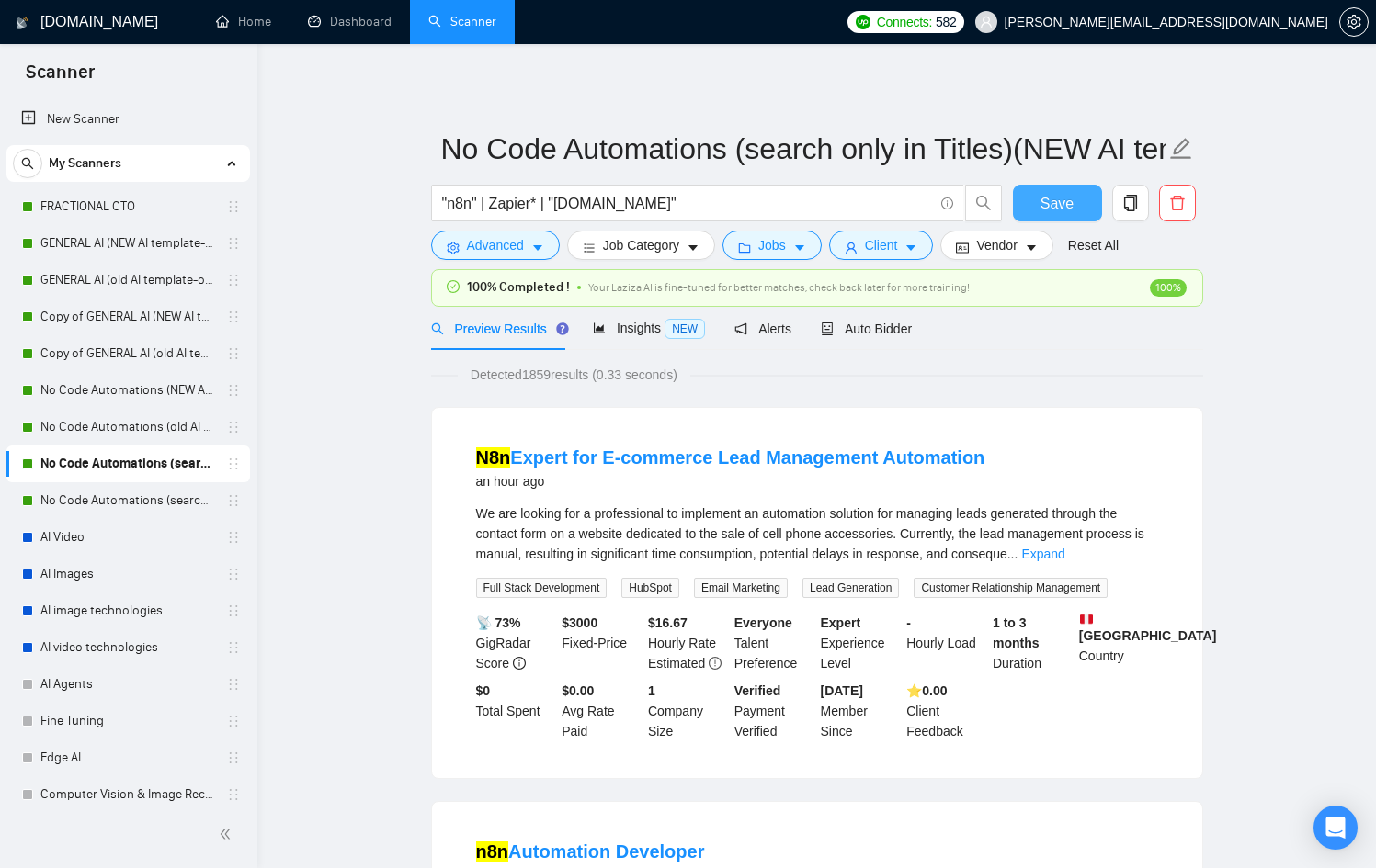
click at [1042, 213] on span "Save" at bounding box center [1056, 203] width 33 height 23
click at [55, 499] on link "No Code Automations (search only in Titles)(old AI template-optimized profile-S…" at bounding box center [128, 501] width 174 height 37
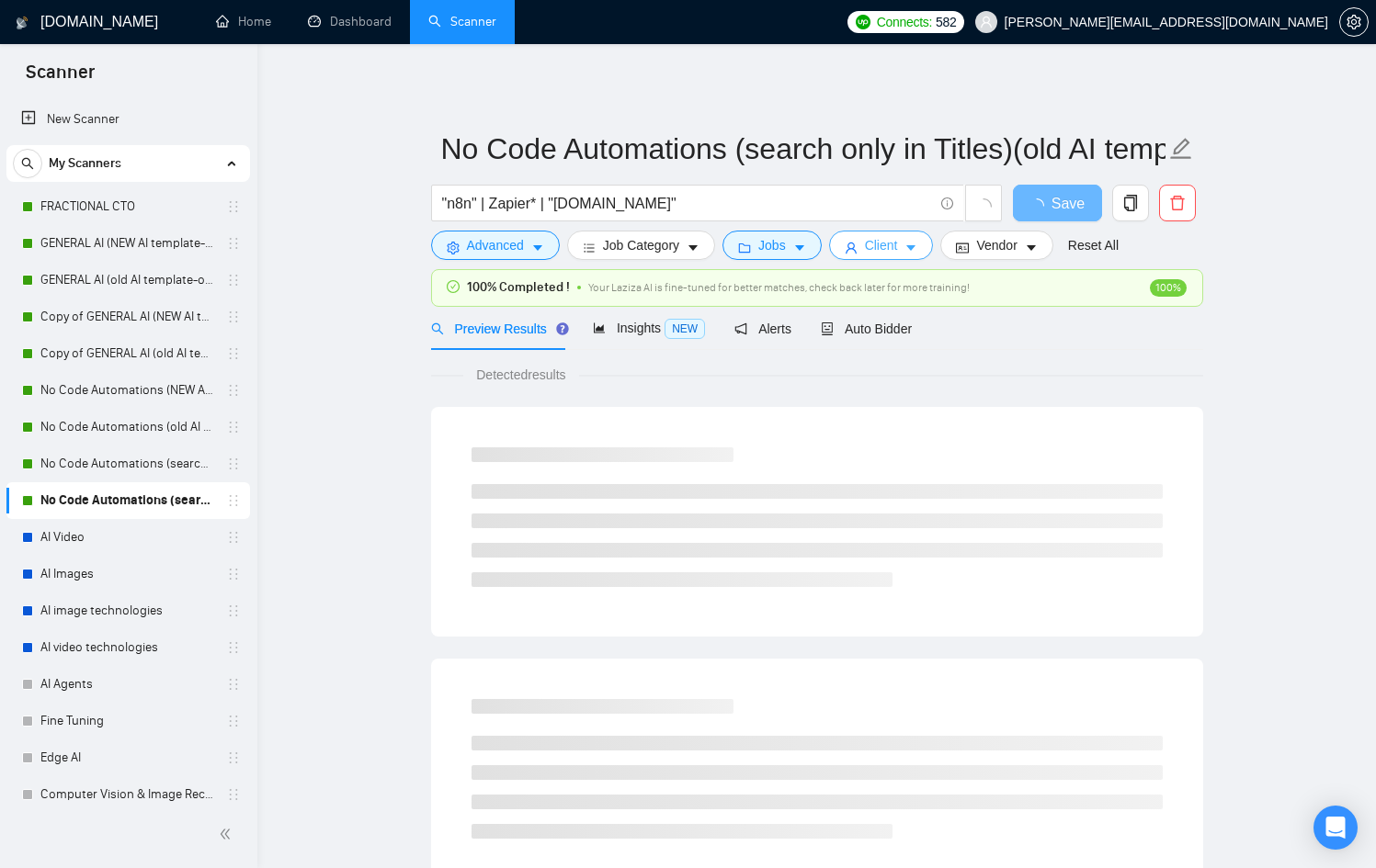
click at [923, 233] on button "Client" at bounding box center [881, 245] width 105 height 29
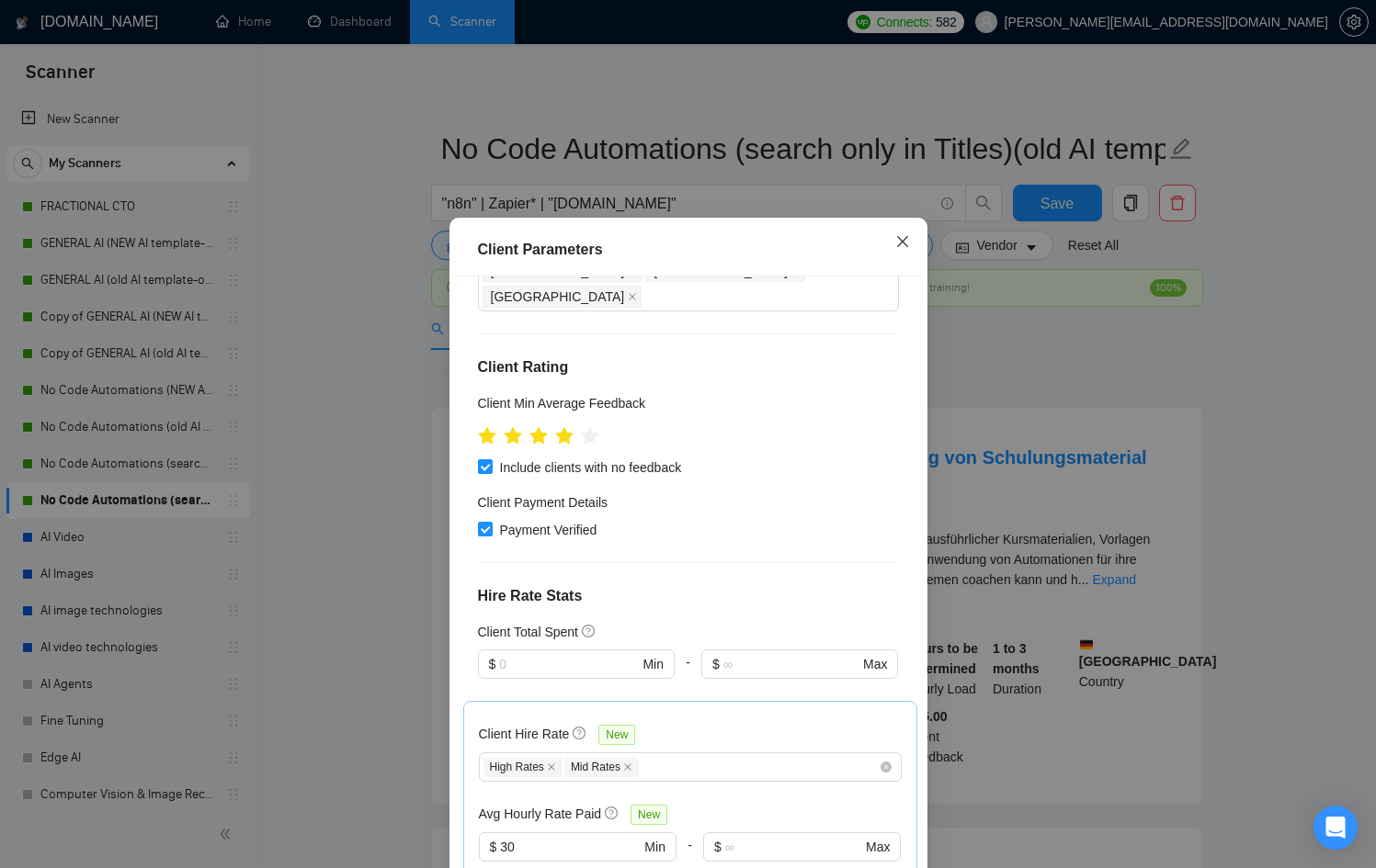
click at [899, 243] on icon "close" at bounding box center [902, 241] width 15 height 15
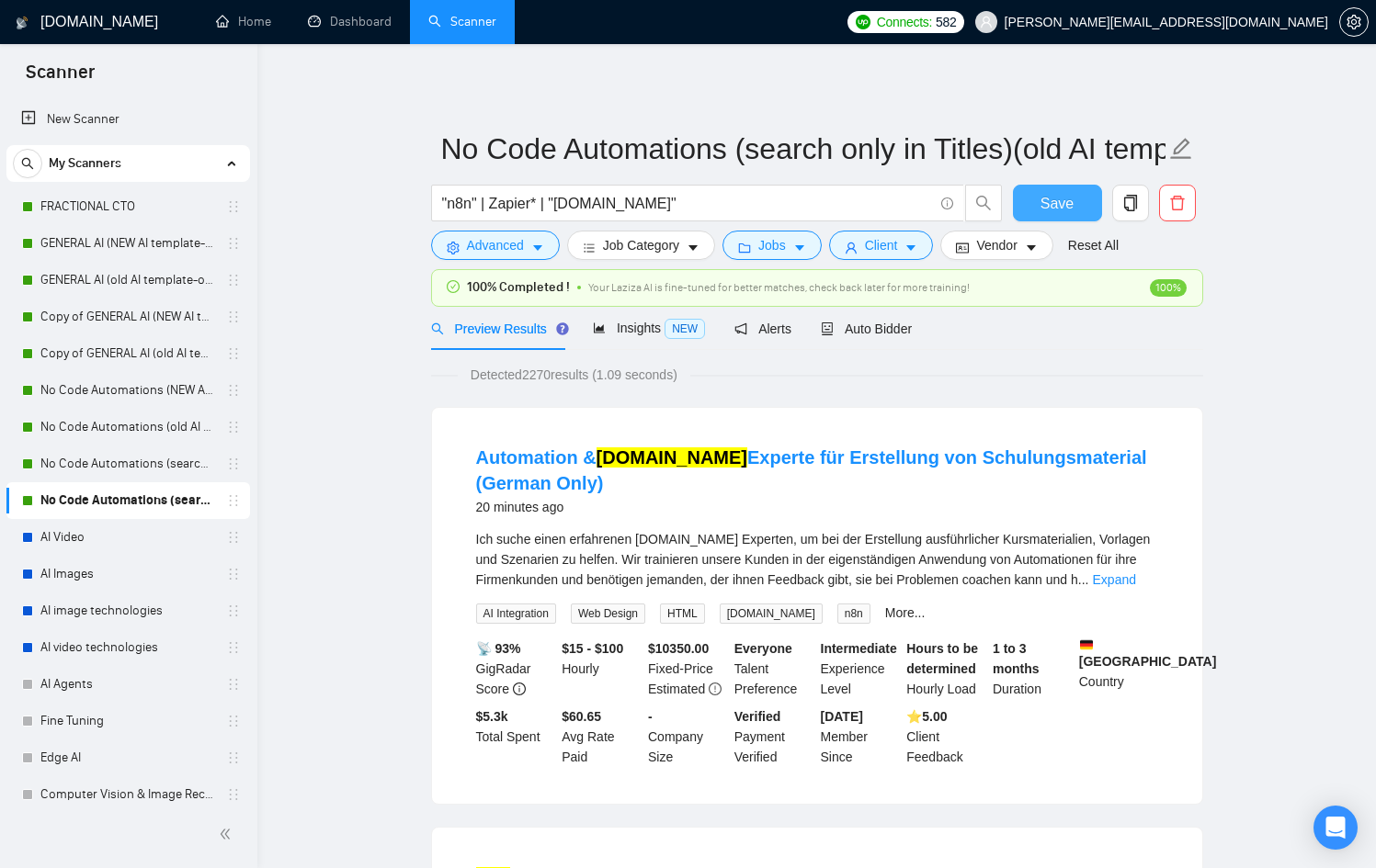
click at [1083, 209] on button "Save" at bounding box center [1057, 203] width 89 height 37
click at [897, 246] on span "Client" at bounding box center [881, 245] width 33 height 20
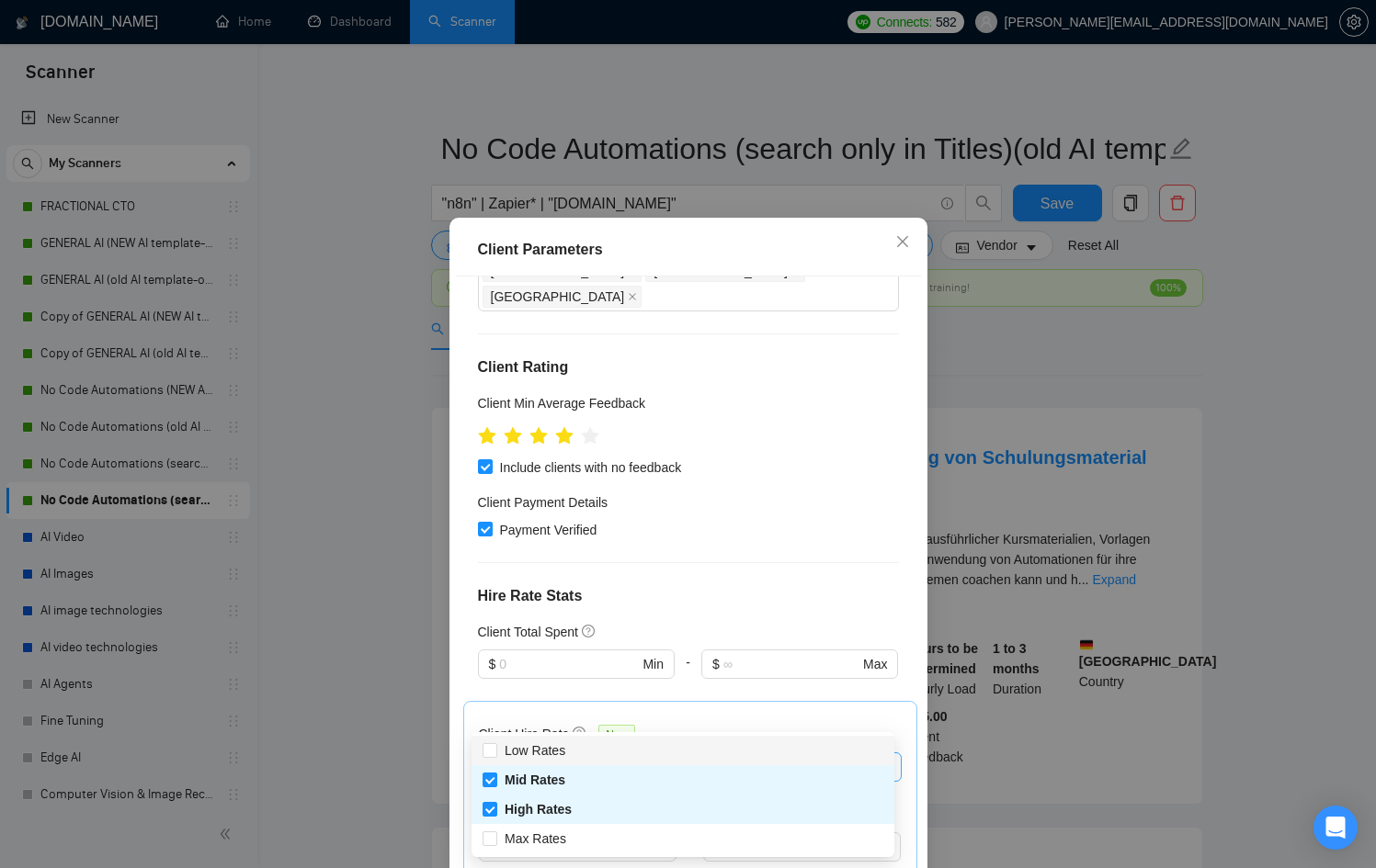
click at [686, 756] on div "High Rates Mid Rates" at bounding box center [681, 766] width 395 height 22
click at [538, 840] on span "Max Rates" at bounding box center [536, 838] width 62 height 15
click at [495, 840] on input "Max Rates" at bounding box center [488, 837] width 13 height 13
checkbox input "true"
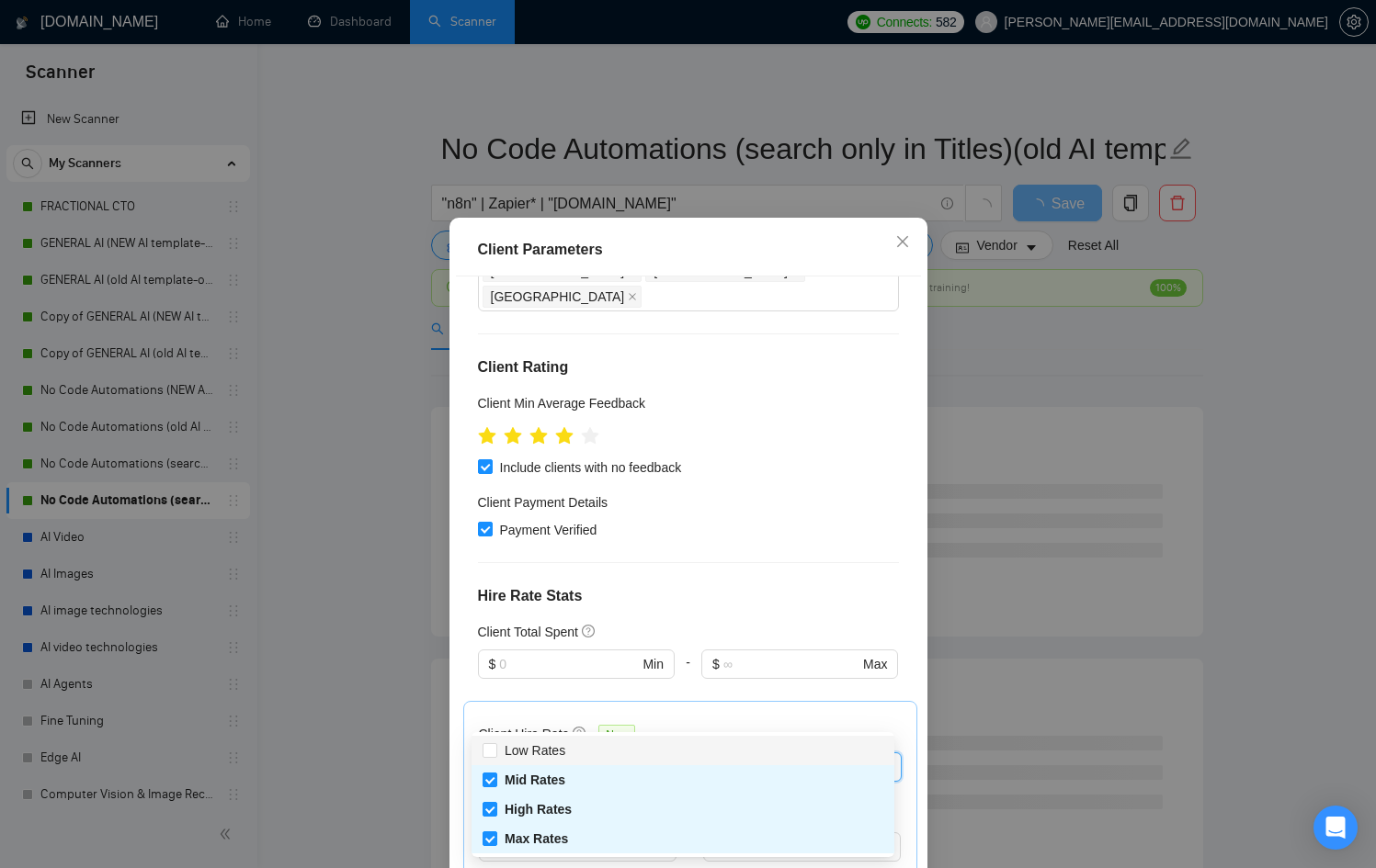
click at [985, 567] on div "Client Parameters Client Location Include Client Countries Select Exclude Clien…" at bounding box center [688, 434] width 1376 height 868
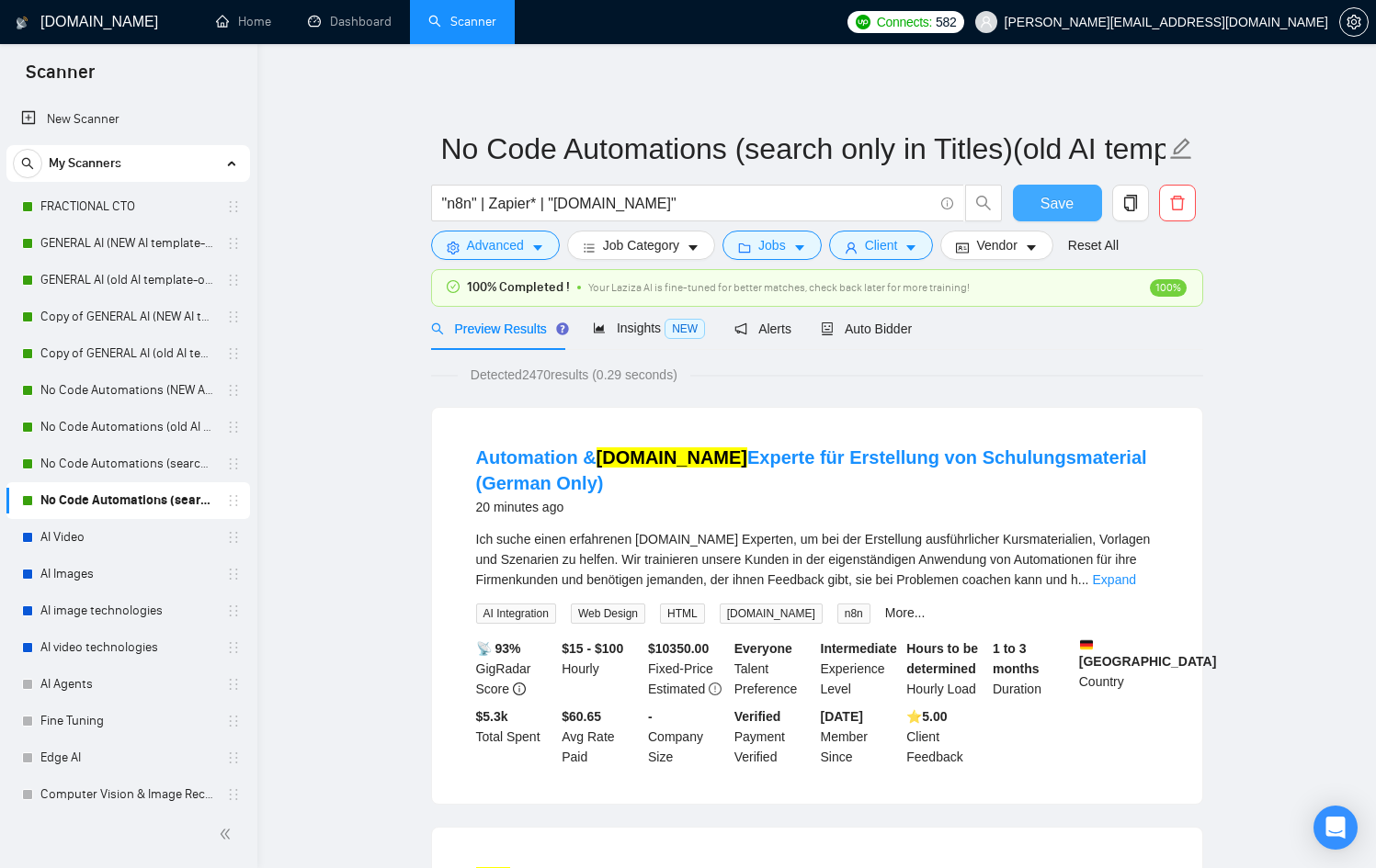
click at [1072, 186] on button "Save" at bounding box center [1057, 203] width 89 height 37
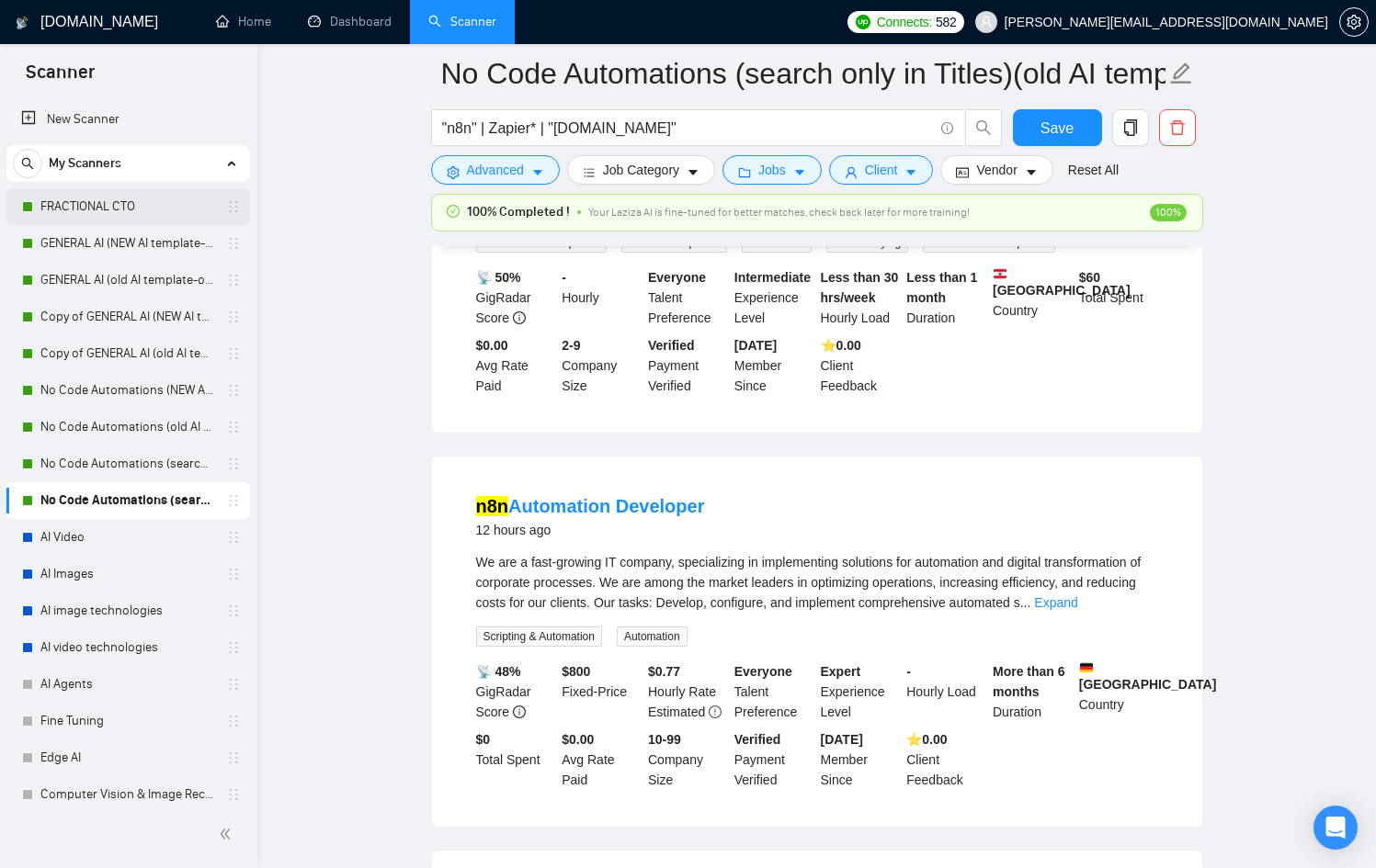
click at [81, 215] on link "FRACTIONAL CTO" at bounding box center [128, 206] width 174 height 37
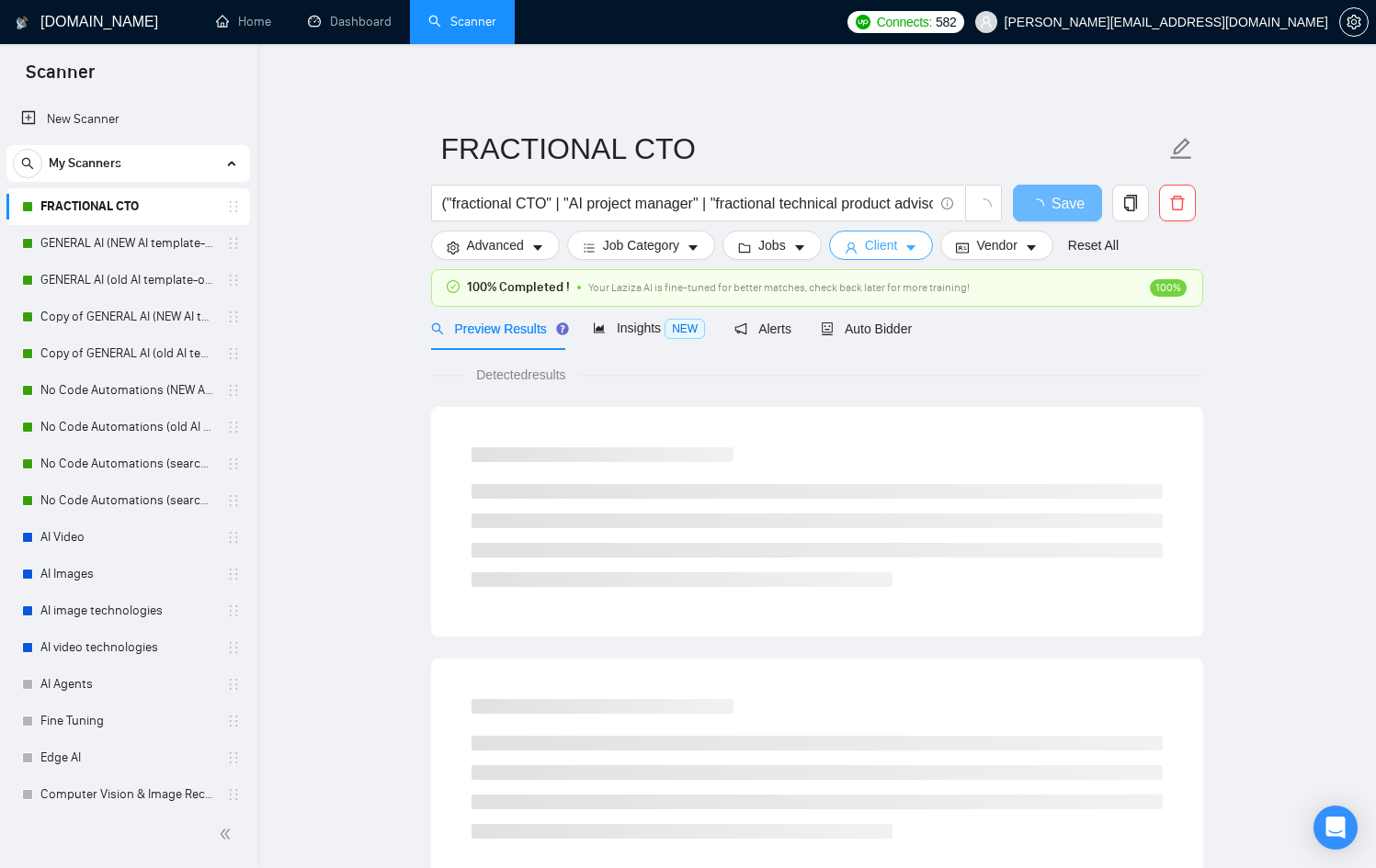
click at [888, 243] on span "Client" at bounding box center [881, 245] width 33 height 20
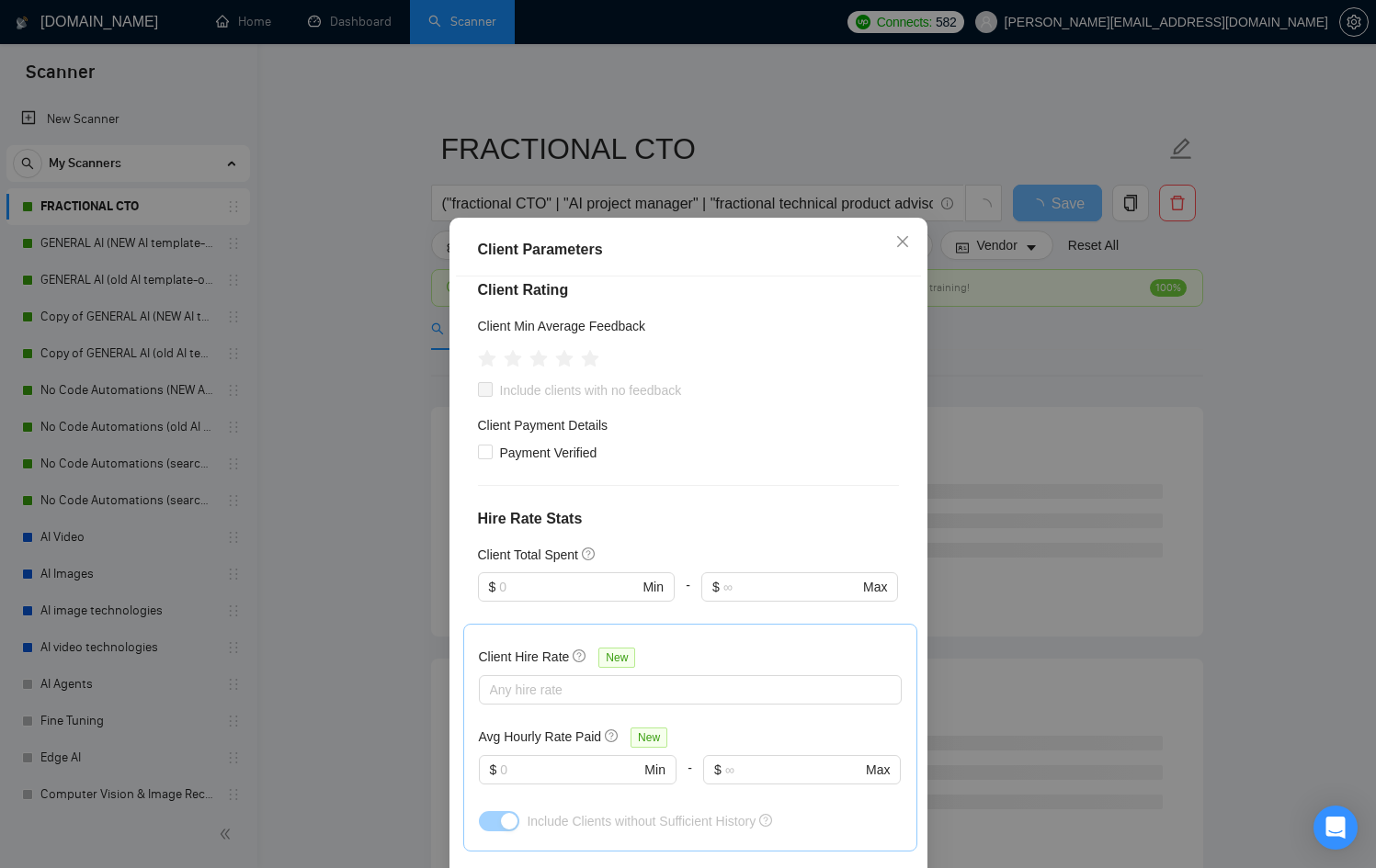
drag, startPoint x: 951, startPoint y: 283, endPoint x: 941, endPoint y: 289, distance: 11.7
click at [950, 285] on div "Client Parameters Client Location Include Client Countries Select Exclude Clien…" at bounding box center [688, 434] width 1376 height 868
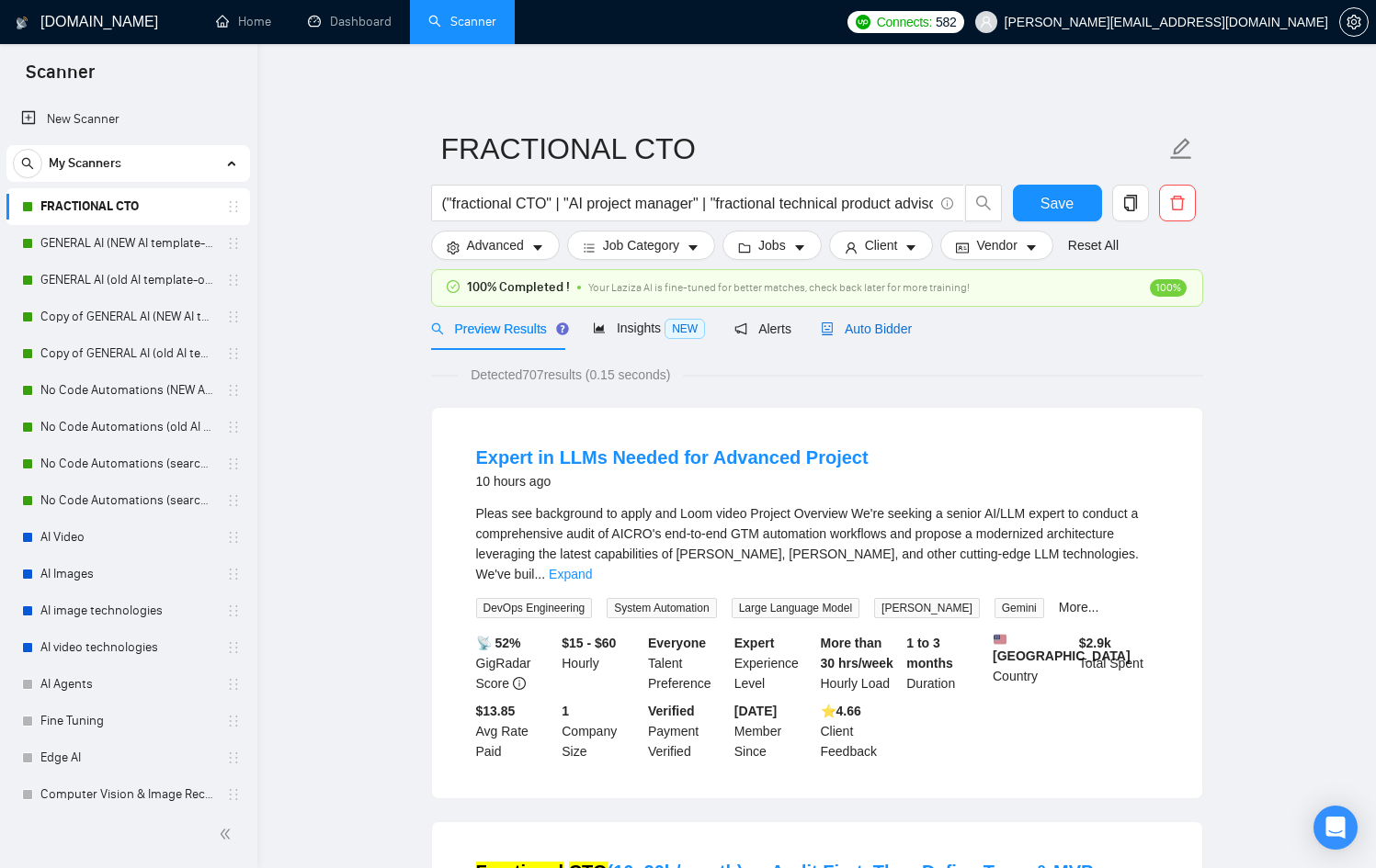
click at [907, 329] on span "Auto Bidder" at bounding box center [866, 328] width 91 height 15
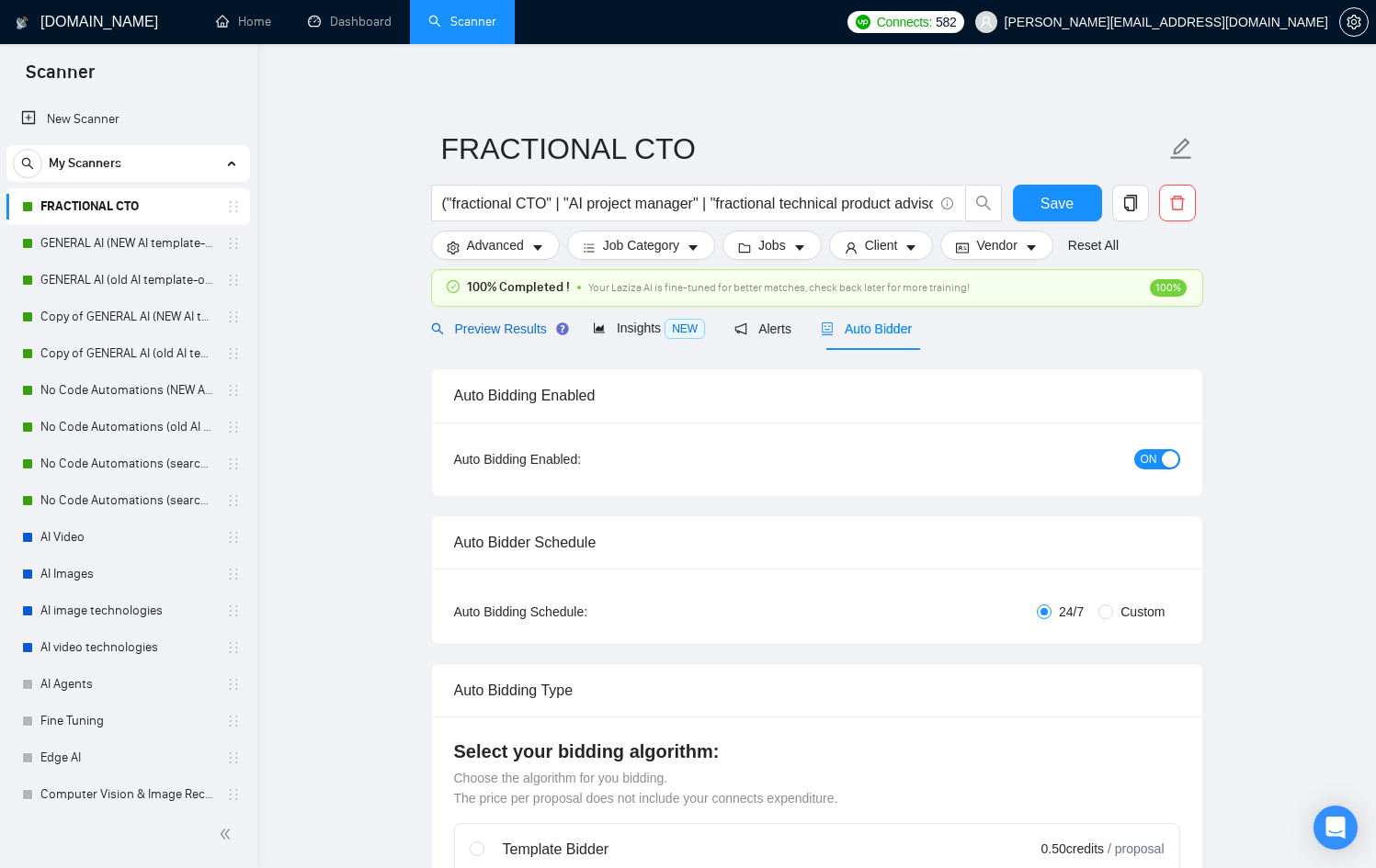
click at [498, 328] on span "Preview Results" at bounding box center [497, 328] width 133 height 15
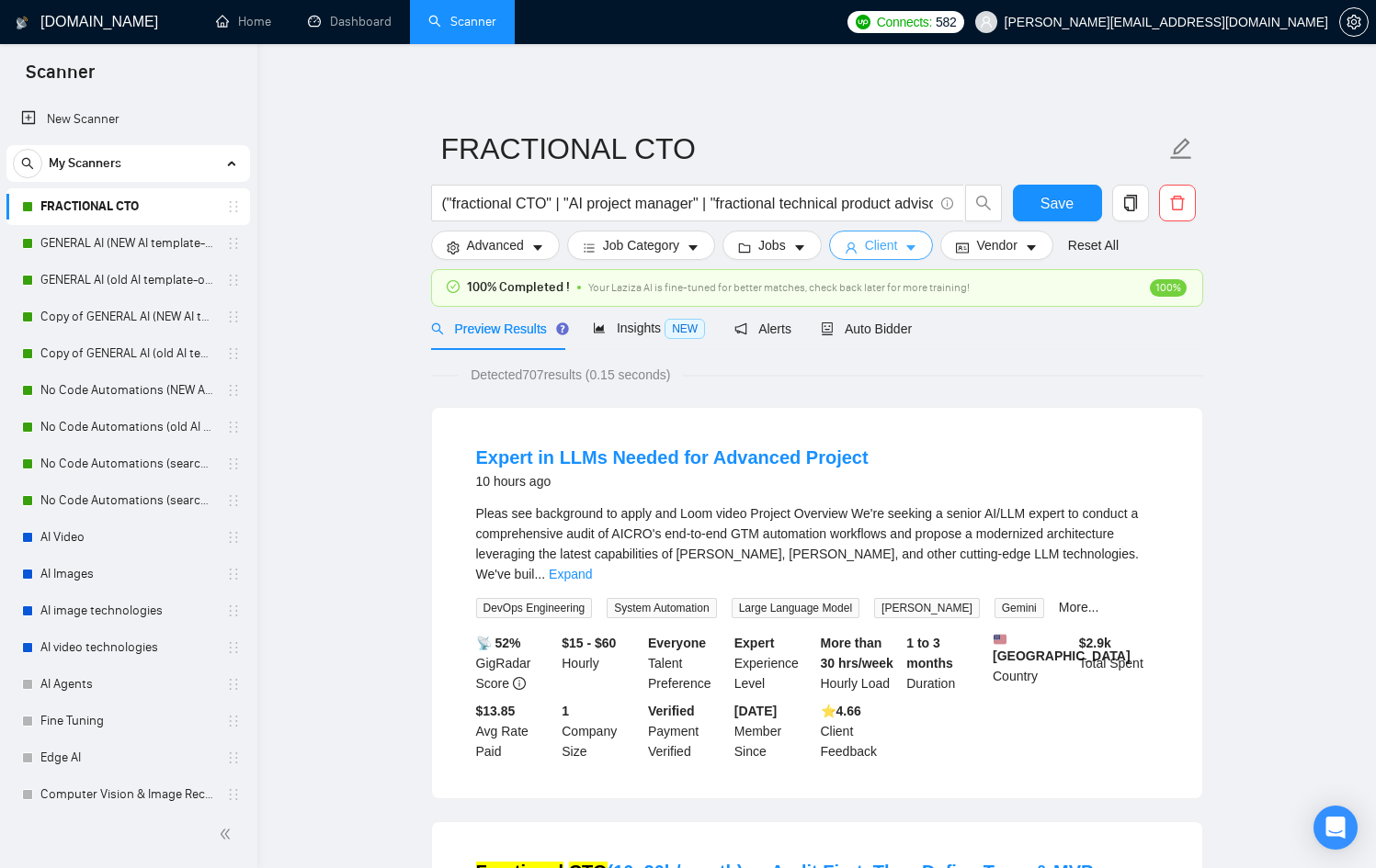
click at [886, 243] on span "Client" at bounding box center [881, 245] width 33 height 20
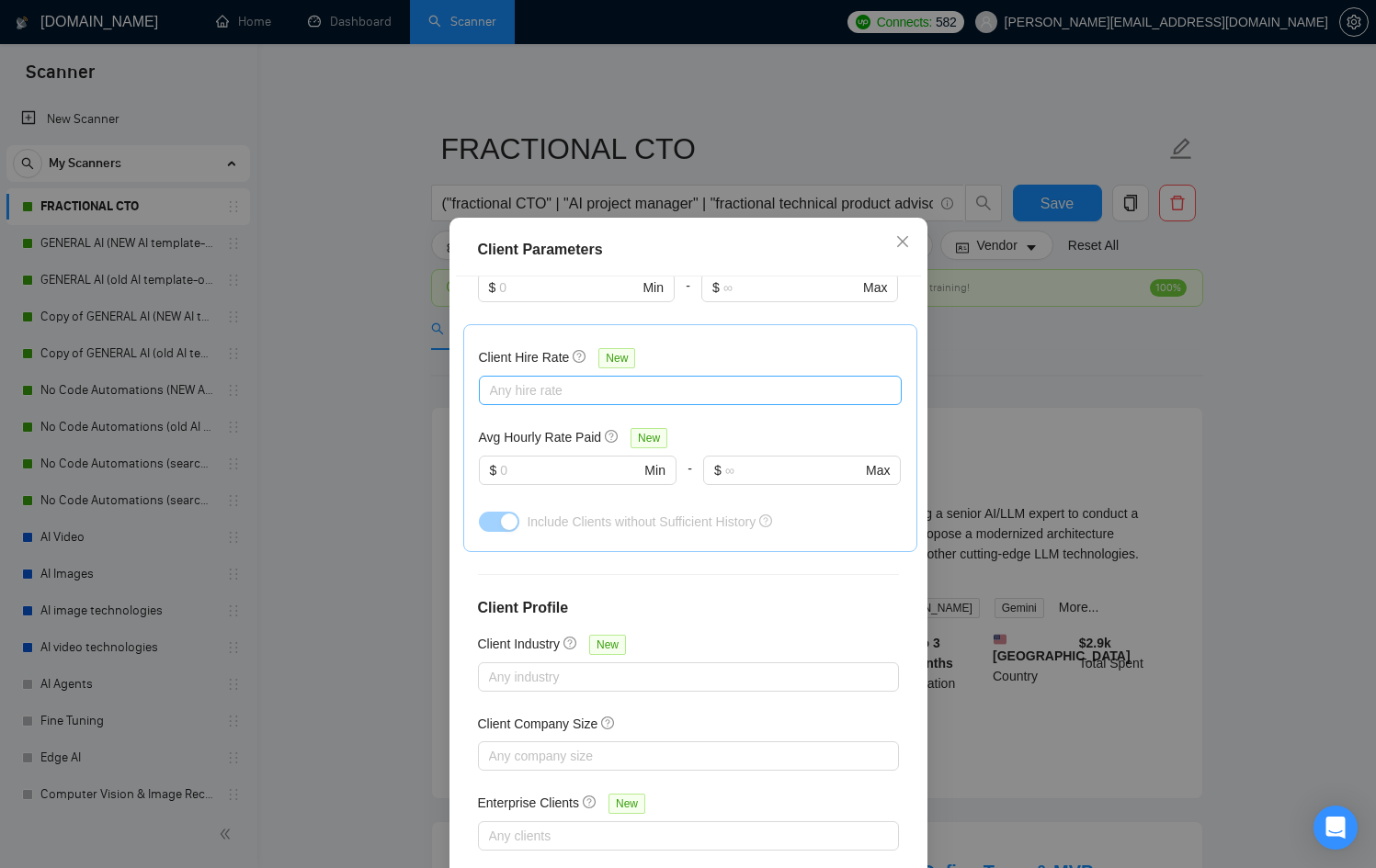
scroll to position [532, 0]
click at [555, 388] on div at bounding box center [681, 388] width 395 height 22
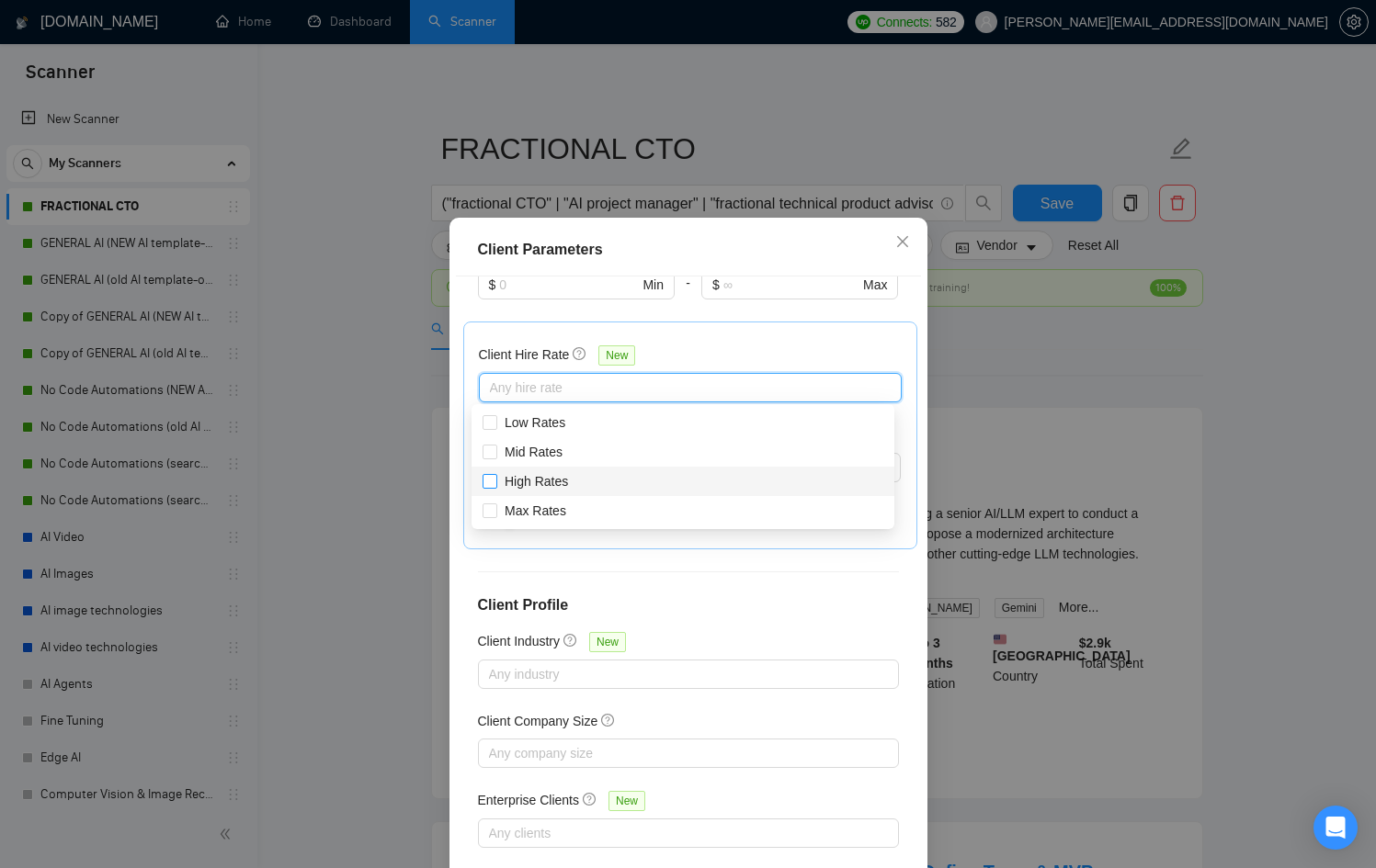
click at [541, 480] on span "High Rates" at bounding box center [536, 480] width 63 height 15
click at [495, 480] on input "High Rates" at bounding box center [488, 480] width 13 height 13
checkbox input "true"
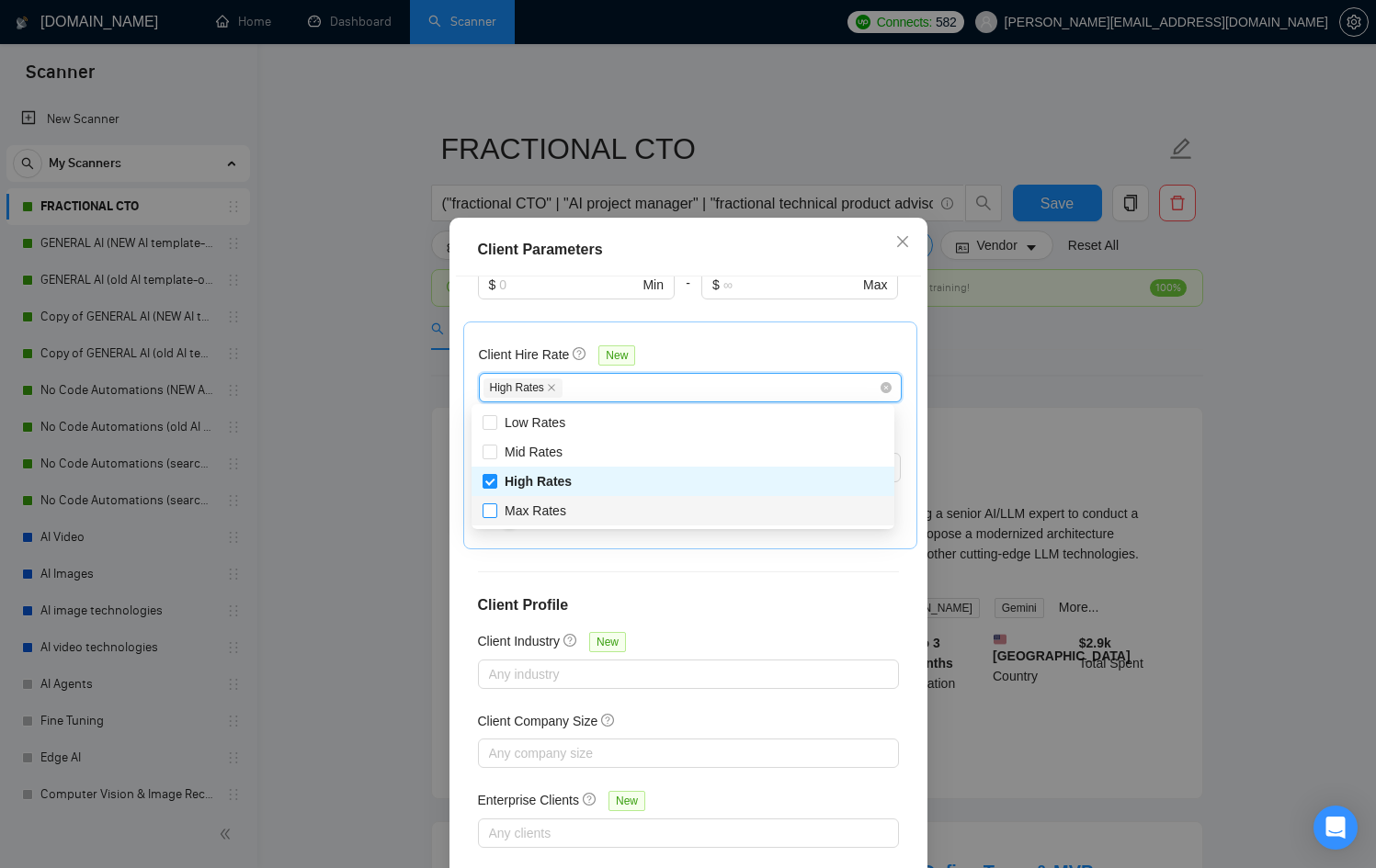
click at [547, 505] on span "Max Rates" at bounding box center [536, 511] width 62 height 15
click at [495, 505] on input "Max Rates" at bounding box center [488, 510] width 13 height 13
checkbox input "true"
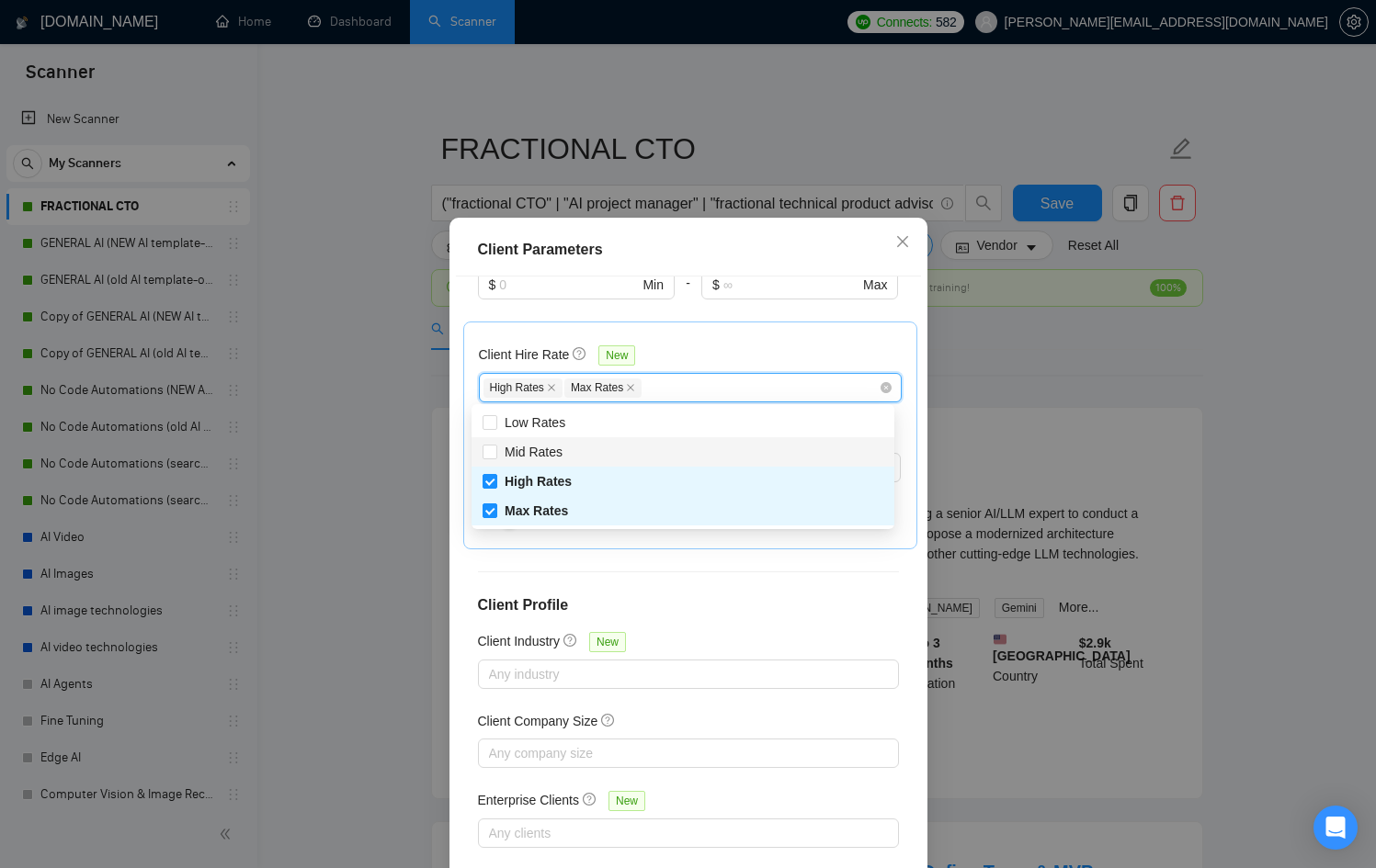
click at [563, 458] on span "Mid Rates" at bounding box center [533, 451] width 73 height 20
click at [495, 457] on input "Mid Rates" at bounding box center [488, 450] width 13 height 13
checkbox input "false"
click at [1006, 395] on div "Client Parameters Client Location Include Client Countries Select Exclude Clien…" at bounding box center [688, 434] width 1376 height 868
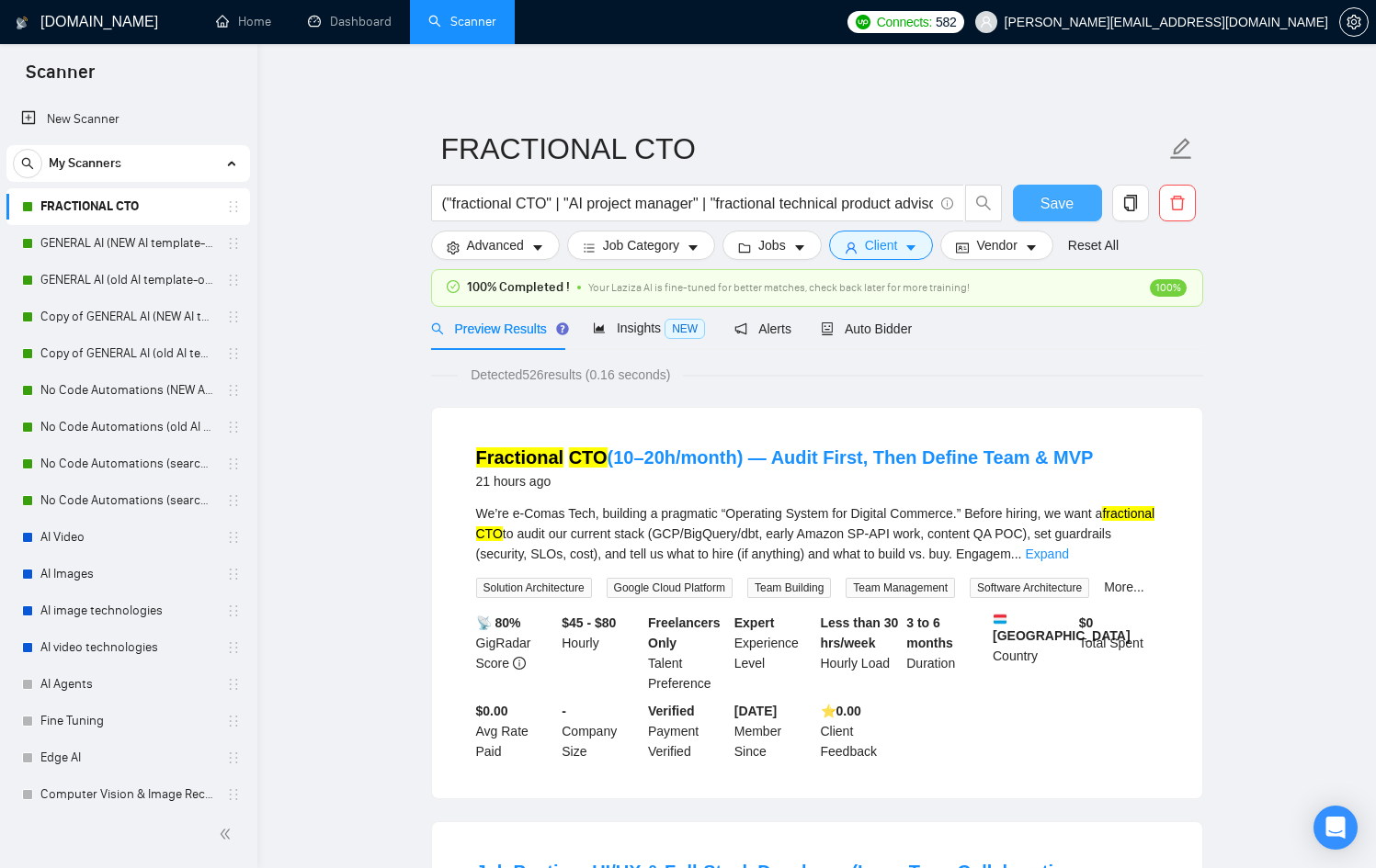
click at [1026, 209] on button "Save" at bounding box center [1057, 203] width 89 height 37
click at [88, 253] on link "GENERAL AI (NEW AI template-optimized profile-Oct-2025)" at bounding box center [128, 243] width 174 height 37
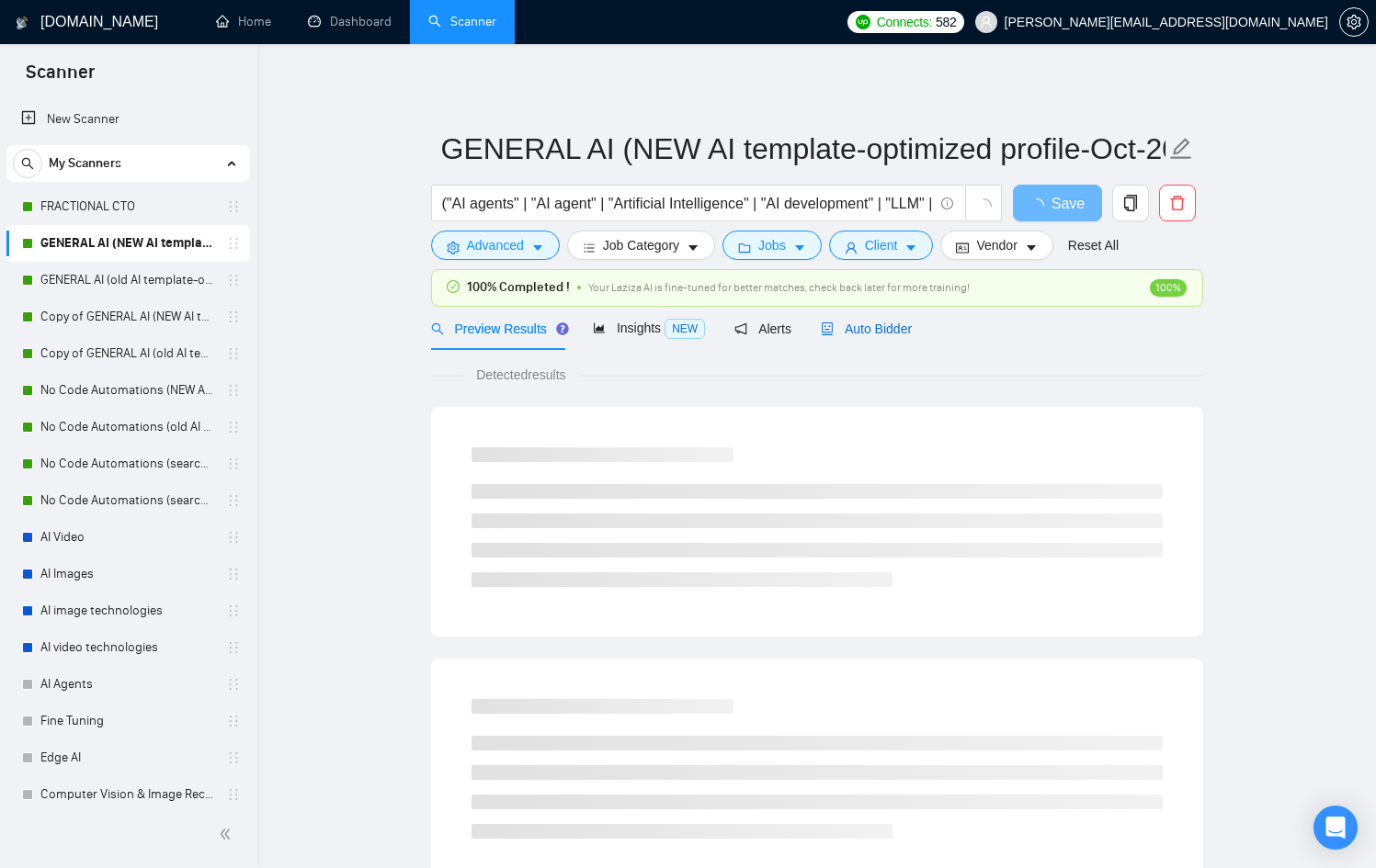
click at [912, 322] on span "Auto Bidder" at bounding box center [866, 328] width 91 height 15
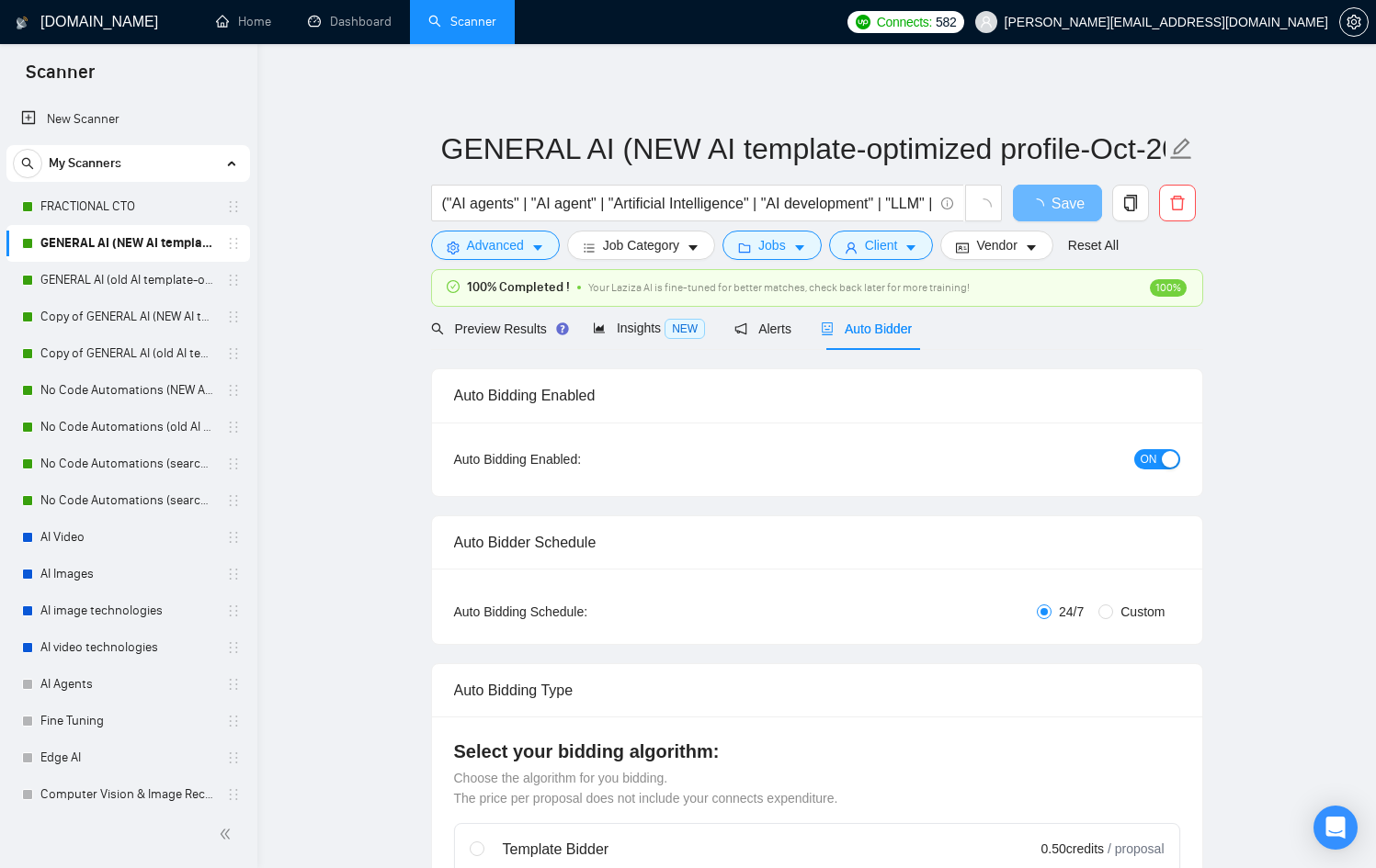
radio input "false"
radio input "true"
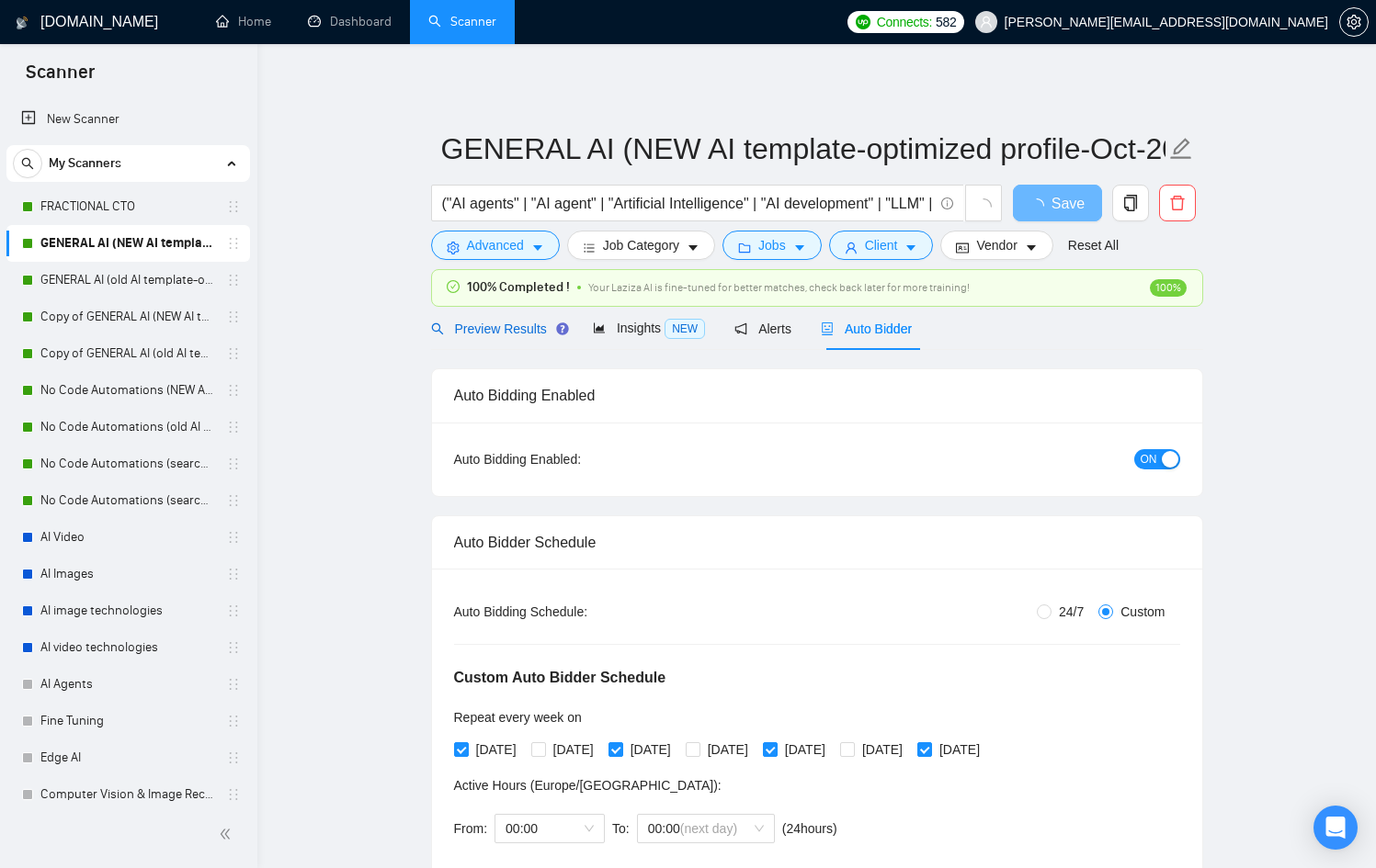
click at [445, 328] on span "Preview Results" at bounding box center [497, 328] width 133 height 15
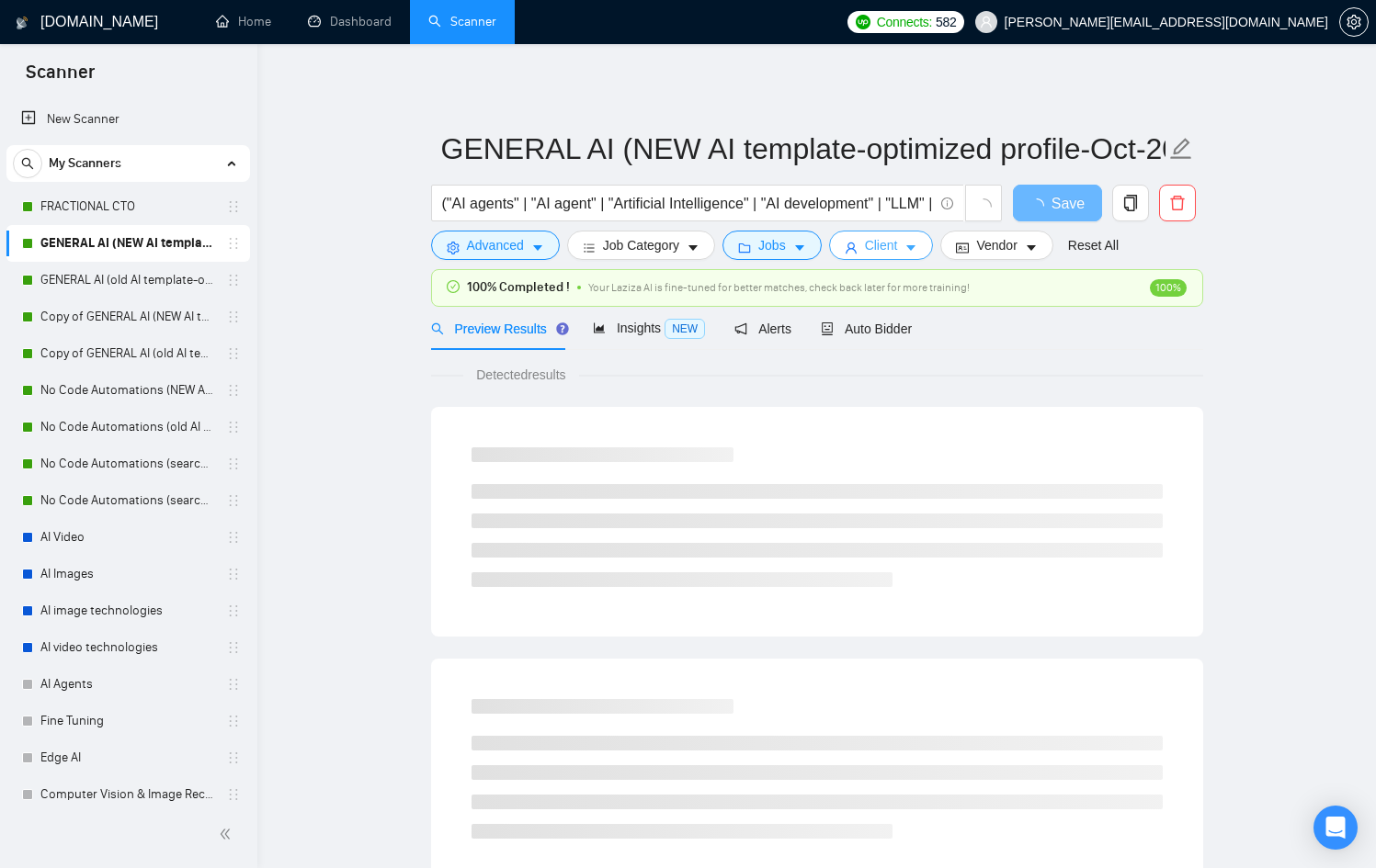
click at [912, 239] on button "Client" at bounding box center [881, 245] width 105 height 29
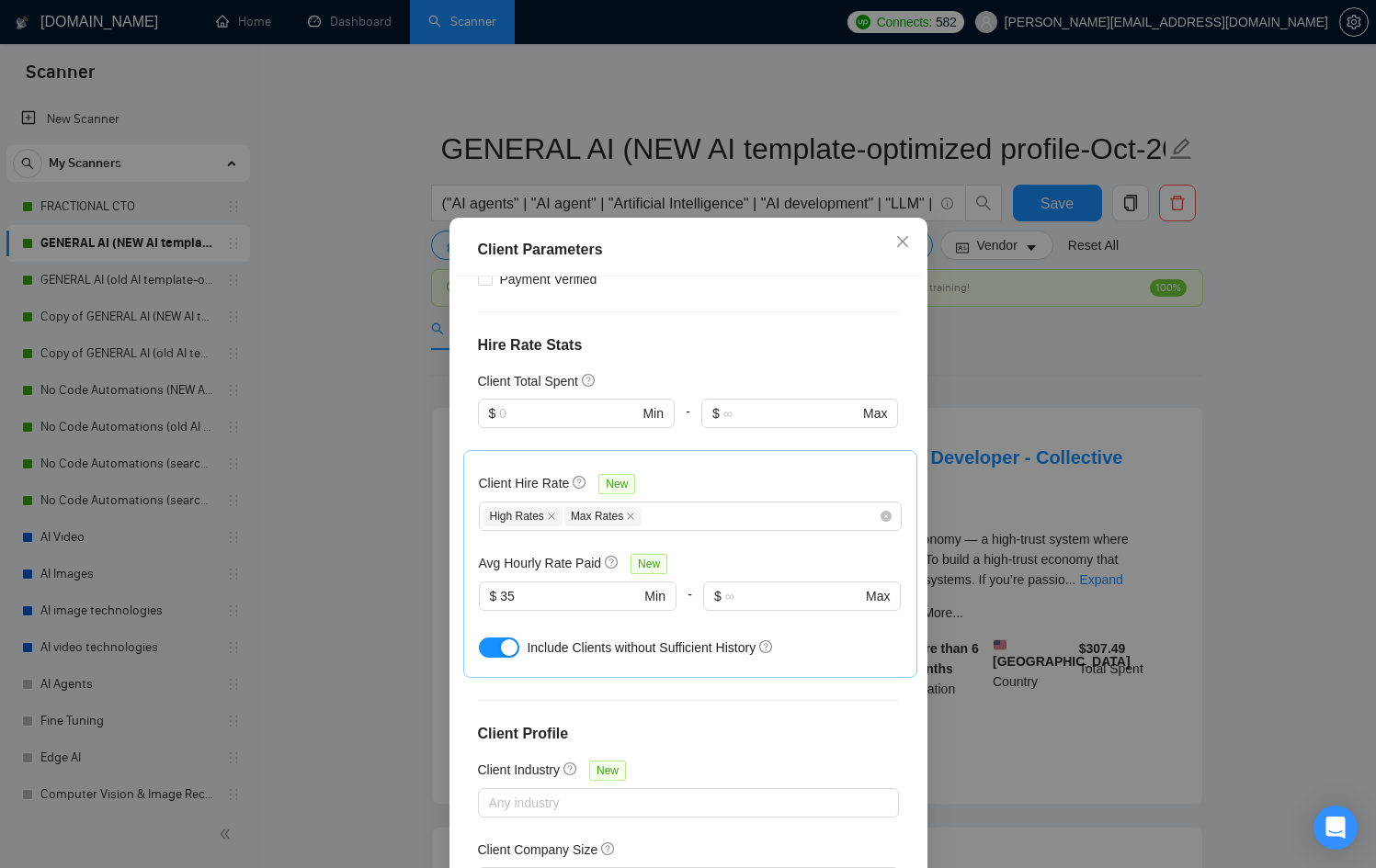
click at [1039, 341] on div "Client Parameters Client Location Include Client Countries Select Exclude Clien…" at bounding box center [688, 434] width 1376 height 868
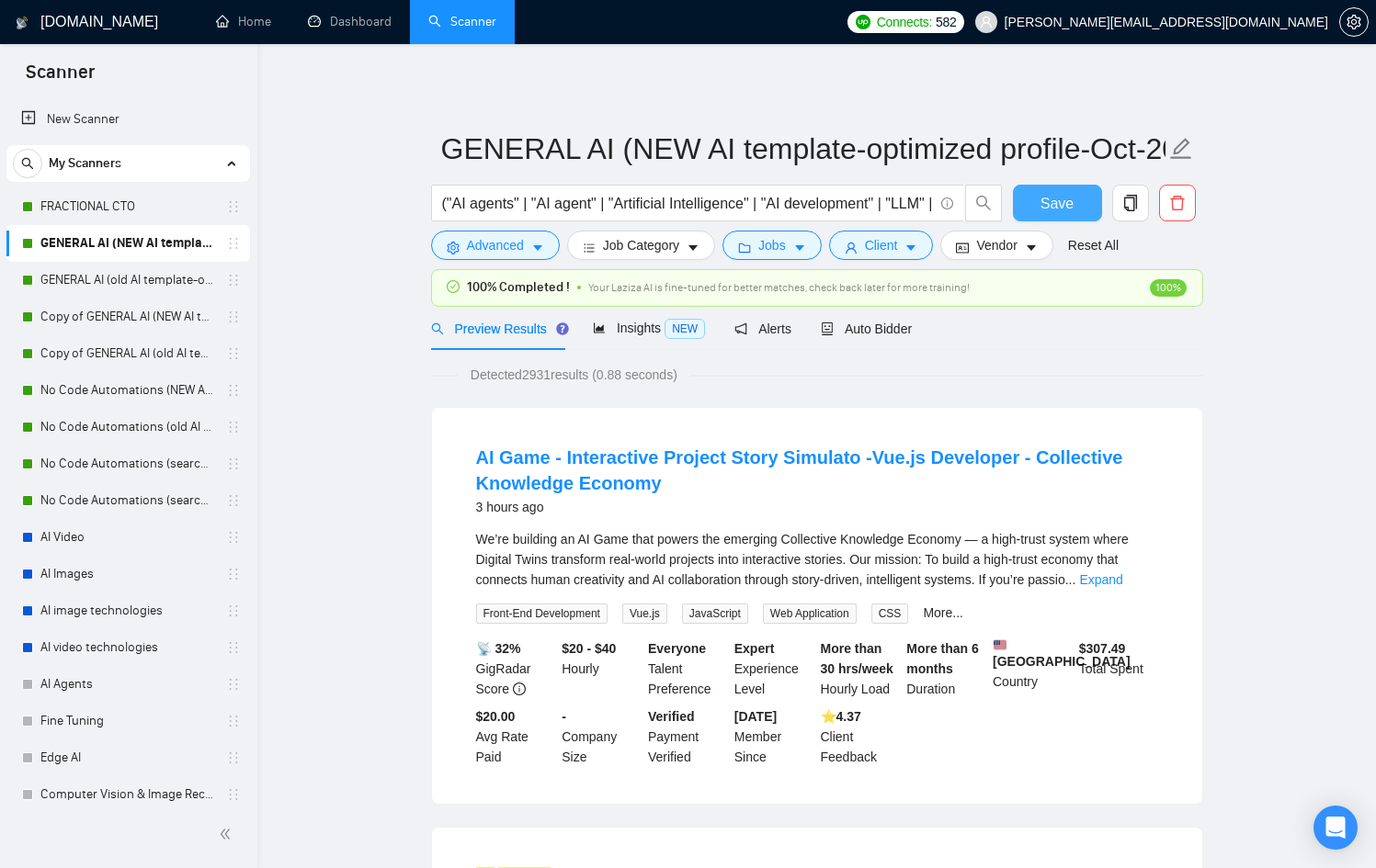
click at [1069, 201] on span "Save" at bounding box center [1056, 203] width 33 height 23
